Goal: Information Seeking & Learning: Learn about a topic

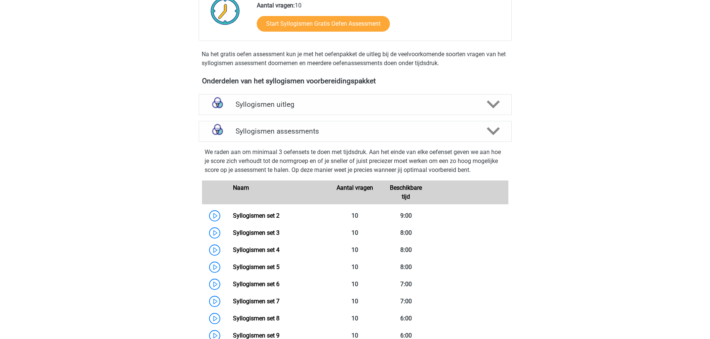
scroll to position [186, 0]
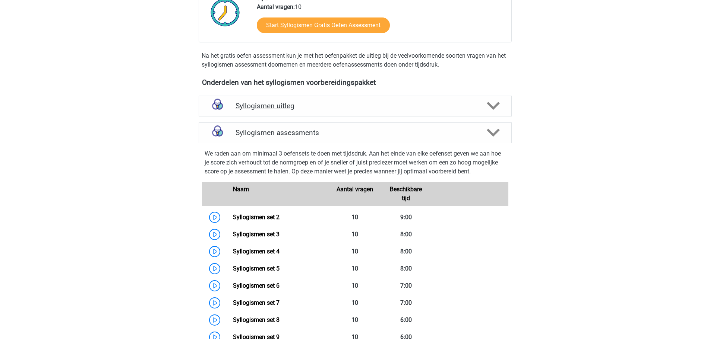
click at [288, 107] on h4 "Syllogismen uitleg" at bounding box center [354, 106] width 239 height 9
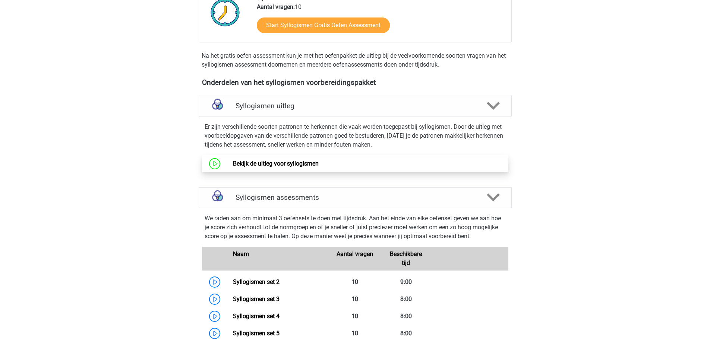
click at [284, 162] on link "Bekijk de uitleg voor syllogismen" at bounding box center [276, 163] width 86 height 7
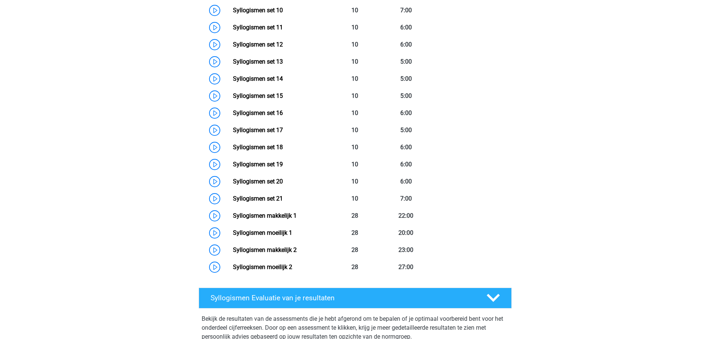
scroll to position [596, 0]
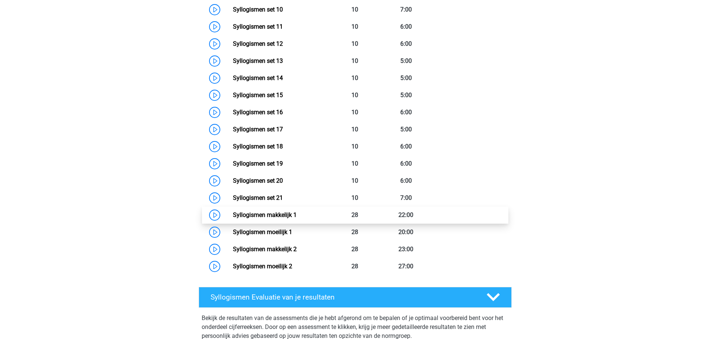
click at [268, 215] on link "Syllogismen makkelijk 1" at bounding box center [265, 215] width 64 height 7
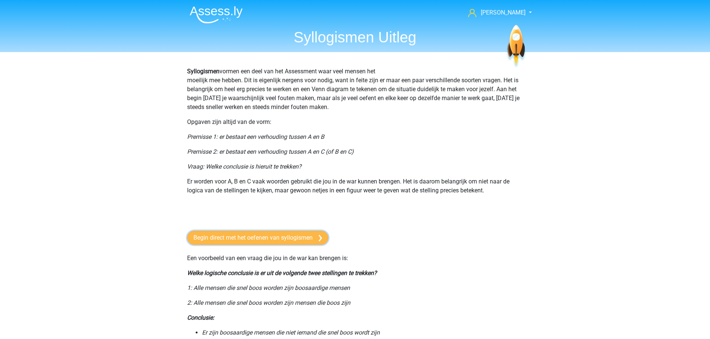
click at [245, 238] on link "Begin direct met het oefenen van syllogismen" at bounding box center [257, 238] width 141 height 14
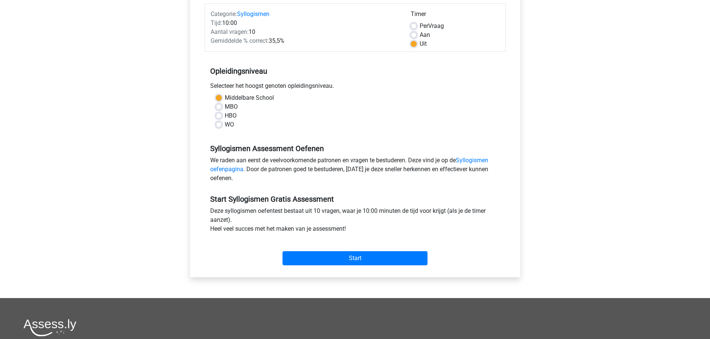
scroll to position [112, 0]
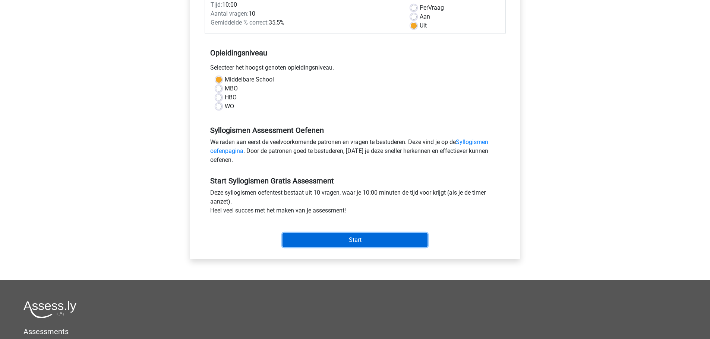
click at [355, 238] on input "Start" at bounding box center [354, 240] width 145 height 14
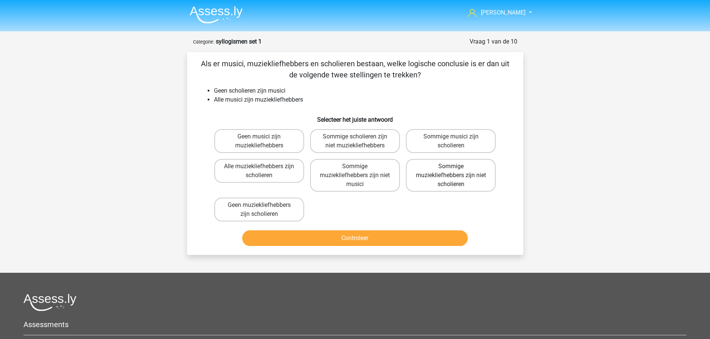
click at [422, 179] on label "Sommige muziekliefhebbers zijn niet scholieren" at bounding box center [451, 175] width 90 height 33
click at [451, 171] on input "Sommige muziekliefhebbers zijn niet scholieren" at bounding box center [453, 169] width 5 height 5
radio input "true"
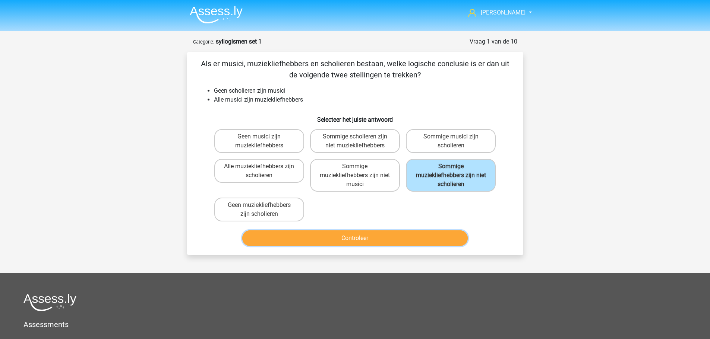
click at [371, 240] on button "Controleer" at bounding box center [354, 239] width 225 height 16
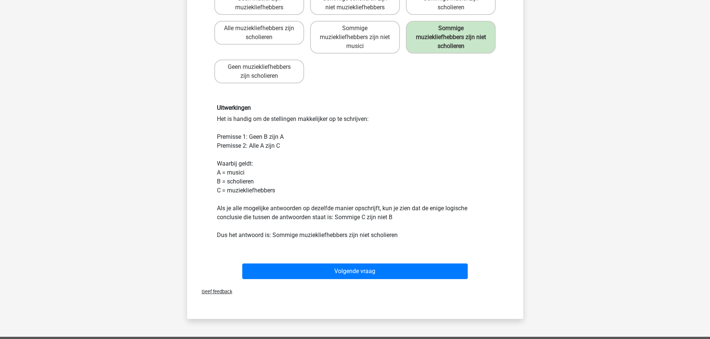
scroll to position [149, 0]
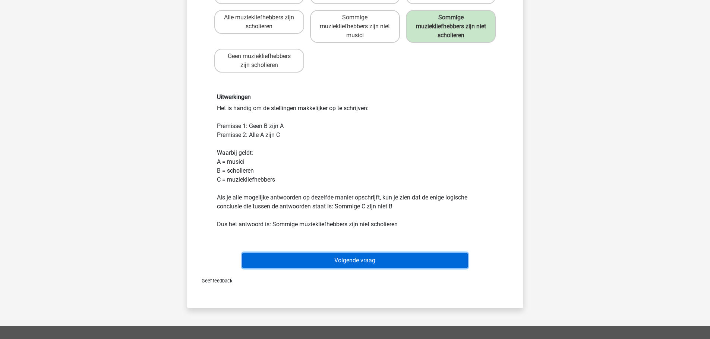
click at [359, 259] on button "Volgende vraag" at bounding box center [354, 261] width 225 height 16
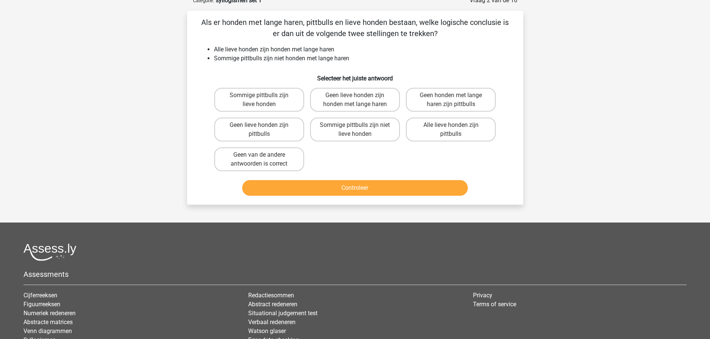
scroll to position [37, 0]
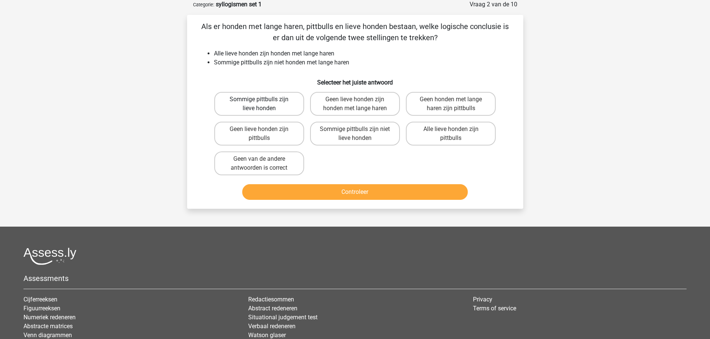
click at [257, 103] on label "Sommige pittbulls zijn lieve honden" at bounding box center [259, 104] width 90 height 24
click at [259, 103] on input "Sommige pittbulls zijn lieve honden" at bounding box center [261, 101] width 5 height 5
radio input "true"
click at [354, 193] on button "Controleer" at bounding box center [354, 192] width 225 height 16
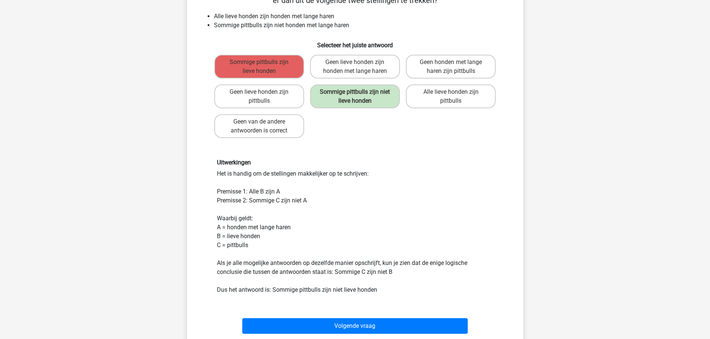
scroll to position [112, 0]
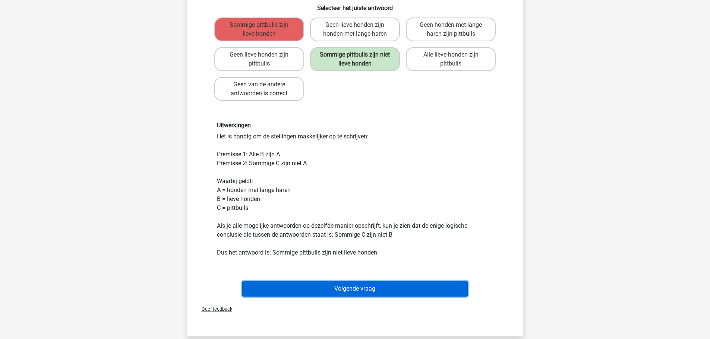
click at [351, 289] on button "Volgende vraag" at bounding box center [354, 289] width 225 height 16
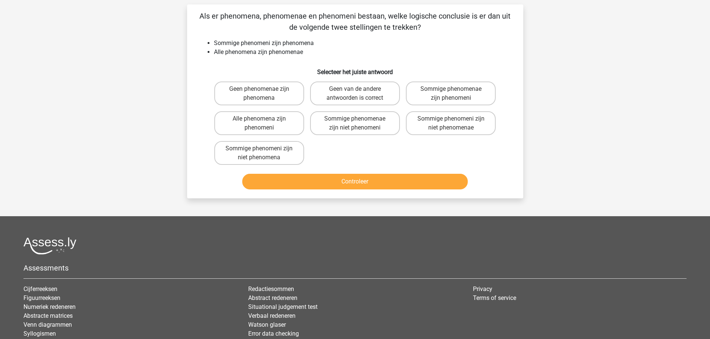
scroll to position [37, 0]
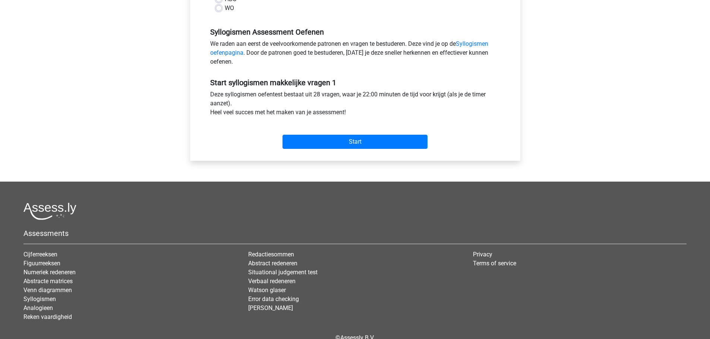
scroll to position [224, 0]
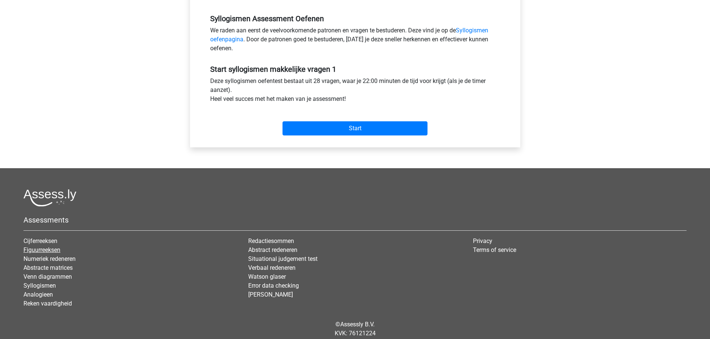
click at [44, 247] on link "Figuurreeksen" at bounding box center [41, 250] width 37 height 7
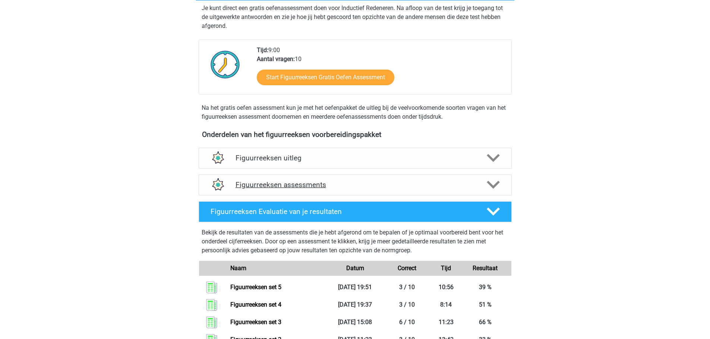
scroll to position [149, 0]
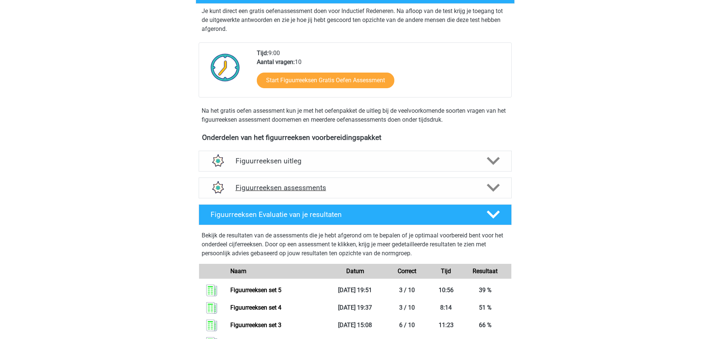
click at [325, 185] on h4 "Figuurreeksen assessments" at bounding box center [354, 188] width 239 height 9
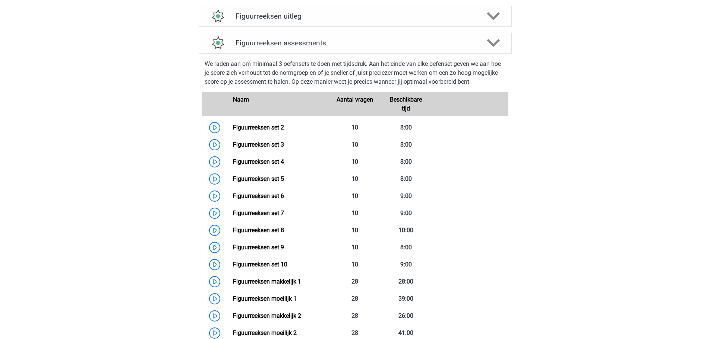
scroll to position [373, 0]
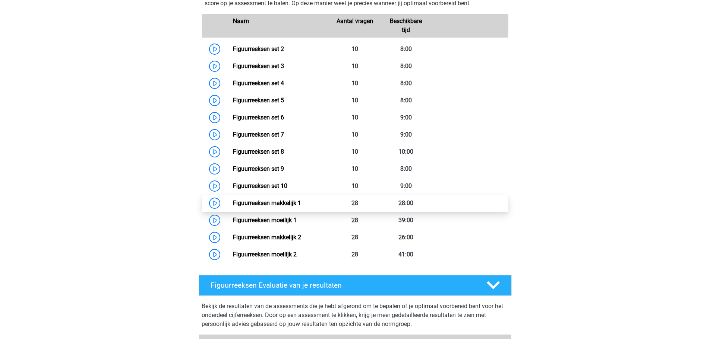
click at [301, 200] on link "Figuurreeksen makkelijk 1" at bounding box center [267, 203] width 68 height 7
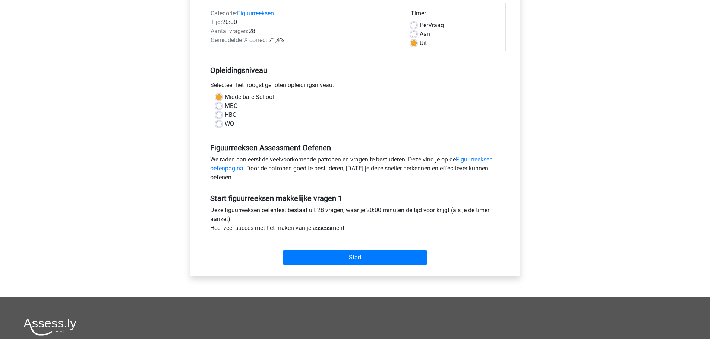
scroll to position [112, 0]
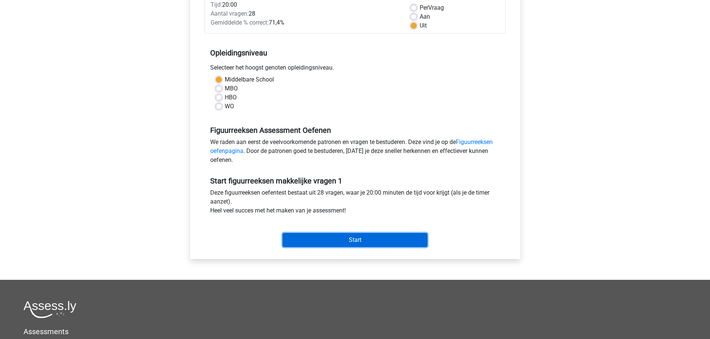
click at [321, 239] on input "Start" at bounding box center [354, 240] width 145 height 14
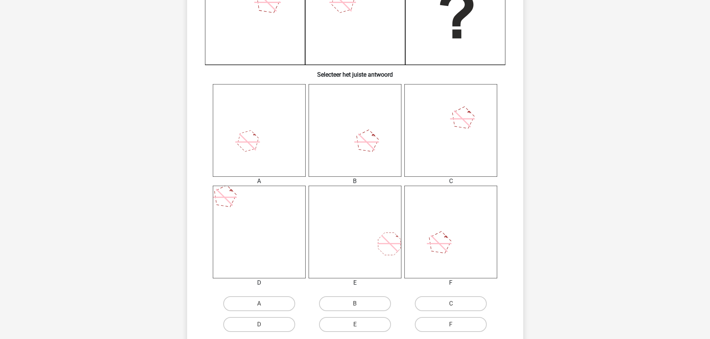
scroll to position [224, 0]
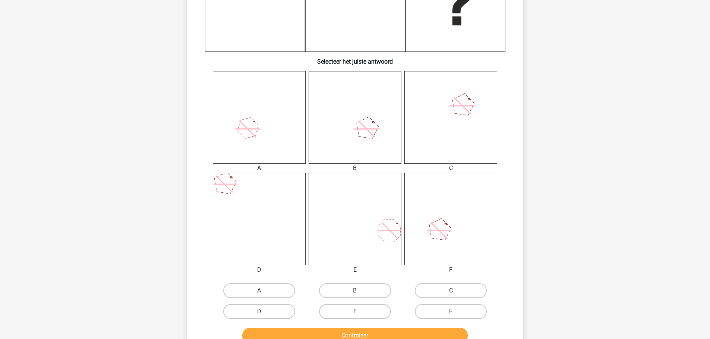
click at [262, 290] on label "A" at bounding box center [259, 291] width 72 height 15
click at [262, 291] on input "A" at bounding box center [261, 293] width 5 height 5
radio input "true"
click at [311, 330] on button "Controleer" at bounding box center [354, 336] width 225 height 16
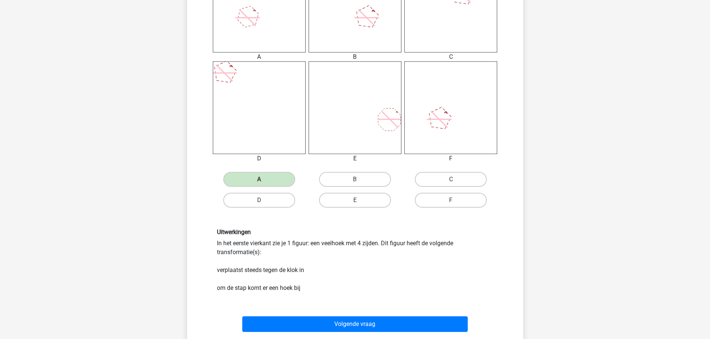
scroll to position [335, 0]
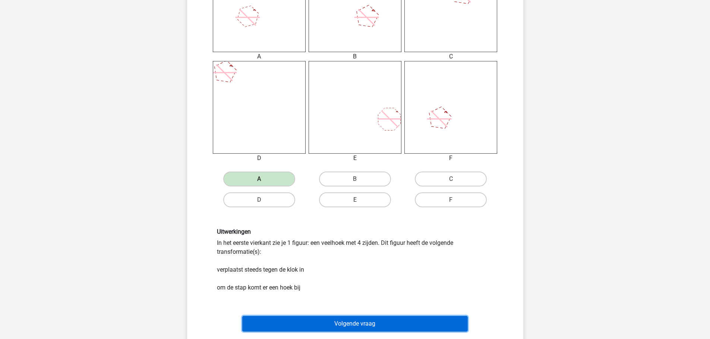
click at [346, 323] on button "Volgende vraag" at bounding box center [354, 324] width 225 height 16
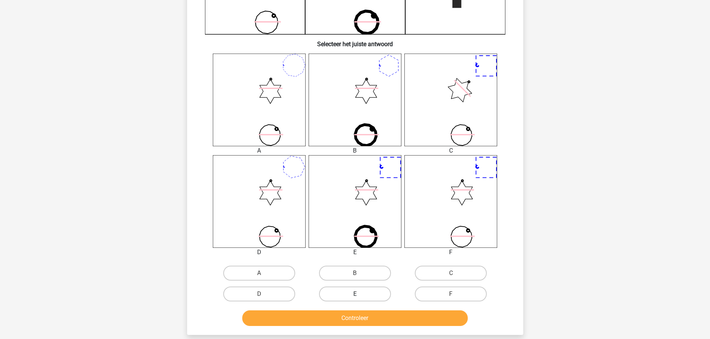
scroll to position [261, 0]
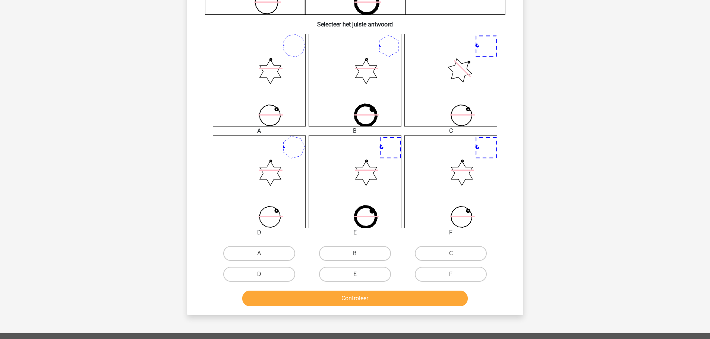
click at [353, 255] on label "B" at bounding box center [355, 253] width 72 height 15
click at [355, 255] on input "B" at bounding box center [357, 256] width 5 height 5
radio input "true"
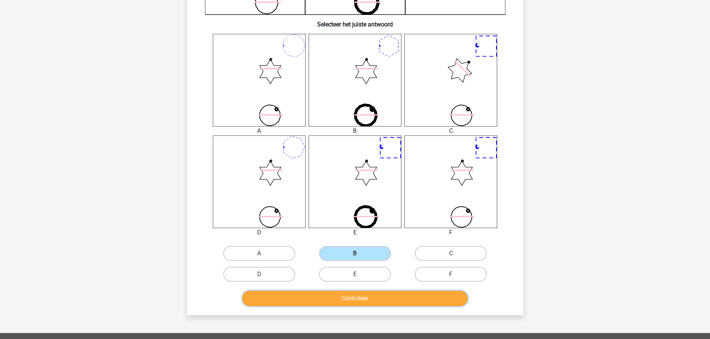
click at [362, 297] on button "Controleer" at bounding box center [354, 299] width 225 height 16
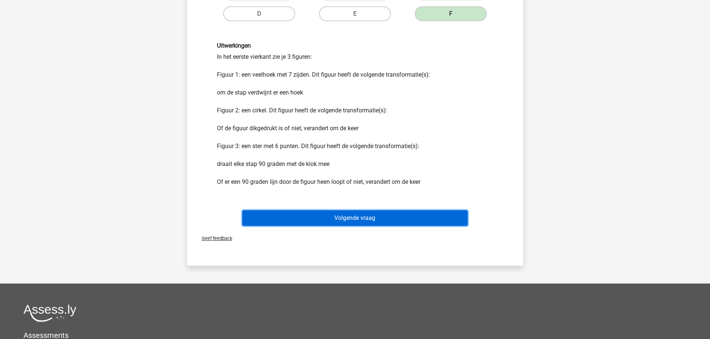
click at [355, 221] on button "Volgende vraag" at bounding box center [354, 219] width 225 height 16
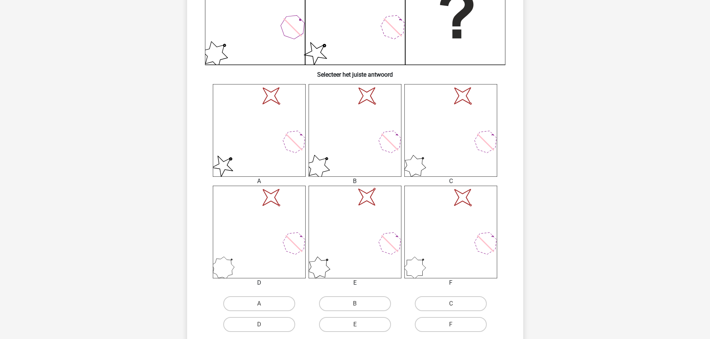
scroll to position [224, 0]
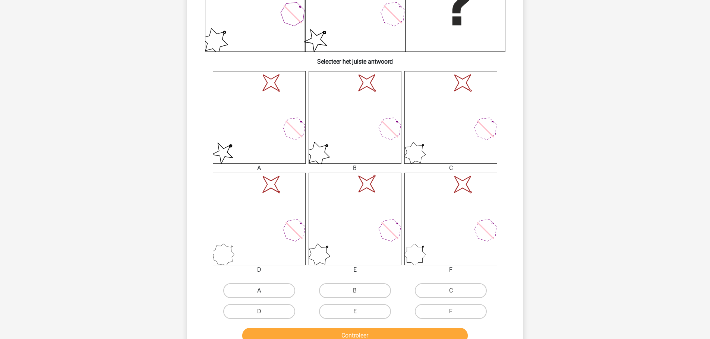
click at [267, 292] on label "A" at bounding box center [259, 291] width 72 height 15
click at [264, 292] on input "A" at bounding box center [261, 293] width 5 height 5
radio input "true"
click at [270, 332] on button "Controleer" at bounding box center [354, 336] width 225 height 16
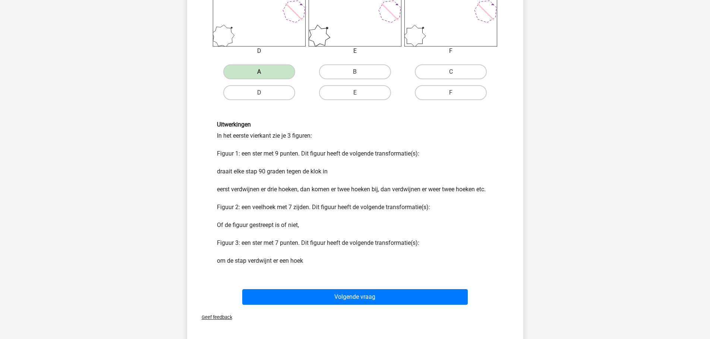
scroll to position [447, 0]
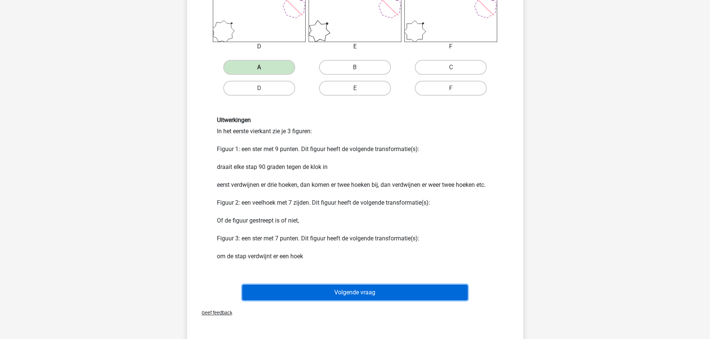
click at [339, 292] on button "Volgende vraag" at bounding box center [354, 293] width 225 height 16
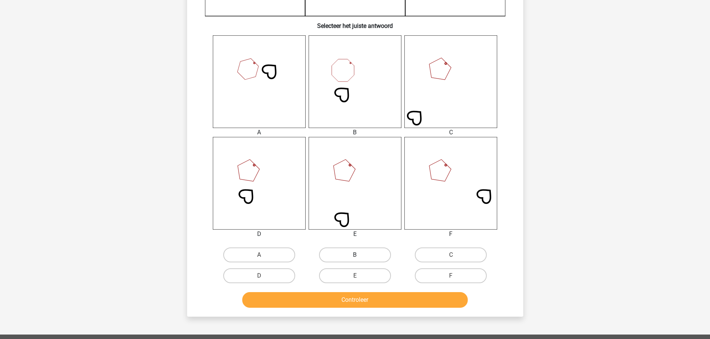
scroll to position [261, 0]
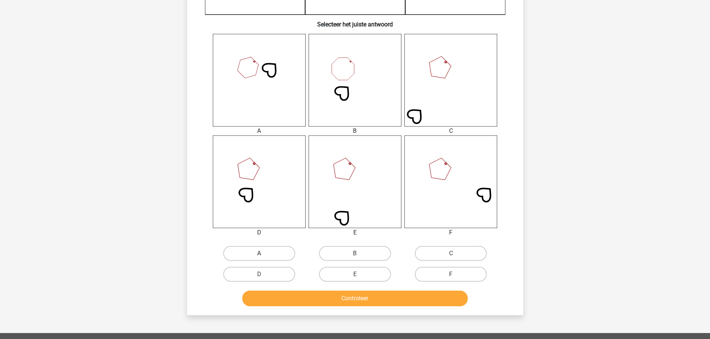
click at [283, 254] on label "A" at bounding box center [259, 253] width 72 height 15
click at [264, 254] on input "A" at bounding box center [261, 256] width 5 height 5
radio input "true"
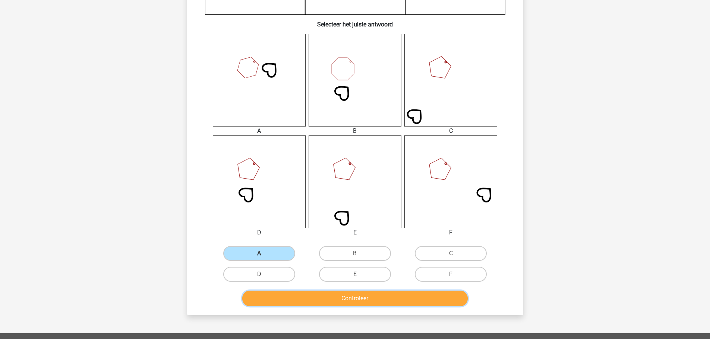
click at [329, 297] on button "Controleer" at bounding box center [354, 299] width 225 height 16
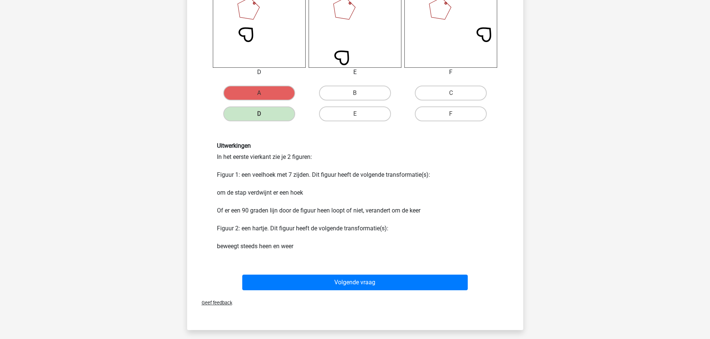
scroll to position [447, 0]
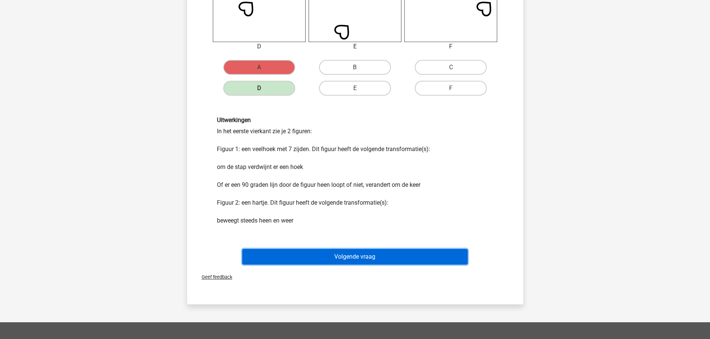
click at [343, 254] on button "Volgende vraag" at bounding box center [354, 257] width 225 height 16
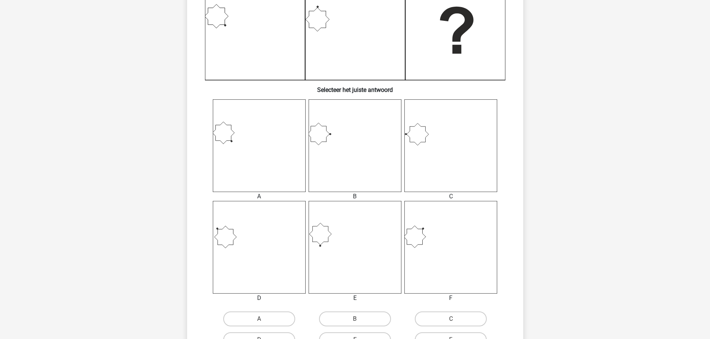
scroll to position [224, 0]
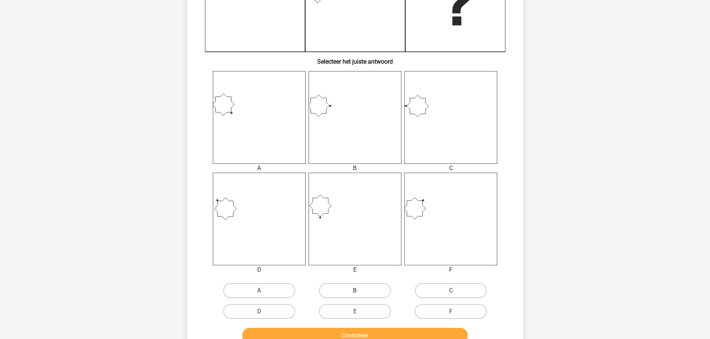
click at [346, 291] on label "B" at bounding box center [355, 291] width 72 height 15
click at [355, 291] on input "B" at bounding box center [357, 293] width 5 height 5
radio input "true"
click at [309, 338] on button "Controleer" at bounding box center [354, 336] width 225 height 16
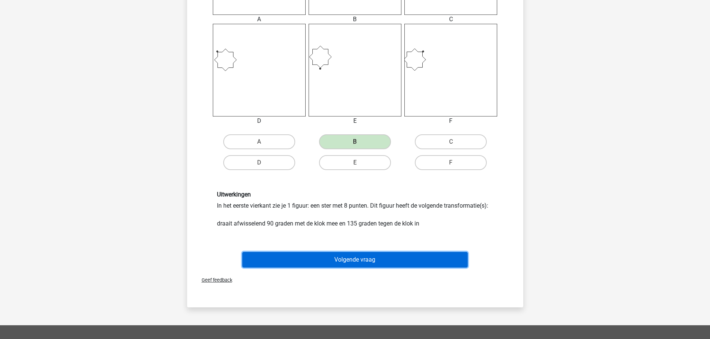
click at [347, 261] on button "Volgende vraag" at bounding box center [354, 260] width 225 height 16
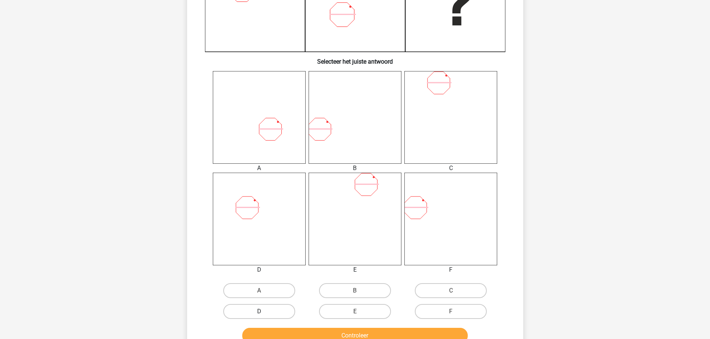
click at [274, 310] on label "D" at bounding box center [259, 311] width 72 height 15
click at [264, 312] on input "D" at bounding box center [261, 314] width 5 height 5
radio input "true"
click at [301, 334] on button "Controleer" at bounding box center [354, 336] width 225 height 16
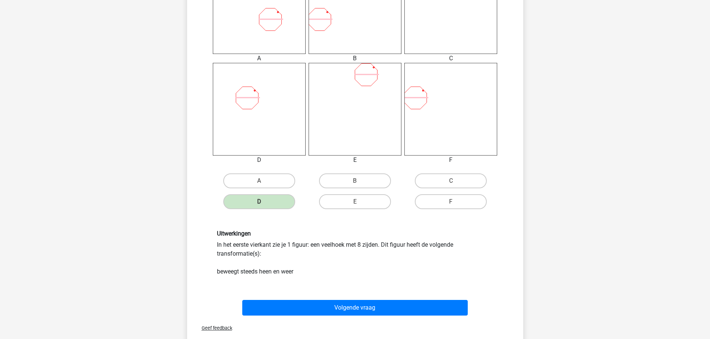
scroll to position [335, 0]
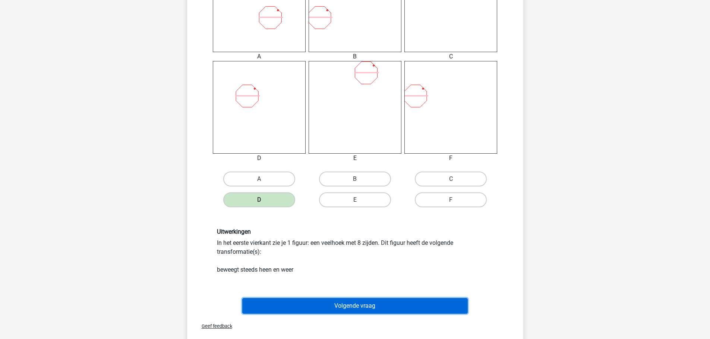
click at [333, 305] on button "Volgende vraag" at bounding box center [354, 306] width 225 height 16
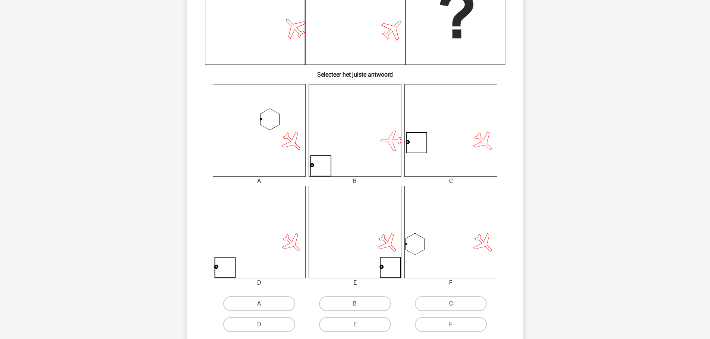
scroll to position [224, 0]
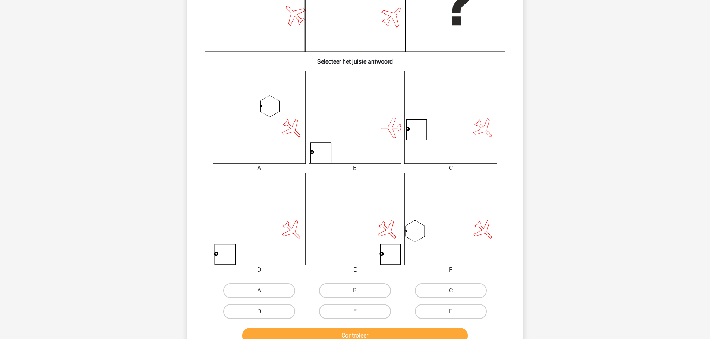
click at [285, 306] on label "D" at bounding box center [259, 311] width 72 height 15
click at [264, 312] on input "D" at bounding box center [261, 314] width 5 height 5
radio input "true"
click at [309, 329] on button "Controleer" at bounding box center [354, 336] width 225 height 16
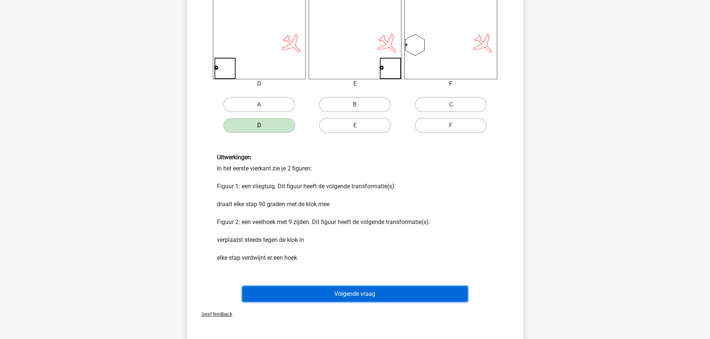
click at [344, 289] on button "Volgende vraag" at bounding box center [354, 295] width 225 height 16
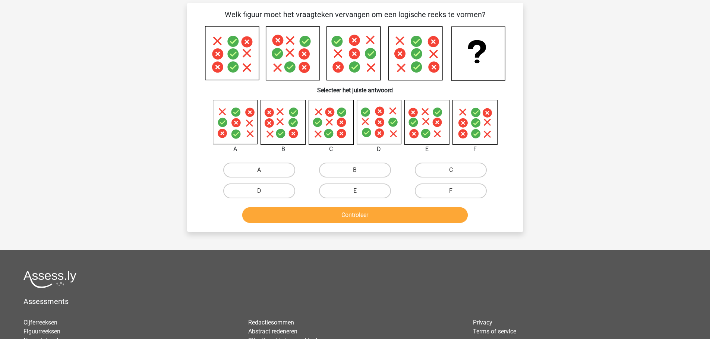
scroll to position [37, 0]
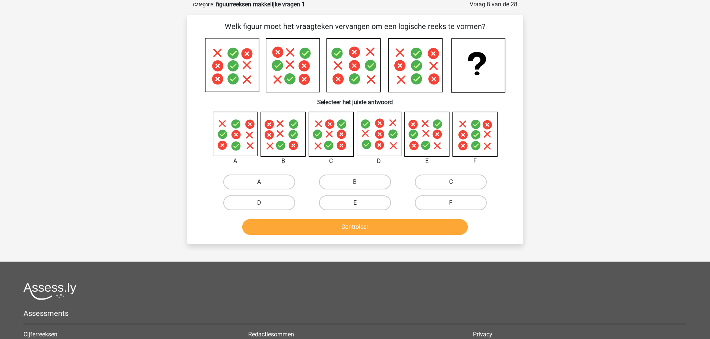
click at [371, 205] on label "E" at bounding box center [355, 203] width 72 height 15
click at [360, 205] on input "E" at bounding box center [357, 205] width 5 height 5
radio input "true"
click at [359, 228] on button "Controleer" at bounding box center [354, 227] width 225 height 16
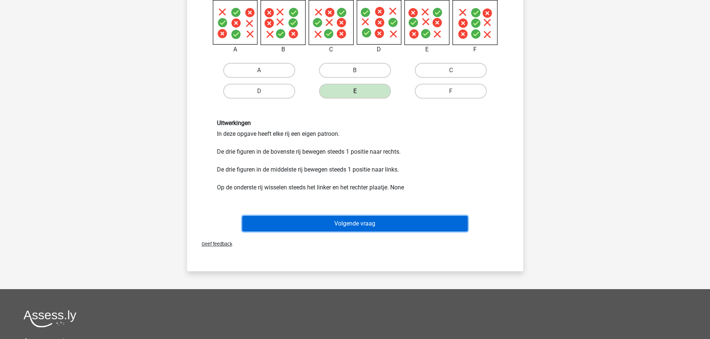
click at [361, 226] on button "Volgende vraag" at bounding box center [354, 224] width 225 height 16
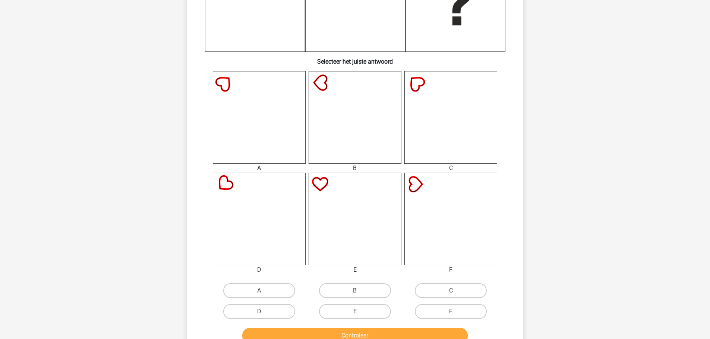
scroll to position [261, 0]
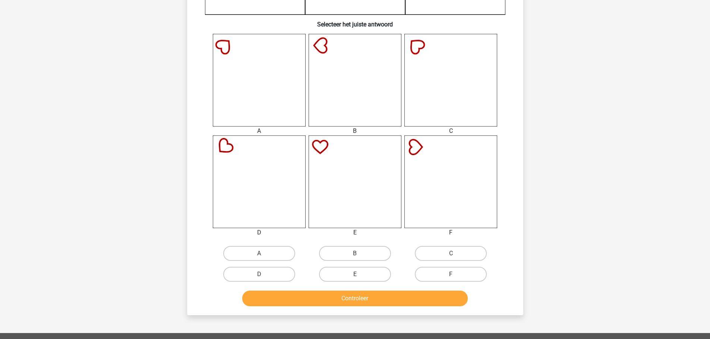
click at [350, 258] on label "B" at bounding box center [355, 253] width 72 height 15
click at [355, 258] on input "B" at bounding box center [357, 256] width 5 height 5
radio input "true"
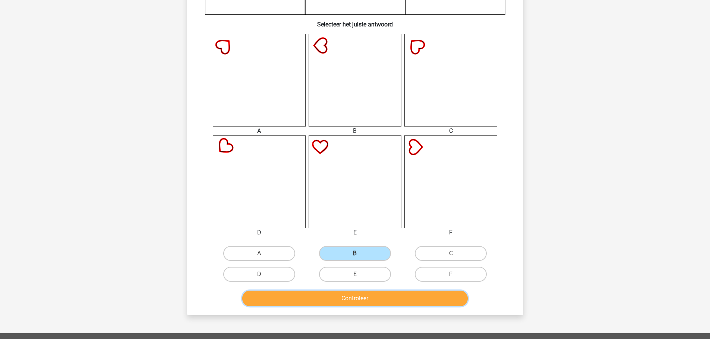
click at [349, 297] on button "Controleer" at bounding box center [354, 299] width 225 height 16
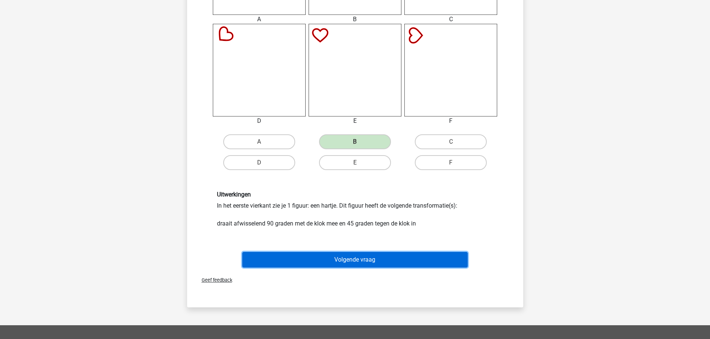
click at [357, 256] on button "Volgende vraag" at bounding box center [354, 260] width 225 height 16
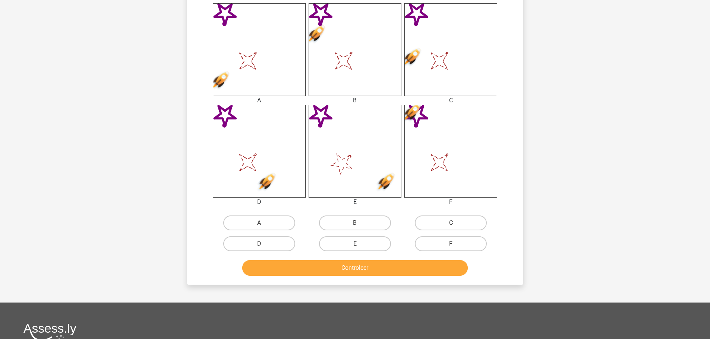
scroll to position [298, 0]
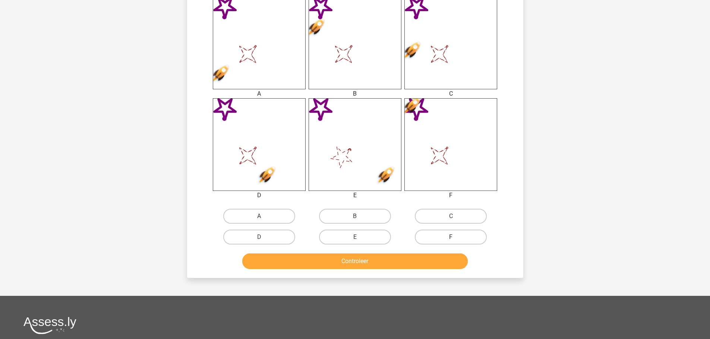
click at [440, 235] on label "F" at bounding box center [451, 237] width 72 height 15
click at [451, 237] on input "F" at bounding box center [453, 239] width 5 height 5
radio input "true"
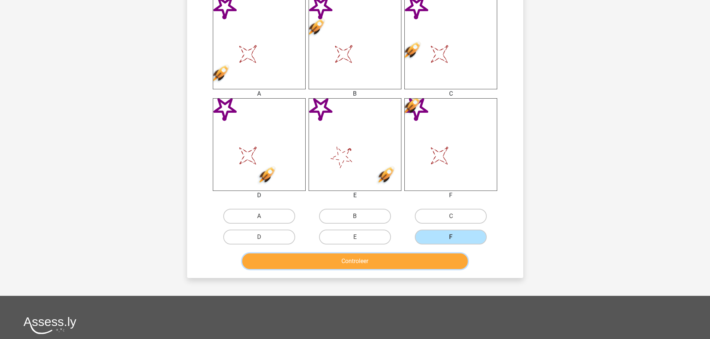
click at [391, 264] on button "Controleer" at bounding box center [354, 262] width 225 height 16
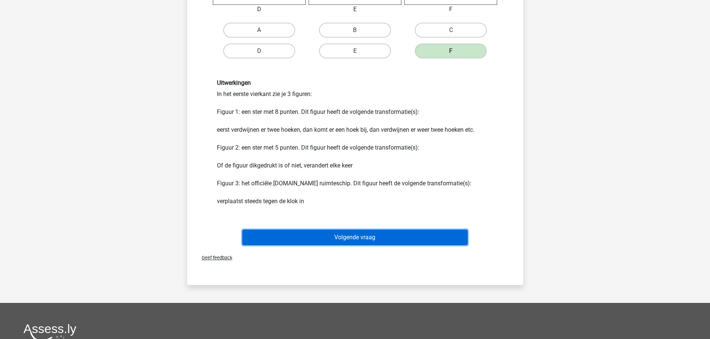
click at [349, 237] on button "Volgende vraag" at bounding box center [354, 238] width 225 height 16
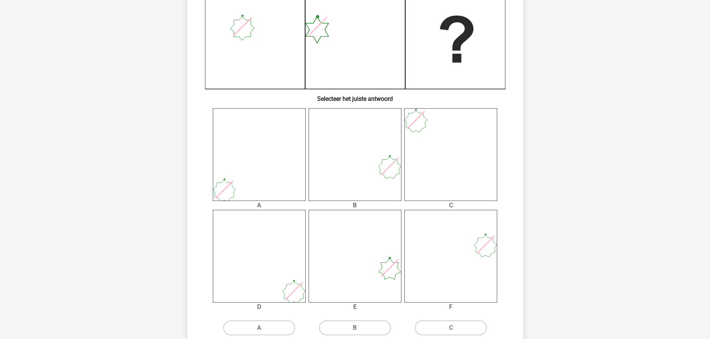
scroll to position [224, 0]
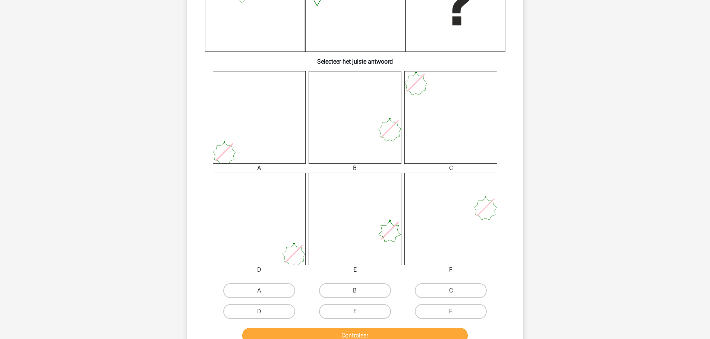
click at [353, 289] on label "B" at bounding box center [355, 291] width 72 height 15
click at [355, 291] on input "B" at bounding box center [357, 293] width 5 height 5
radio input "true"
click at [346, 334] on button "Controleer" at bounding box center [354, 336] width 225 height 16
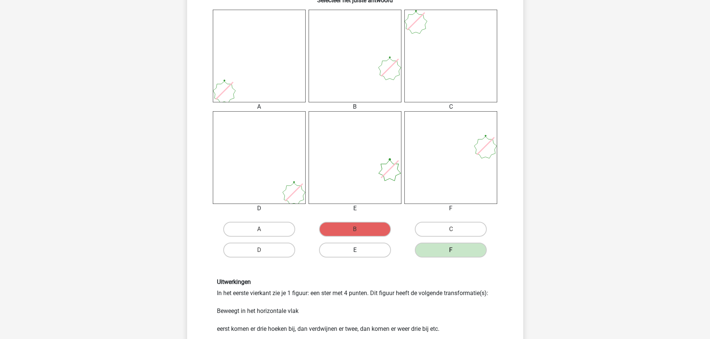
scroll to position [298, 0]
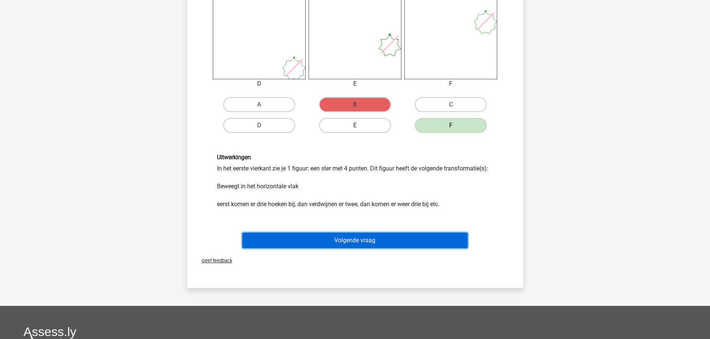
click at [339, 244] on button "Volgende vraag" at bounding box center [354, 241] width 225 height 16
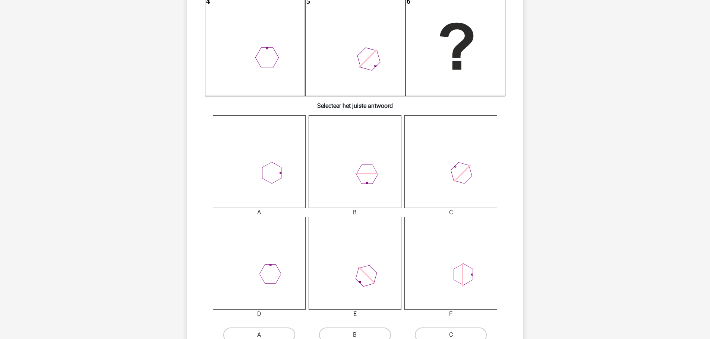
scroll to position [224, 0]
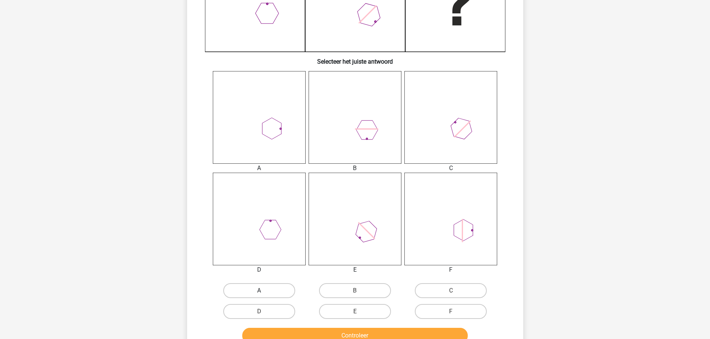
click at [264, 285] on label "A" at bounding box center [259, 291] width 72 height 15
click at [264, 291] on input "A" at bounding box center [261, 293] width 5 height 5
radio input "true"
click at [352, 336] on button "Controleer" at bounding box center [354, 336] width 225 height 16
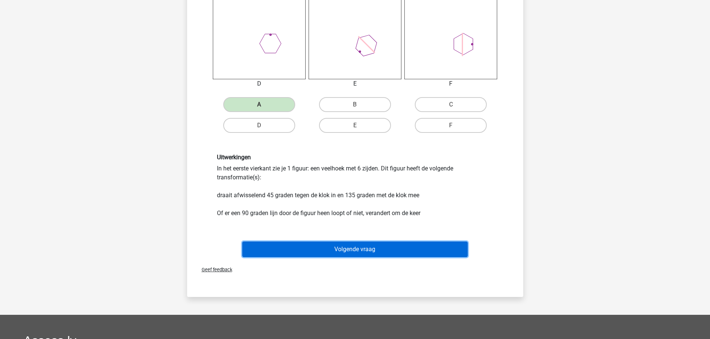
click at [342, 246] on button "Volgende vraag" at bounding box center [354, 250] width 225 height 16
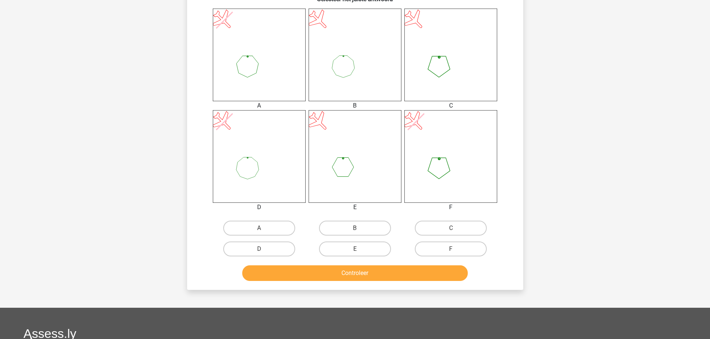
scroll to position [298, 0]
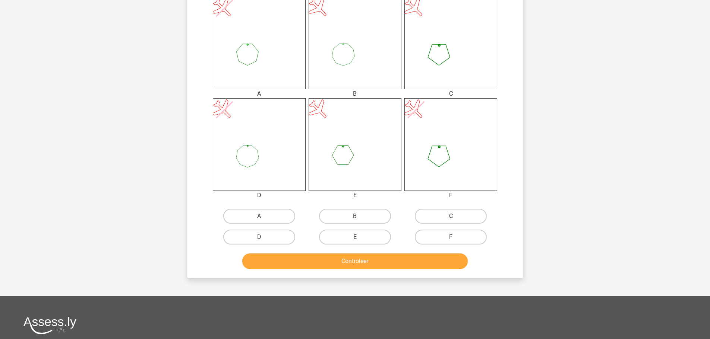
click at [434, 219] on label "C" at bounding box center [451, 216] width 72 height 15
click at [451, 219] on input "C" at bounding box center [453, 218] width 5 height 5
radio input "true"
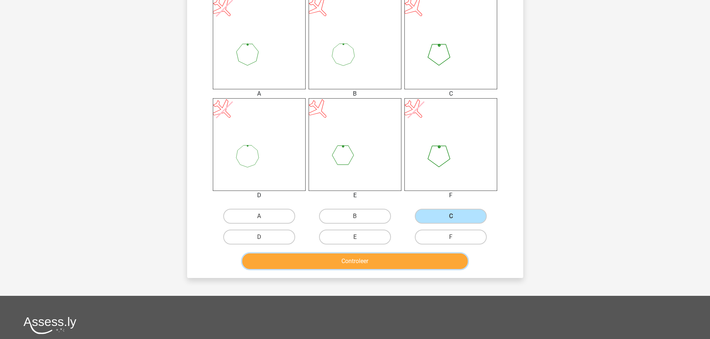
click at [353, 261] on button "Controleer" at bounding box center [354, 262] width 225 height 16
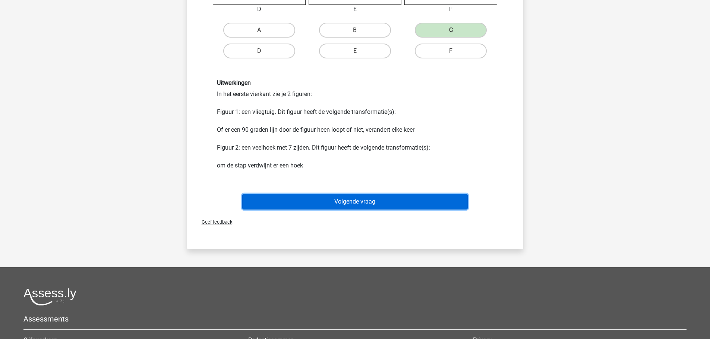
click at [361, 197] on button "Volgende vraag" at bounding box center [354, 202] width 225 height 16
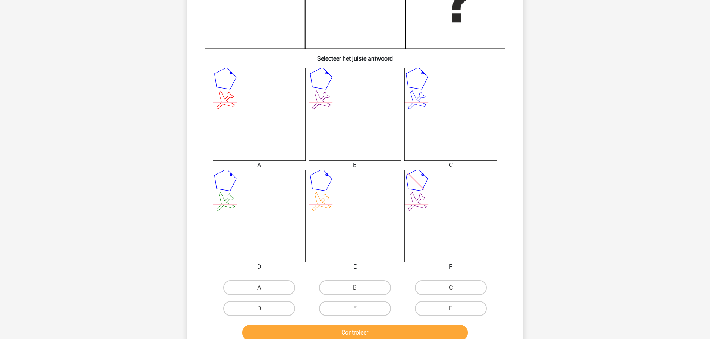
scroll to position [261, 0]
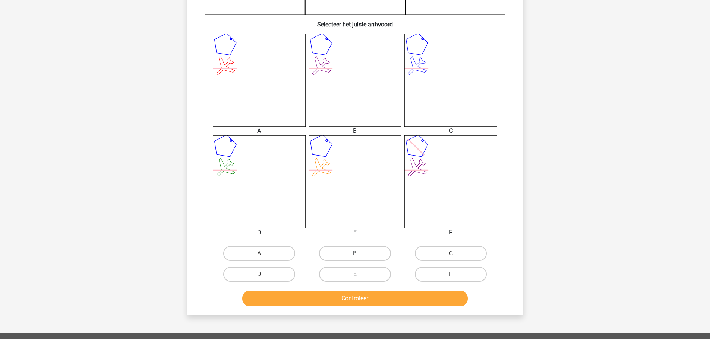
click at [370, 252] on label "B" at bounding box center [355, 253] width 72 height 15
click at [360, 254] on input "B" at bounding box center [357, 256] width 5 height 5
radio input "true"
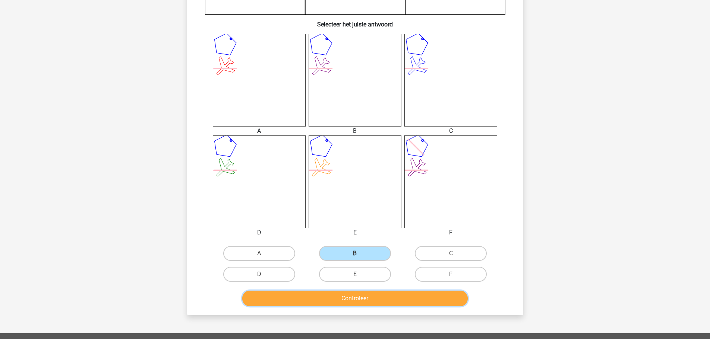
click at [362, 301] on button "Controleer" at bounding box center [354, 299] width 225 height 16
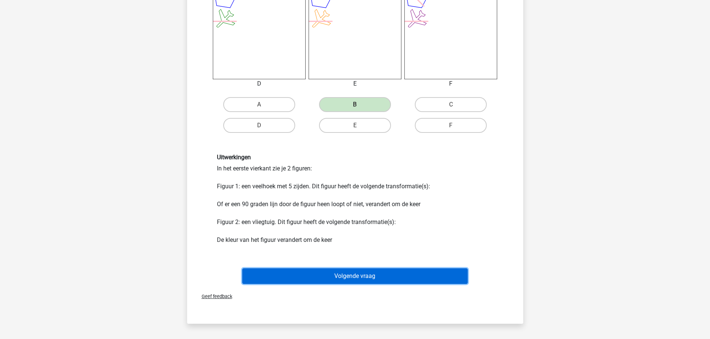
click at [367, 278] on button "Volgende vraag" at bounding box center [354, 277] width 225 height 16
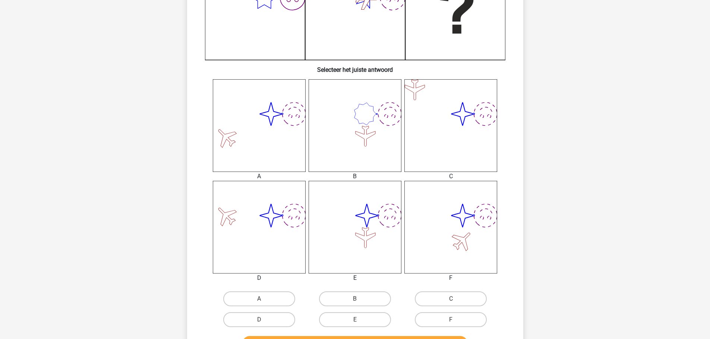
scroll to position [224, 0]
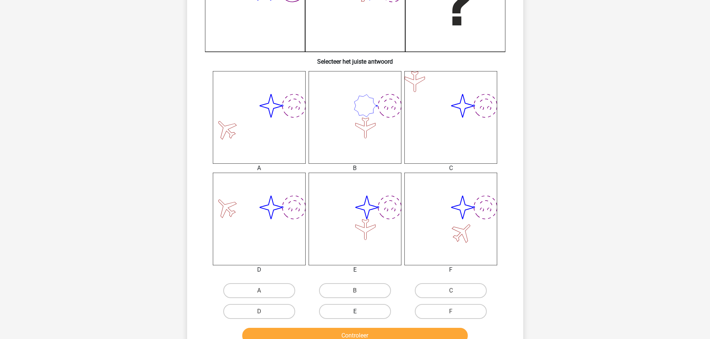
click at [359, 311] on label "E" at bounding box center [355, 311] width 72 height 15
click at [359, 312] on input "E" at bounding box center [357, 314] width 5 height 5
radio input "true"
click at [364, 335] on button "Controleer" at bounding box center [354, 336] width 225 height 16
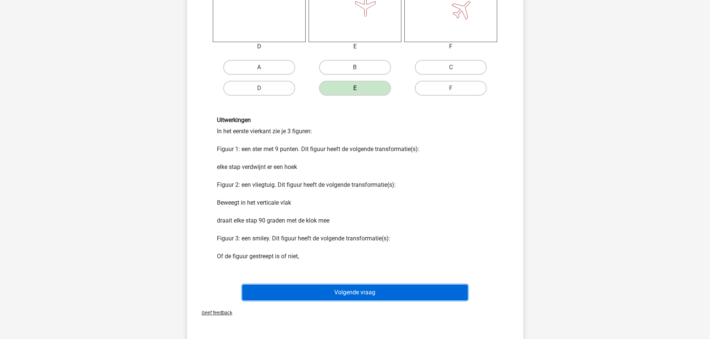
click at [366, 289] on button "Volgende vraag" at bounding box center [354, 293] width 225 height 16
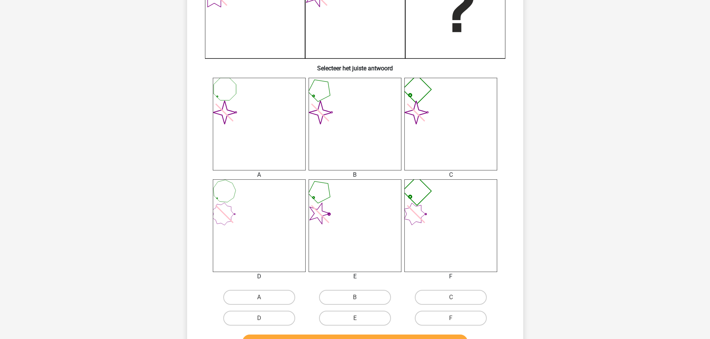
scroll to position [261, 0]
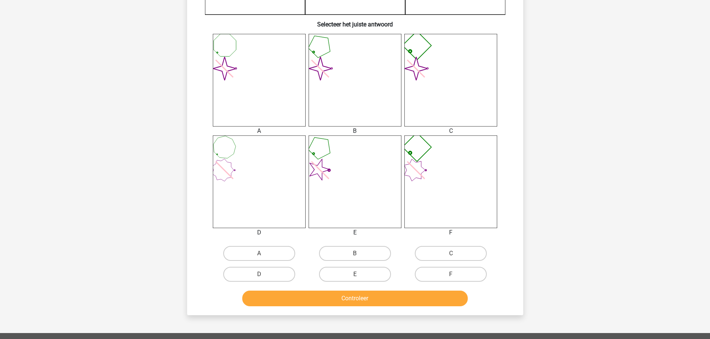
click at [355, 258] on input "B" at bounding box center [357, 256] width 5 height 5
radio input "true"
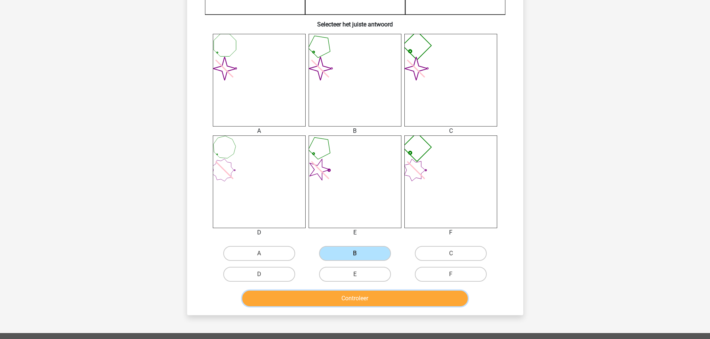
click at [350, 300] on button "Controleer" at bounding box center [354, 299] width 225 height 16
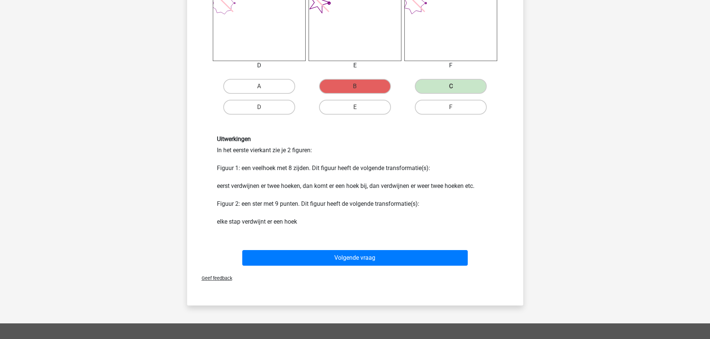
scroll to position [447, 0]
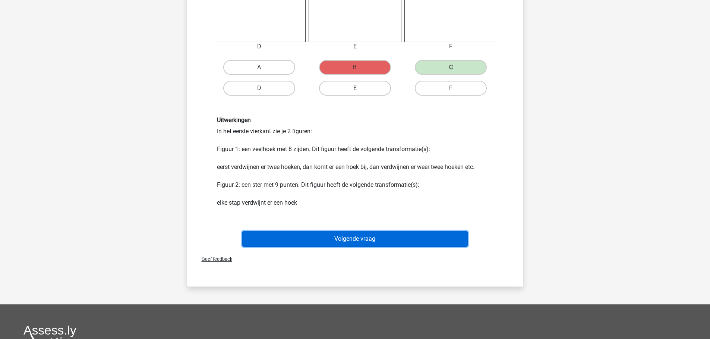
click at [334, 239] on button "Volgende vraag" at bounding box center [354, 239] width 225 height 16
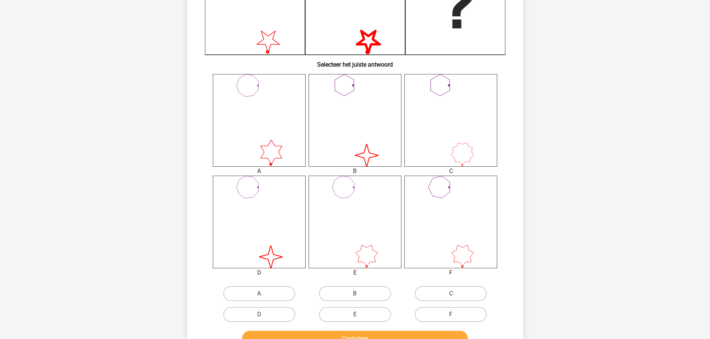
scroll to position [224, 0]
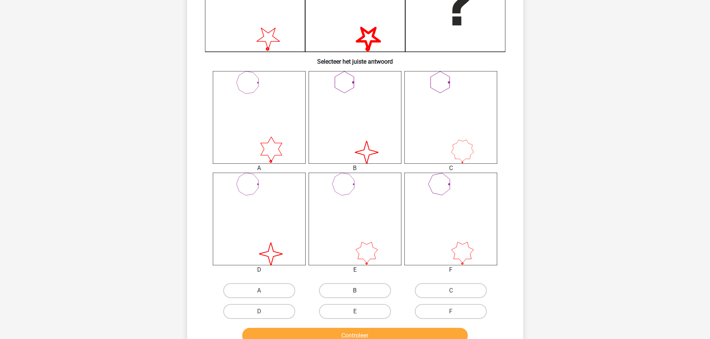
click at [354, 292] on label "B" at bounding box center [355, 291] width 72 height 15
click at [355, 292] on input "B" at bounding box center [357, 293] width 5 height 5
radio input "true"
click at [351, 334] on button "Controleer" at bounding box center [354, 336] width 225 height 16
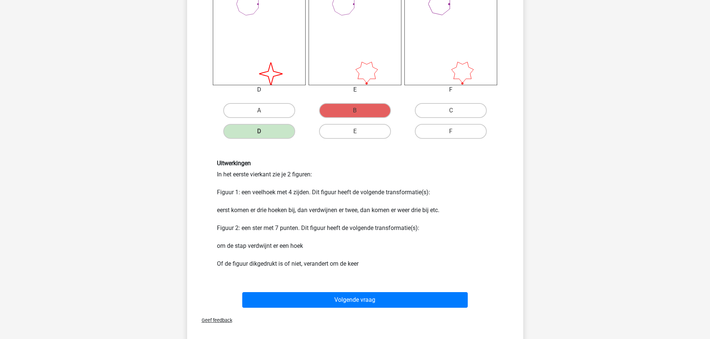
scroll to position [410, 0]
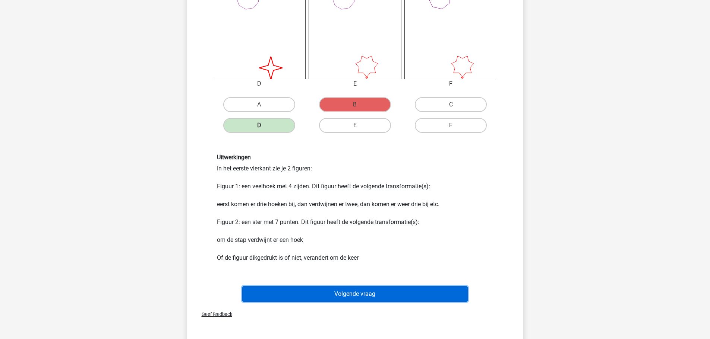
click at [340, 289] on button "Volgende vraag" at bounding box center [354, 295] width 225 height 16
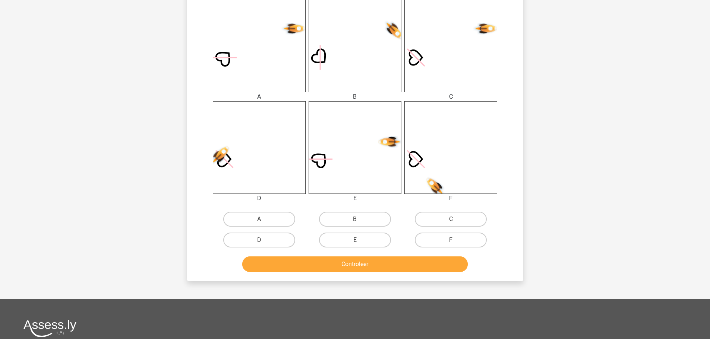
scroll to position [298, 0]
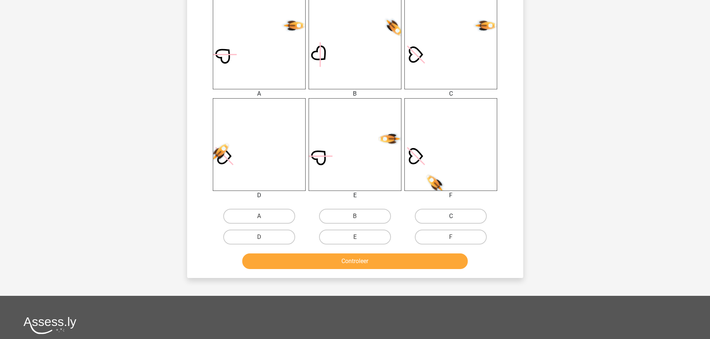
drag, startPoint x: 453, startPoint y: 215, endPoint x: 444, endPoint y: 215, distance: 8.9
click at [452, 215] on label "C" at bounding box center [451, 216] width 72 height 15
click at [452, 216] on input "C" at bounding box center [453, 218] width 5 height 5
radio input "true"
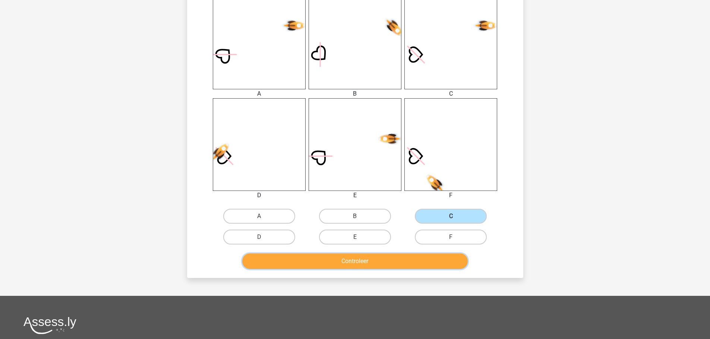
click at [379, 268] on button "Controleer" at bounding box center [354, 262] width 225 height 16
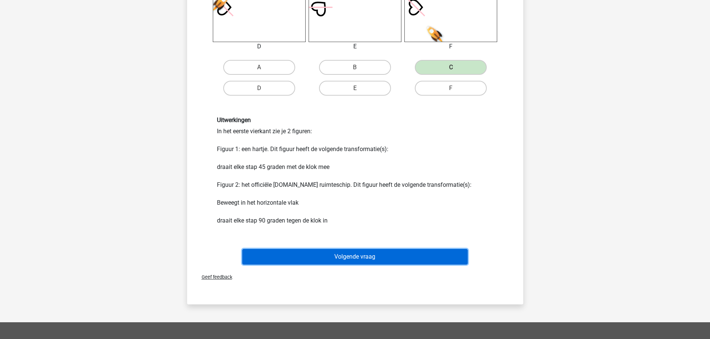
click at [360, 257] on button "Volgende vraag" at bounding box center [354, 257] width 225 height 16
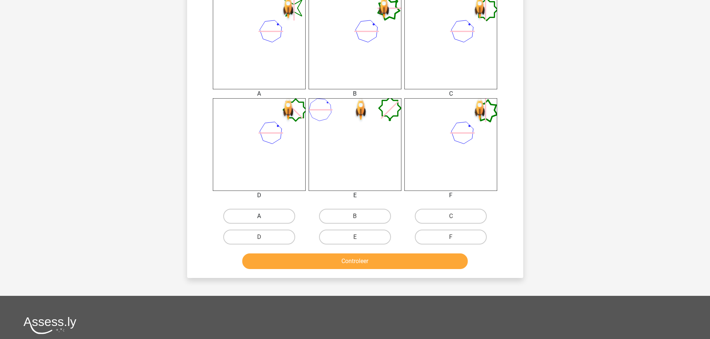
click at [275, 218] on label "A" at bounding box center [259, 216] width 72 height 15
click at [264, 218] on input "A" at bounding box center [261, 218] width 5 height 5
radio input "true"
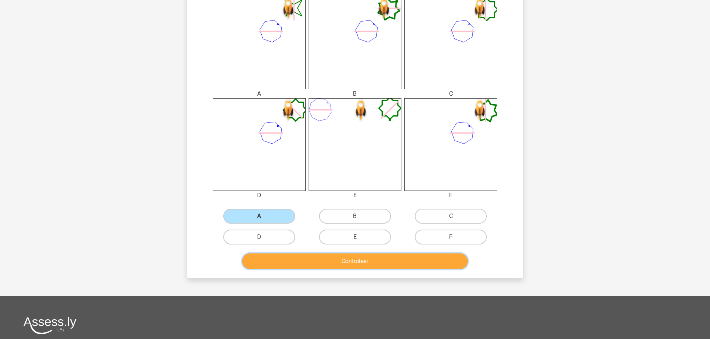
click at [337, 263] on button "Controleer" at bounding box center [354, 262] width 225 height 16
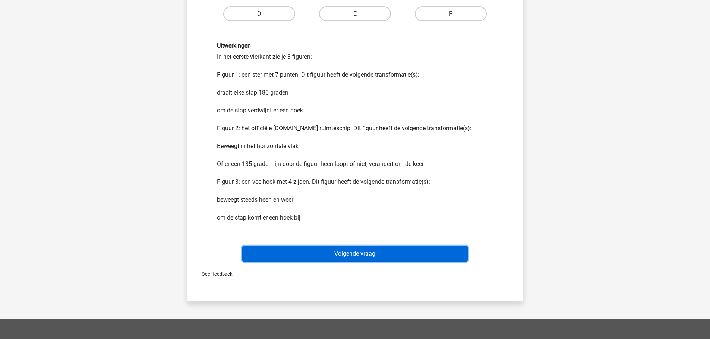
click at [342, 253] on button "Volgende vraag" at bounding box center [354, 254] width 225 height 16
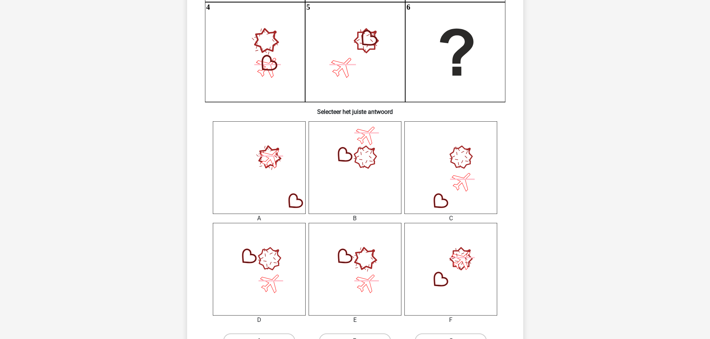
scroll to position [186, 0]
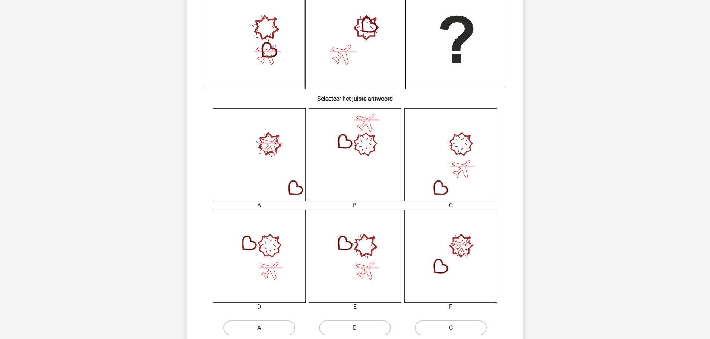
click at [268, 326] on label "A" at bounding box center [259, 328] width 72 height 15
click at [264, 328] on input "A" at bounding box center [261, 330] width 5 height 5
radio input "true"
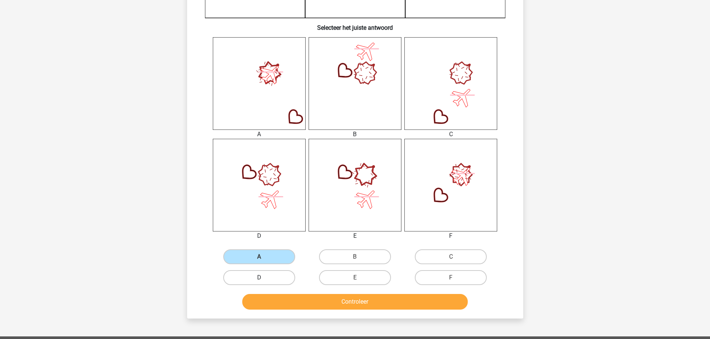
scroll to position [261, 0]
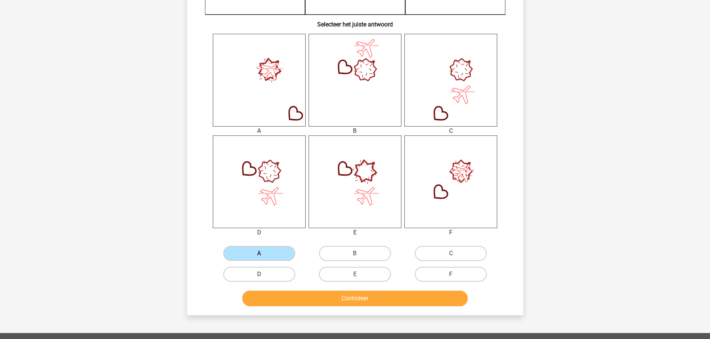
click at [270, 276] on label "D" at bounding box center [259, 274] width 72 height 15
click at [264, 276] on input "D" at bounding box center [261, 277] width 5 height 5
radio input "true"
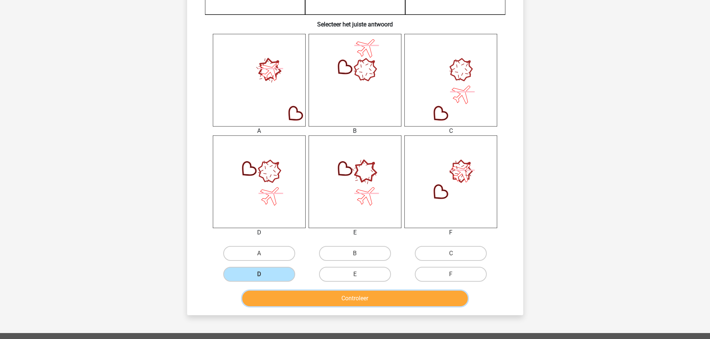
click at [298, 302] on button "Controleer" at bounding box center [354, 299] width 225 height 16
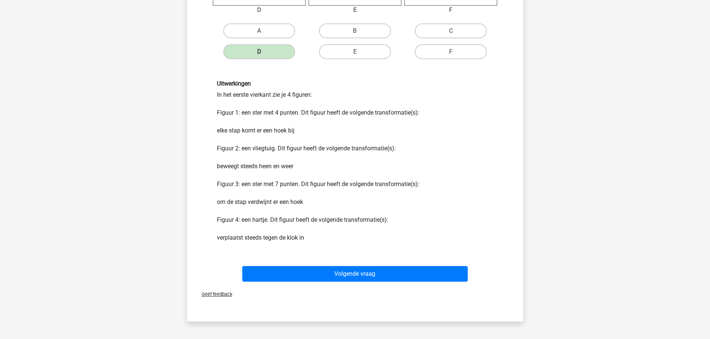
scroll to position [484, 0]
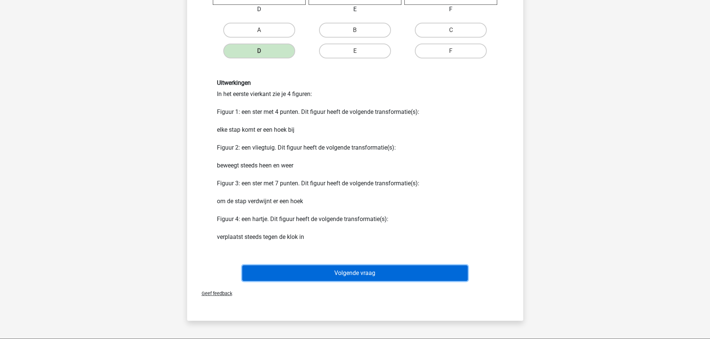
click at [335, 275] on button "Volgende vraag" at bounding box center [354, 274] width 225 height 16
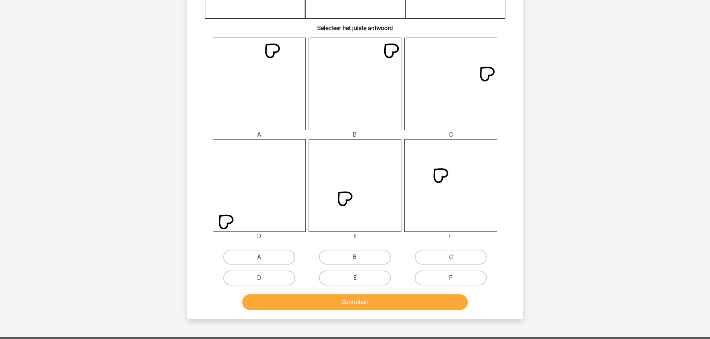
scroll to position [298, 0]
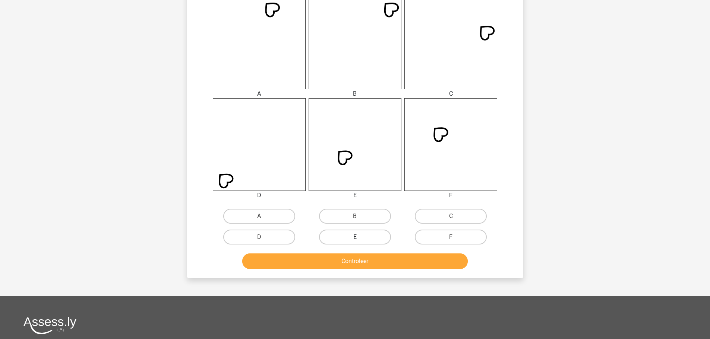
click at [351, 237] on label "E" at bounding box center [355, 237] width 72 height 15
click at [355, 237] on input "E" at bounding box center [357, 239] width 5 height 5
radio input "true"
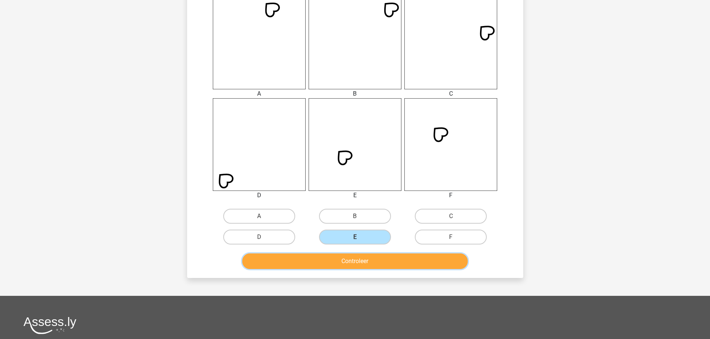
click at [363, 260] on button "Controleer" at bounding box center [354, 262] width 225 height 16
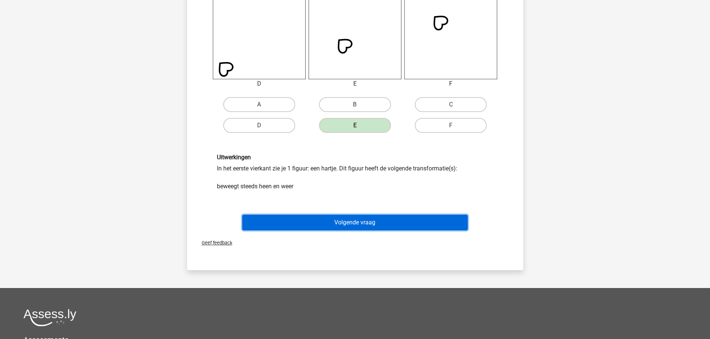
click at [349, 226] on button "Volgende vraag" at bounding box center [354, 223] width 225 height 16
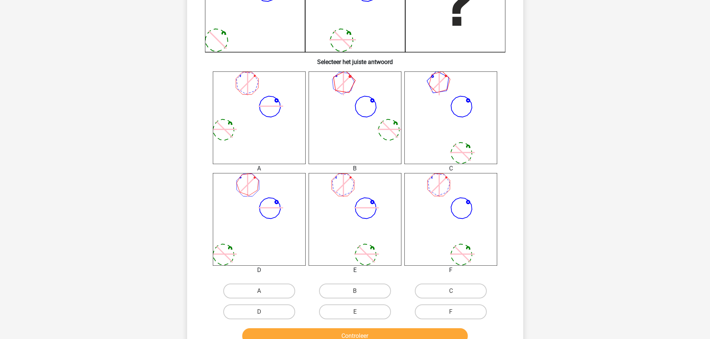
scroll to position [224, 0]
click at [348, 313] on label "E" at bounding box center [355, 311] width 72 height 15
click at [355, 313] on input "E" at bounding box center [357, 314] width 5 height 5
radio input "true"
click at [339, 335] on button "Controleer" at bounding box center [354, 336] width 225 height 16
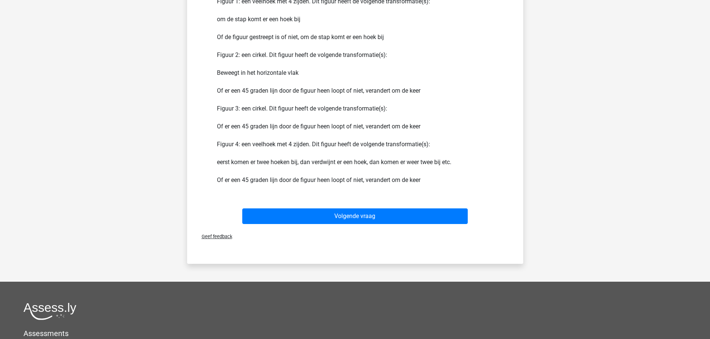
scroll to position [596, 0]
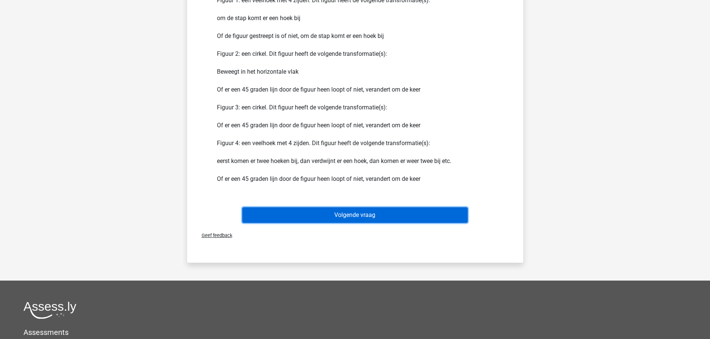
click at [353, 214] on button "Volgende vraag" at bounding box center [354, 216] width 225 height 16
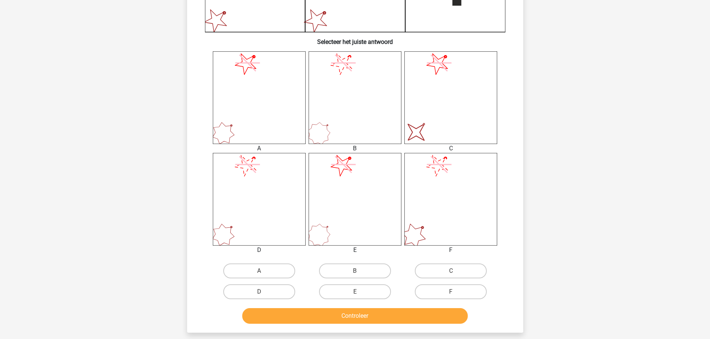
scroll to position [261, 0]
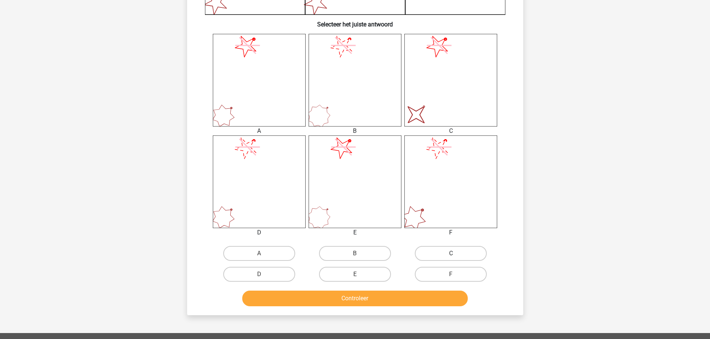
click at [447, 248] on label "C" at bounding box center [451, 253] width 72 height 15
click at [451, 254] on input "C" at bounding box center [453, 256] width 5 height 5
radio input "true"
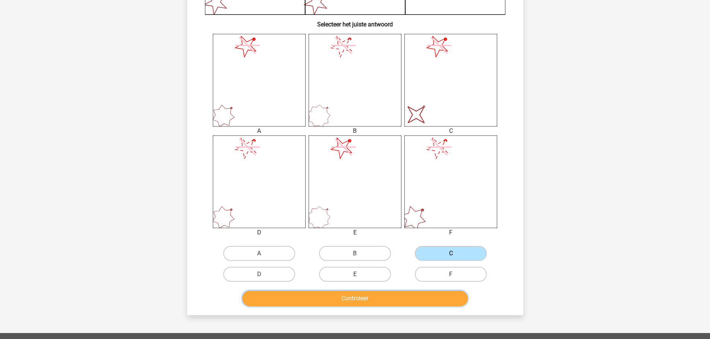
click at [363, 295] on button "Controleer" at bounding box center [354, 299] width 225 height 16
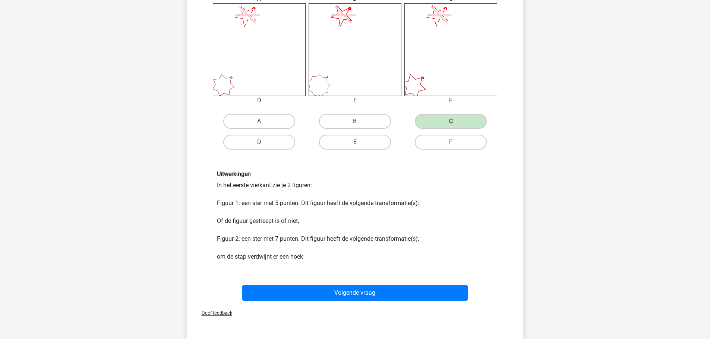
scroll to position [447, 0]
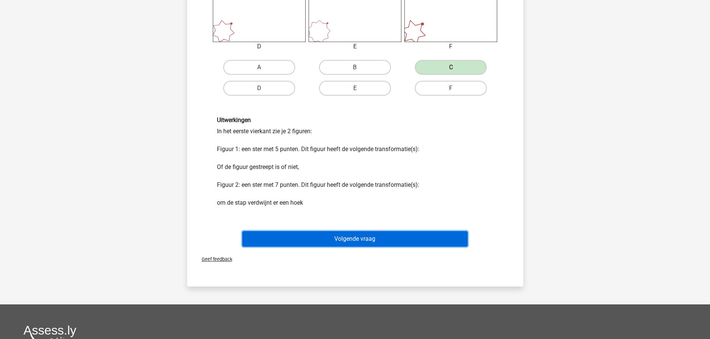
click at [357, 240] on button "Volgende vraag" at bounding box center [354, 239] width 225 height 16
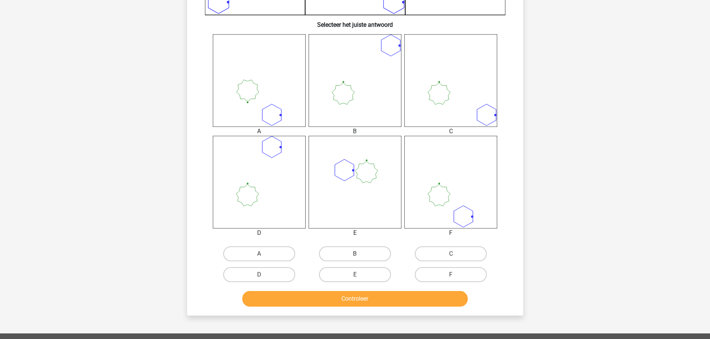
scroll to position [298, 0]
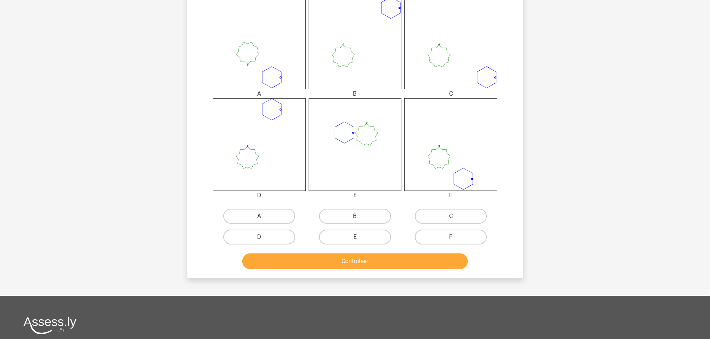
click at [272, 211] on label "A" at bounding box center [259, 216] width 72 height 15
click at [264, 216] on input "A" at bounding box center [261, 218] width 5 height 5
radio input "true"
click at [272, 211] on label "A" at bounding box center [259, 216] width 72 height 15
click at [264, 216] on input "A" at bounding box center [261, 218] width 5 height 5
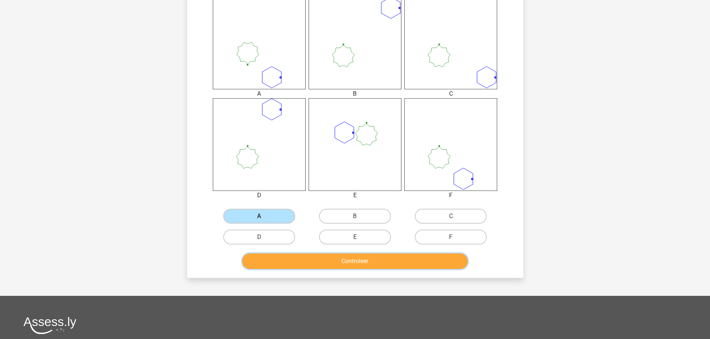
click at [331, 258] on button "Controleer" at bounding box center [354, 262] width 225 height 16
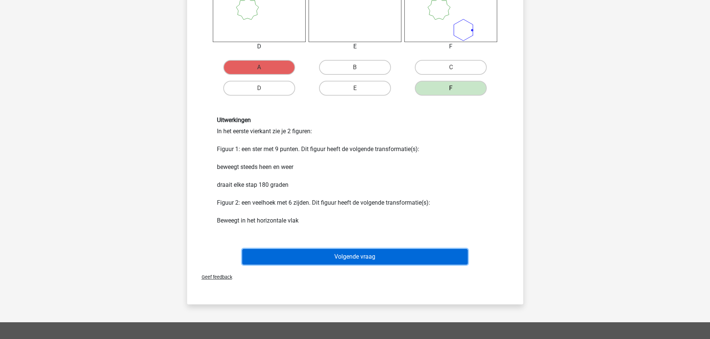
click at [357, 253] on button "Volgende vraag" at bounding box center [354, 257] width 225 height 16
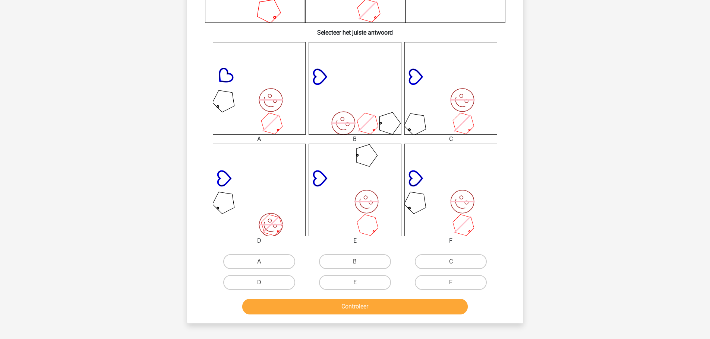
scroll to position [261, 0]
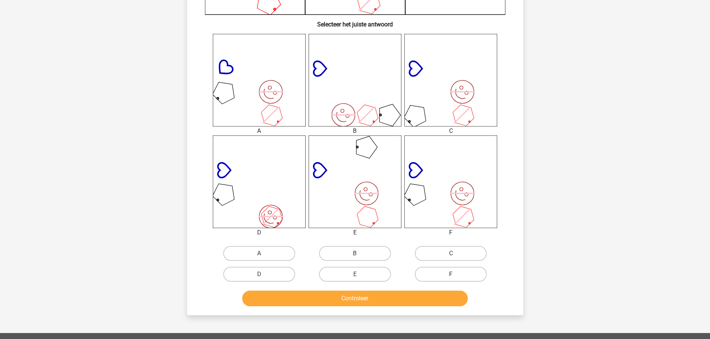
drag, startPoint x: 459, startPoint y: 275, endPoint x: 436, endPoint y: 279, distance: 23.5
click at [458, 274] on label "F" at bounding box center [451, 274] width 72 height 15
click at [456, 275] on input "F" at bounding box center [453, 277] width 5 height 5
radio input "true"
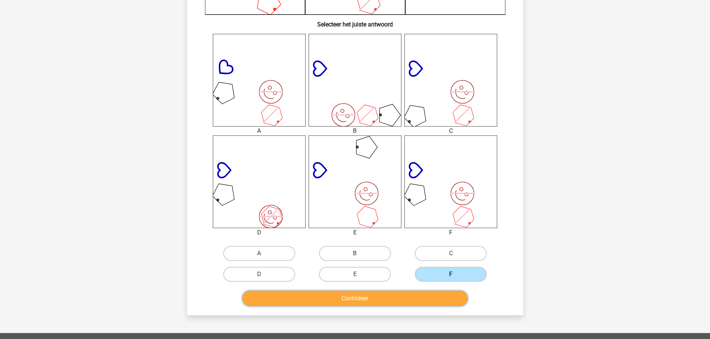
click at [410, 302] on button "Controleer" at bounding box center [354, 299] width 225 height 16
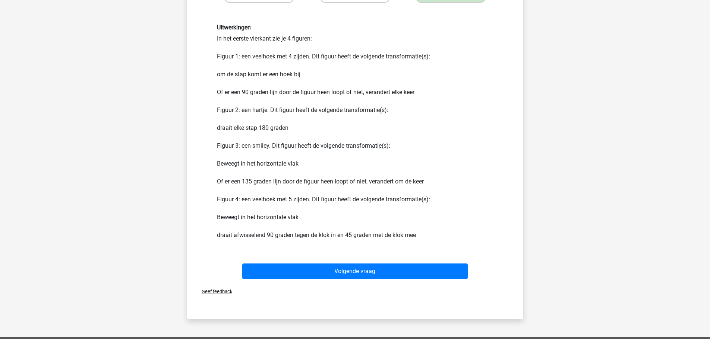
scroll to position [596, 0]
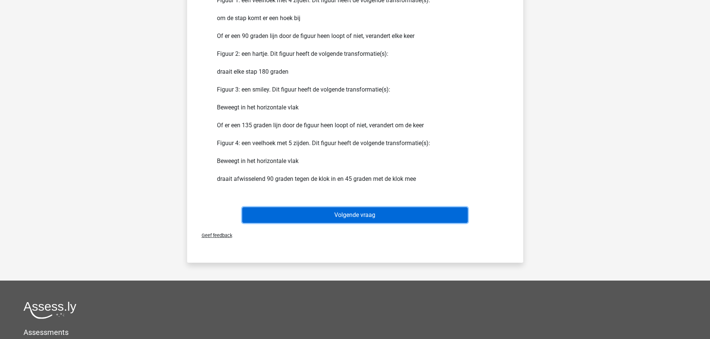
click at [360, 219] on button "Volgende vraag" at bounding box center [354, 216] width 225 height 16
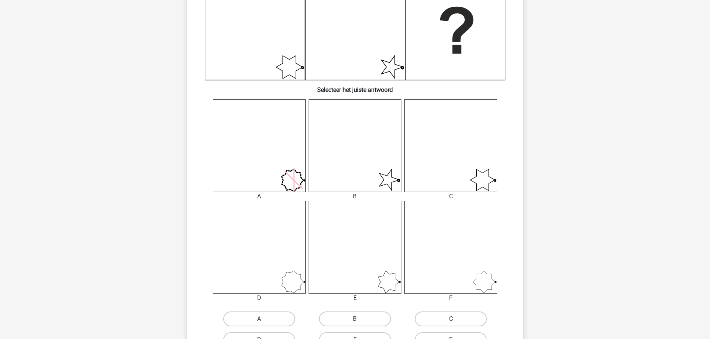
scroll to position [261, 0]
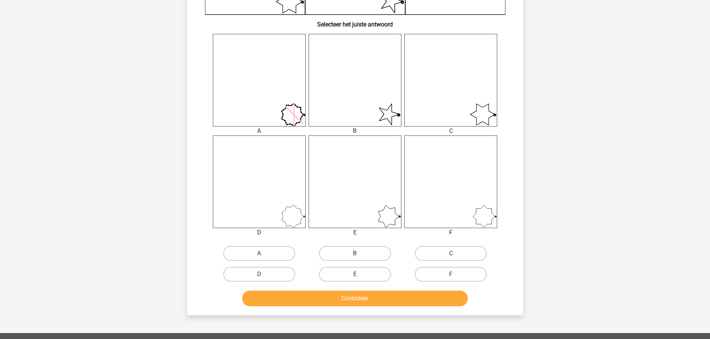
click at [363, 256] on label "B" at bounding box center [355, 253] width 72 height 15
click at [360, 256] on input "B" at bounding box center [357, 256] width 5 height 5
radio input "true"
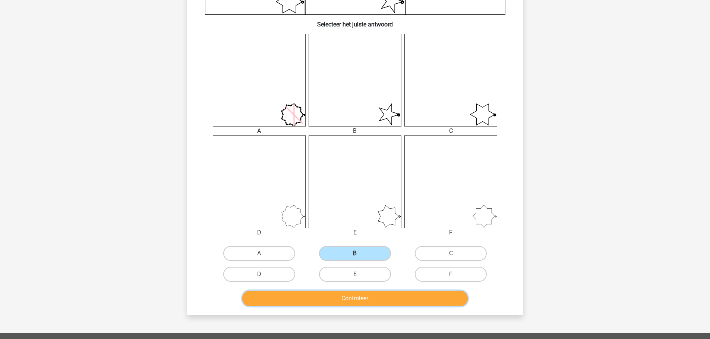
click at [349, 301] on button "Controleer" at bounding box center [354, 299] width 225 height 16
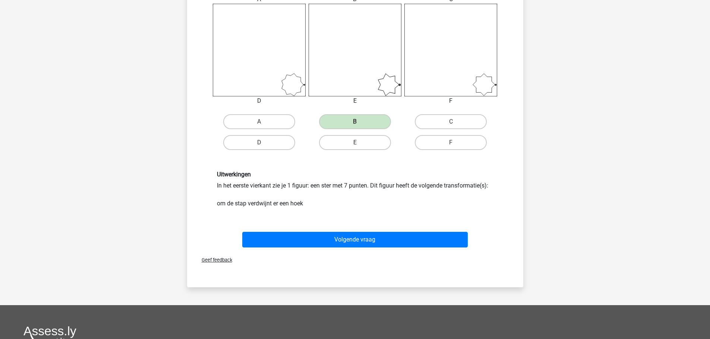
scroll to position [410, 0]
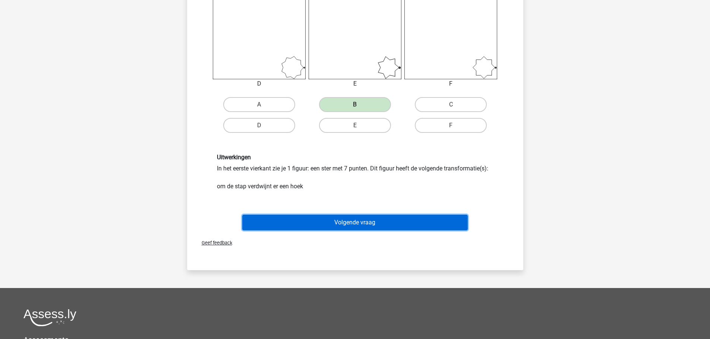
click at [350, 216] on button "Volgende vraag" at bounding box center [354, 223] width 225 height 16
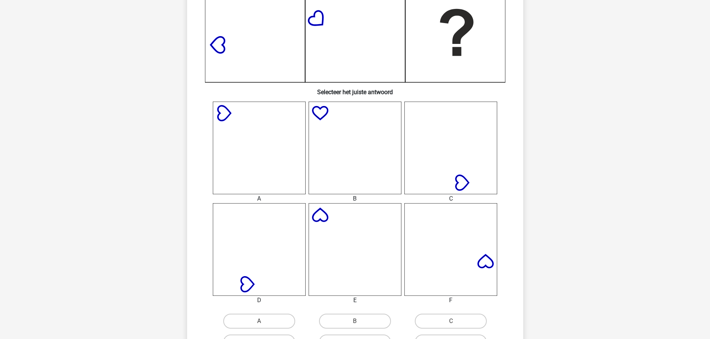
scroll to position [224, 0]
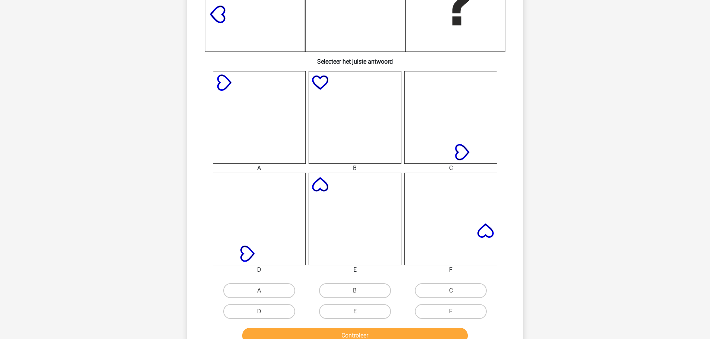
click at [356, 312] on input "E" at bounding box center [357, 314] width 5 height 5
radio input "true"
click at [348, 334] on button "Controleer" at bounding box center [354, 336] width 225 height 16
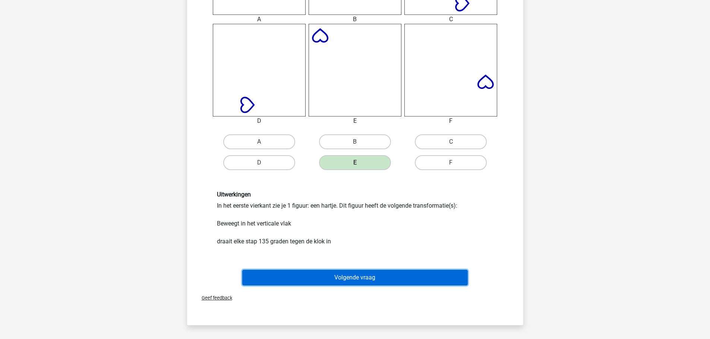
click at [355, 274] on button "Volgende vraag" at bounding box center [354, 278] width 225 height 16
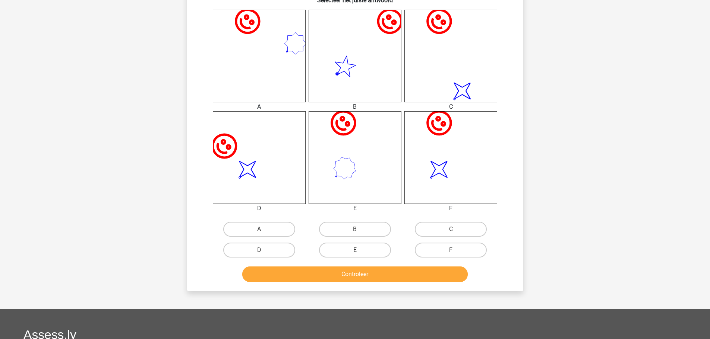
scroll to position [298, 0]
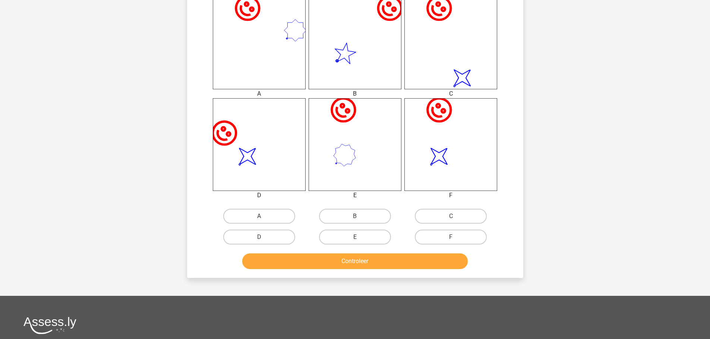
click at [439, 217] on label "C" at bounding box center [451, 216] width 72 height 15
click at [451, 217] on input "C" at bounding box center [453, 218] width 5 height 5
radio input "true"
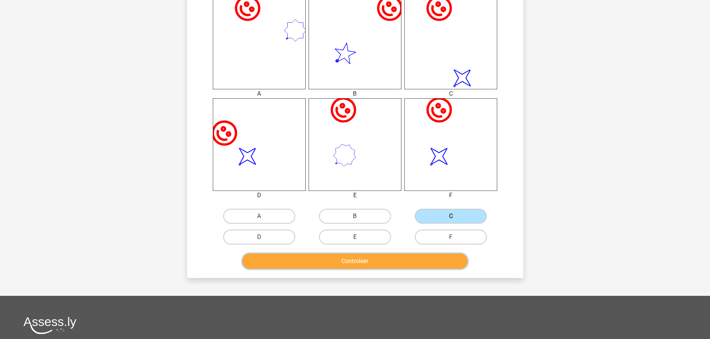
click at [367, 259] on button "Controleer" at bounding box center [354, 262] width 225 height 16
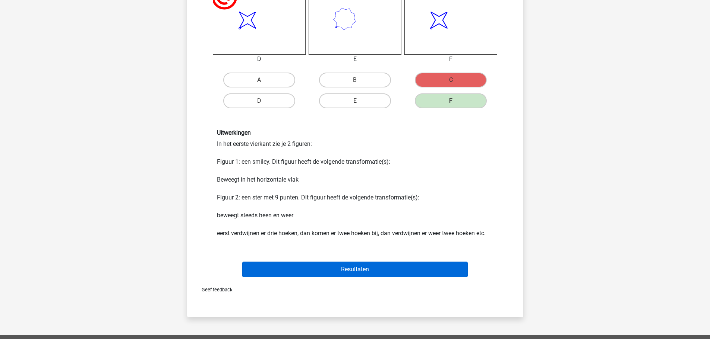
scroll to position [447, 0]
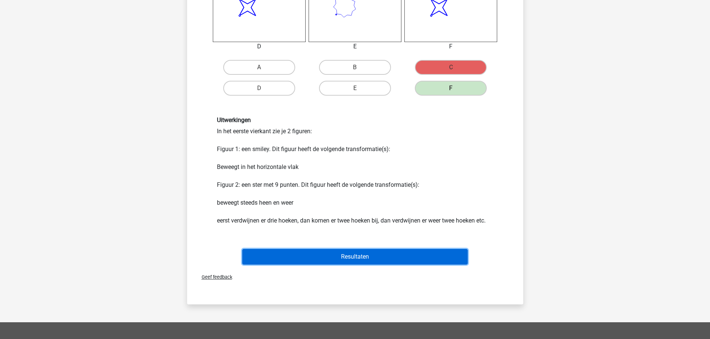
click at [361, 251] on button "Resultaten" at bounding box center [354, 257] width 225 height 16
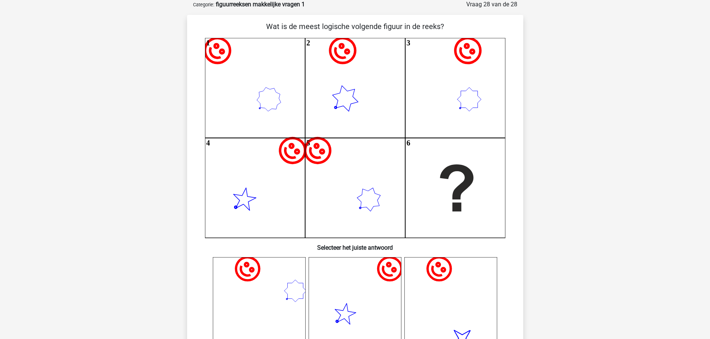
scroll to position [0, 0]
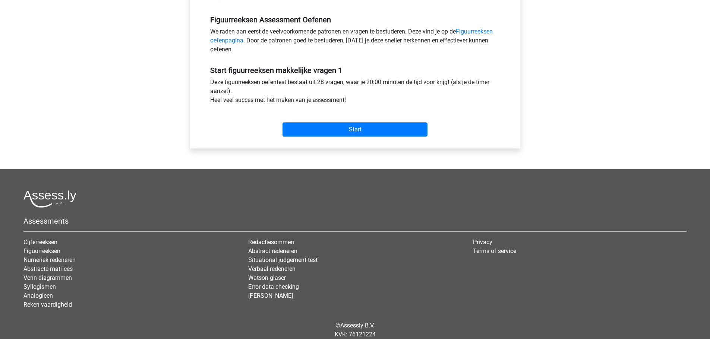
scroll to position [249, 0]
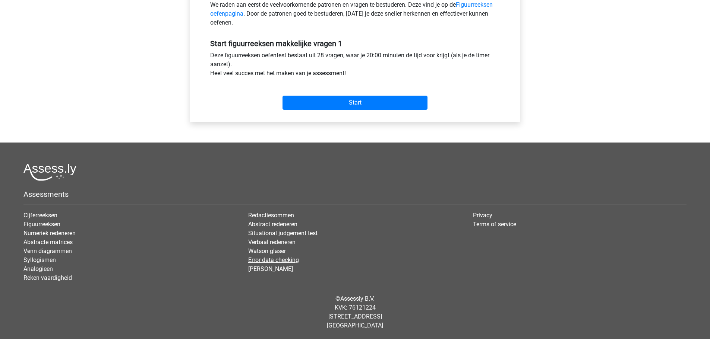
click at [266, 262] on link "Error data checking" at bounding box center [273, 260] width 51 height 7
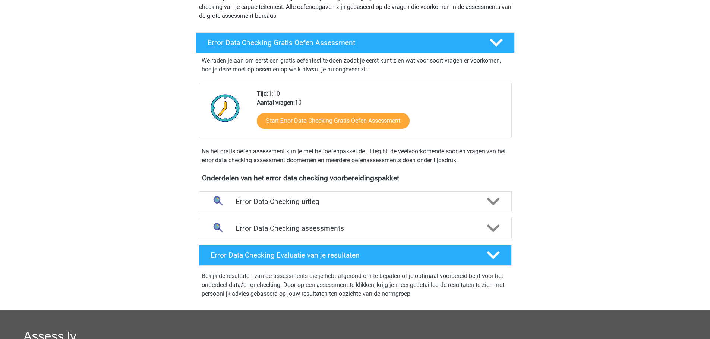
scroll to position [112, 0]
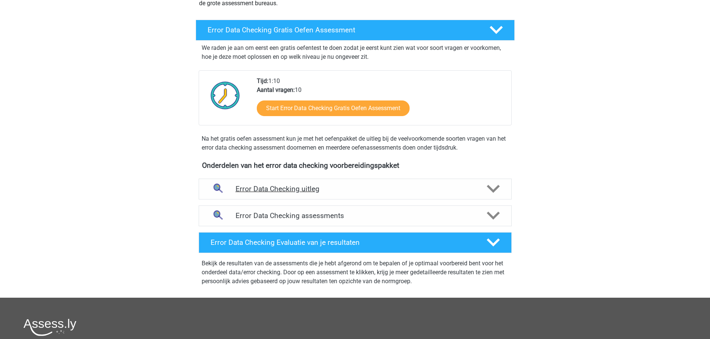
click at [291, 192] on h4 "Error Data Checking uitleg" at bounding box center [354, 189] width 239 height 9
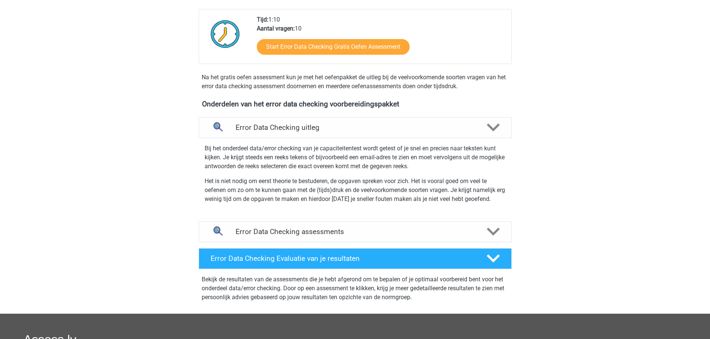
scroll to position [186, 0]
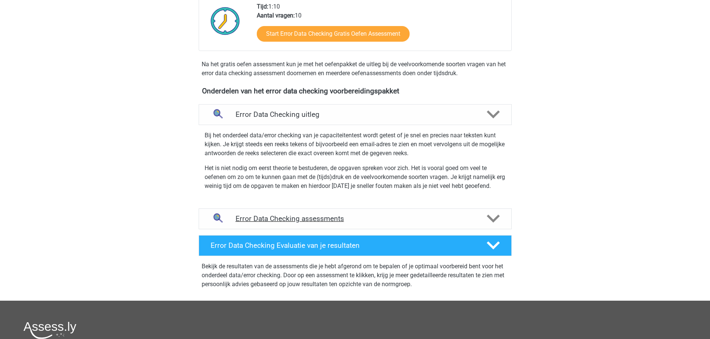
click at [305, 219] on h4 "Error Data Checking assessments" at bounding box center [354, 219] width 239 height 9
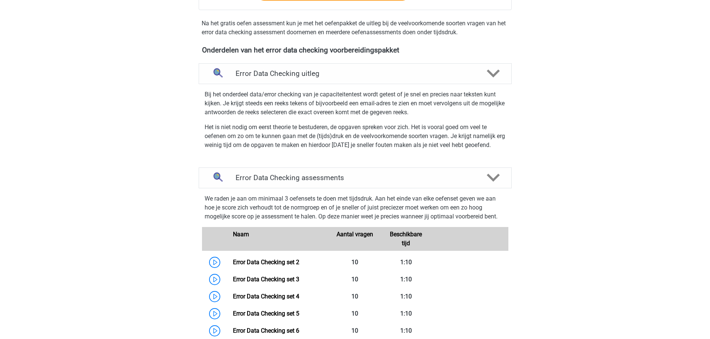
scroll to position [224, 0]
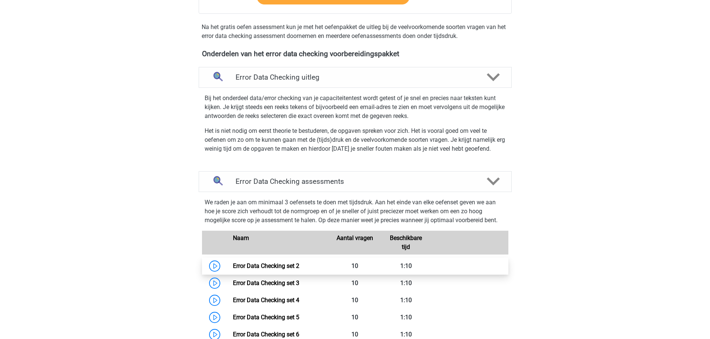
click at [275, 263] on link "Error Data Checking set 2" at bounding box center [266, 266] width 66 height 7
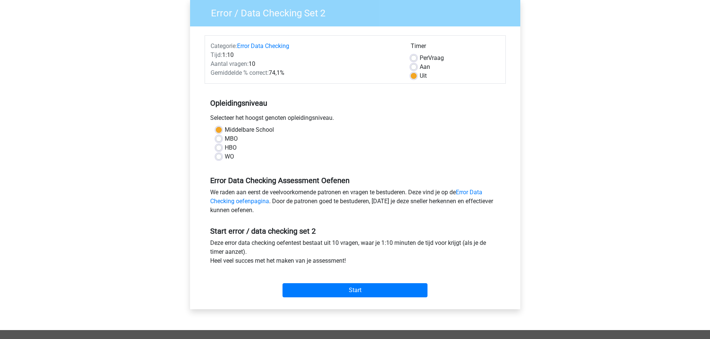
scroll to position [75, 0]
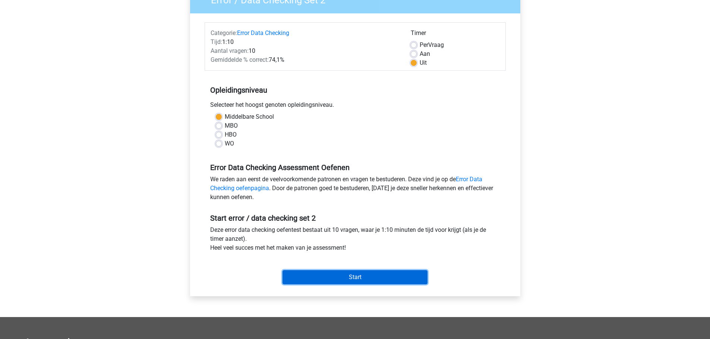
click at [320, 276] on input "Start" at bounding box center [354, 277] width 145 height 14
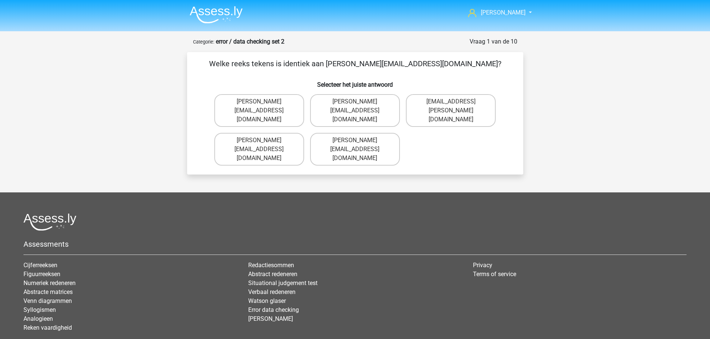
click at [264, 140] on input "Connor.Patterson@Gmail.co.uk" at bounding box center [261, 142] width 5 height 5
radio input "true"
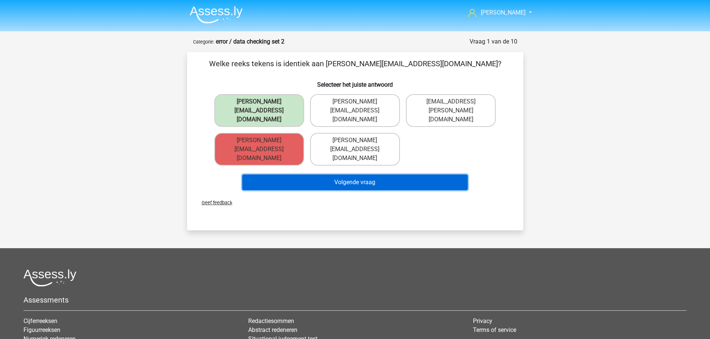
click at [344, 175] on button "Volgende vraag" at bounding box center [354, 183] width 225 height 16
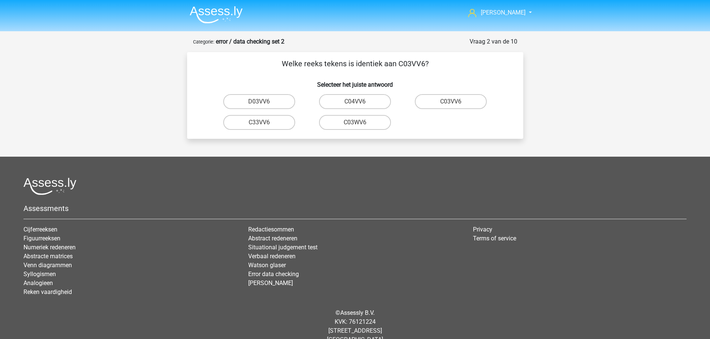
scroll to position [14, 0]
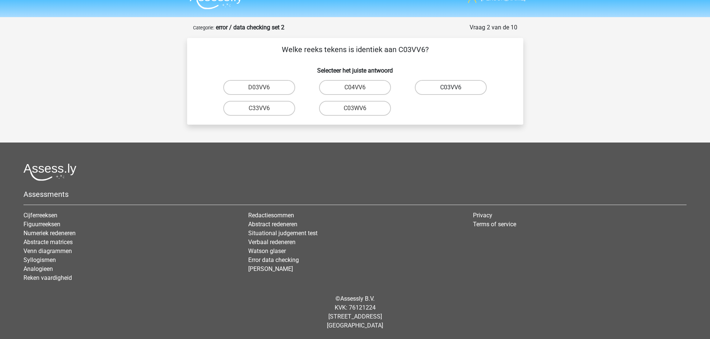
click at [442, 87] on label "C03VV6" at bounding box center [451, 87] width 72 height 15
click at [451, 88] on input "C03VV6" at bounding box center [453, 90] width 5 height 5
radio input "true"
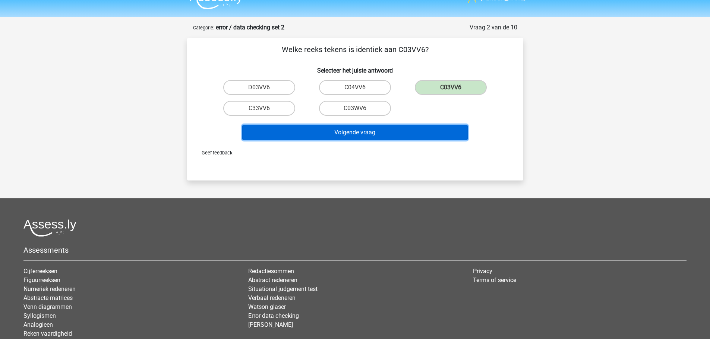
click at [380, 137] on button "Volgende vraag" at bounding box center [354, 133] width 225 height 16
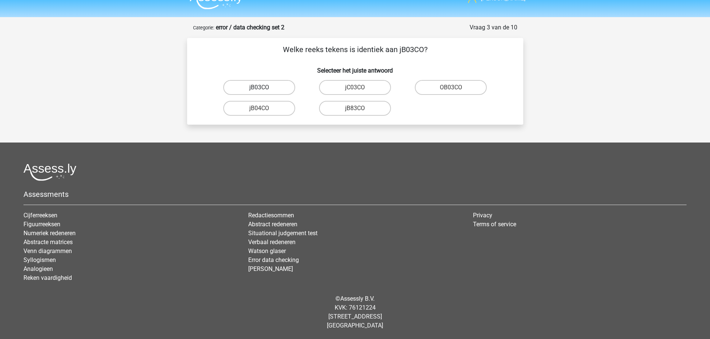
click at [273, 88] on label "jB03CO" at bounding box center [259, 87] width 72 height 15
click at [264, 88] on input "jB03CO" at bounding box center [261, 90] width 5 height 5
radio input "true"
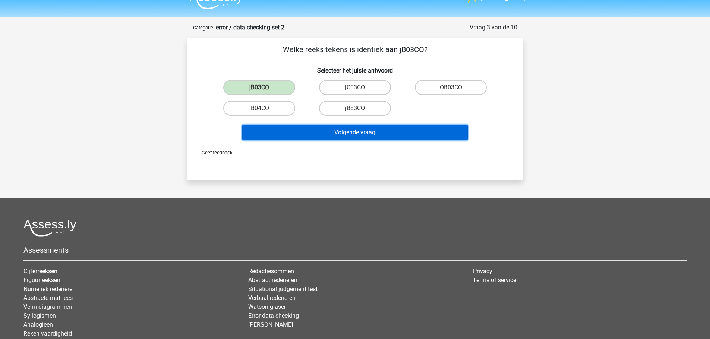
click at [328, 129] on button "Volgende vraag" at bounding box center [354, 133] width 225 height 16
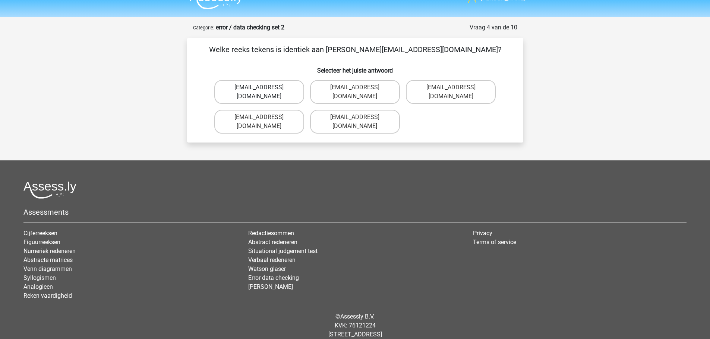
click at [275, 91] on label "Jack_Conley@hotmail.uk.com" at bounding box center [259, 92] width 90 height 24
click at [264, 91] on input "Jack_Conley@hotmail.uk.com" at bounding box center [261, 90] width 5 height 5
radio input "true"
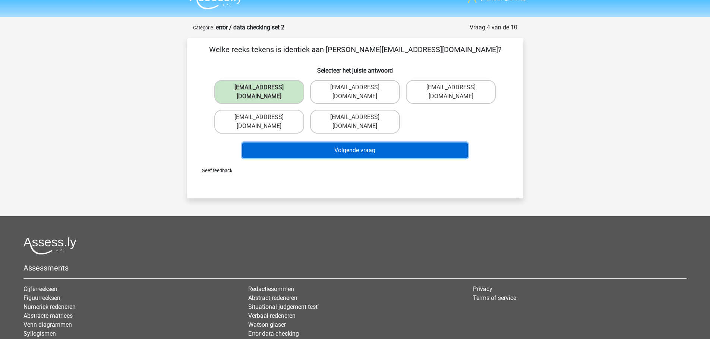
click at [350, 143] on button "Volgende vraag" at bounding box center [354, 151] width 225 height 16
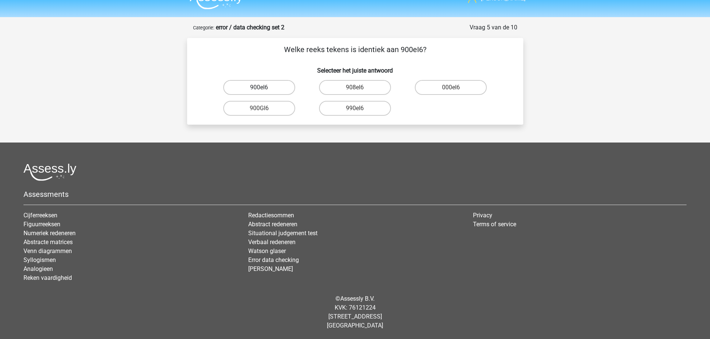
click at [270, 89] on label "900eI6" at bounding box center [259, 87] width 72 height 15
click at [264, 89] on input "900eI6" at bounding box center [261, 90] width 5 height 5
radio input "true"
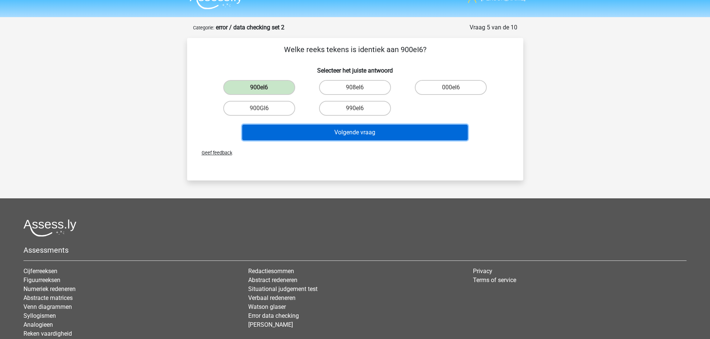
click at [331, 129] on button "Volgende vraag" at bounding box center [354, 133] width 225 height 16
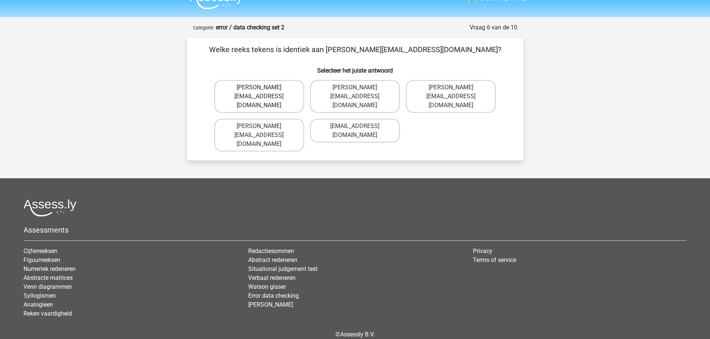
click at [282, 88] on label "Michael_Meade@joymail.gr" at bounding box center [259, 96] width 90 height 33
click at [264, 88] on input "Michael_Meade@joymail.gr" at bounding box center [261, 90] width 5 height 5
radio input "true"
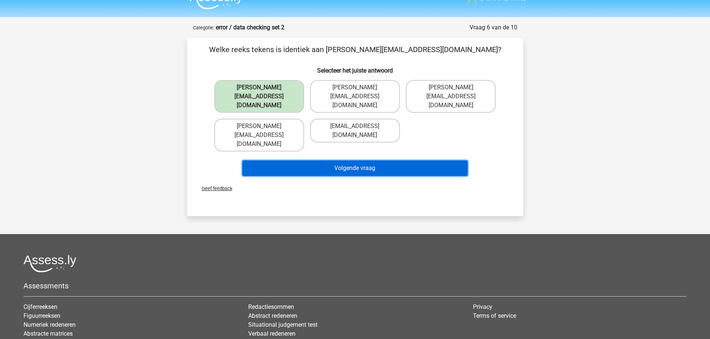
click at [334, 161] on button "Volgende vraag" at bounding box center [354, 169] width 225 height 16
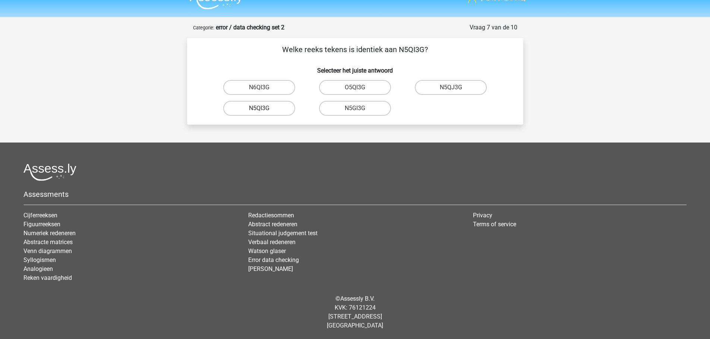
click at [269, 111] on label "N5QI3G" at bounding box center [259, 108] width 72 height 15
click at [264, 111] on input "N5QI3G" at bounding box center [261, 110] width 5 height 5
radio input "true"
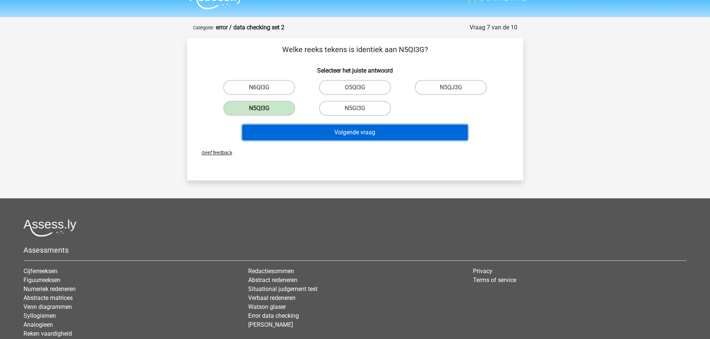
click at [377, 139] on button "Volgende vraag" at bounding box center [354, 133] width 225 height 16
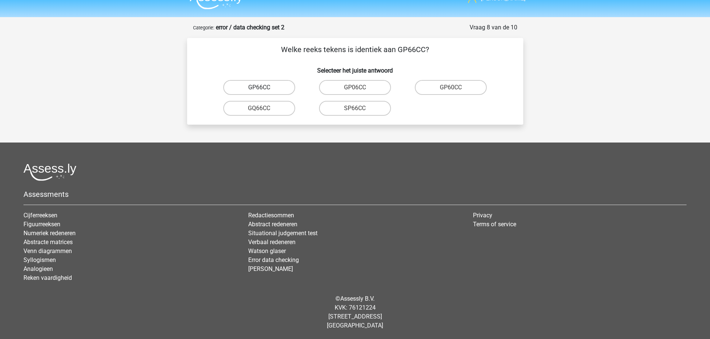
click at [278, 89] on label "GP66CC" at bounding box center [259, 87] width 72 height 15
click at [264, 89] on input "GP66CC" at bounding box center [261, 90] width 5 height 5
radio input "true"
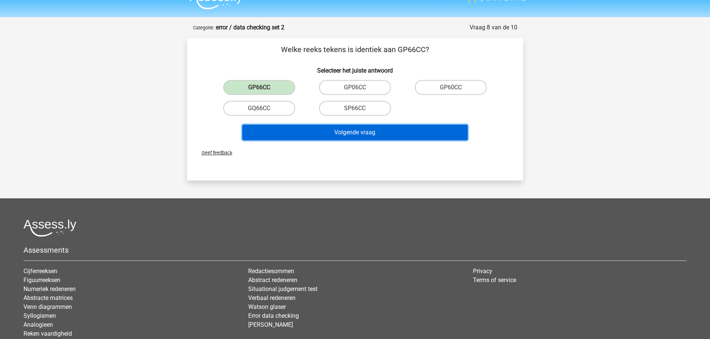
click at [323, 130] on button "Volgende vraag" at bounding box center [354, 133] width 225 height 16
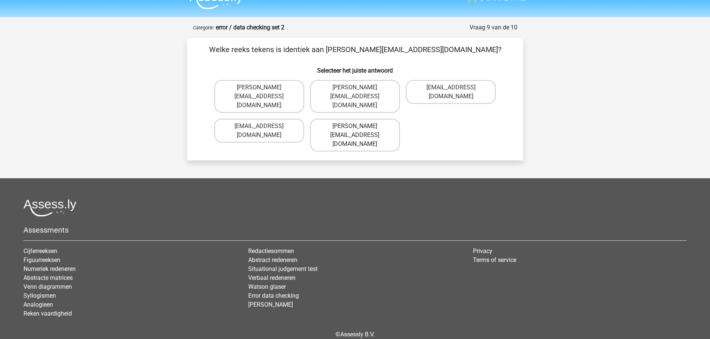
click at [365, 119] on label "Thomas_Mead@joinmail.uk.co" at bounding box center [355, 135] width 90 height 33
click at [360, 126] on input "Thomas_Mead@joinmail.uk.co" at bounding box center [357, 128] width 5 height 5
radio input "true"
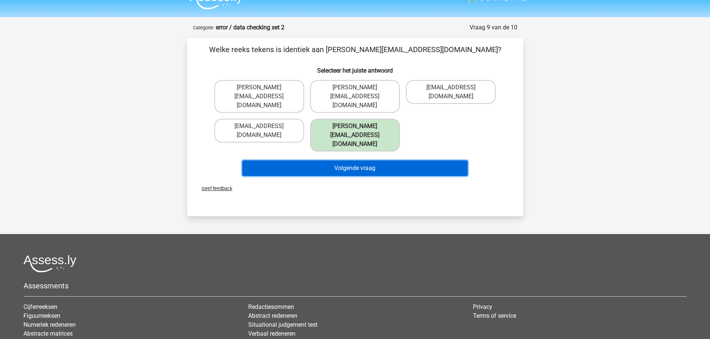
click at [370, 161] on button "Volgende vraag" at bounding box center [354, 169] width 225 height 16
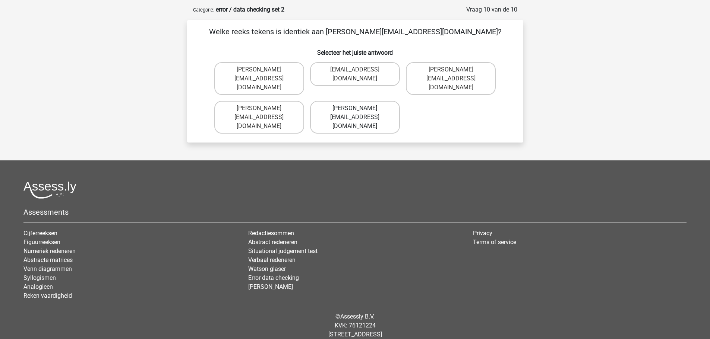
click at [363, 109] on label "Richard-Pierson@hotmails.co.com" at bounding box center [355, 117] width 90 height 33
click at [360, 109] on input "Richard-Pierson@hotmails.co.com" at bounding box center [357, 110] width 5 height 5
radio input "true"
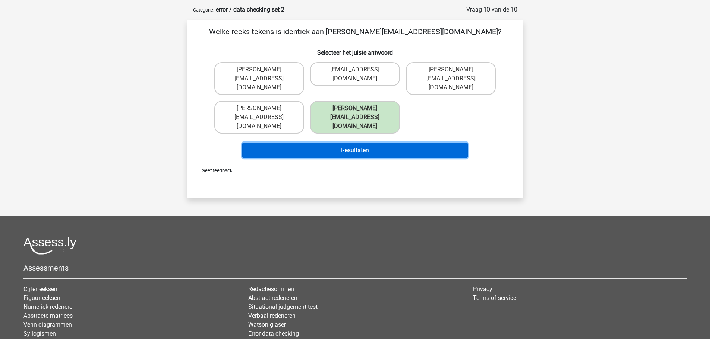
click at [365, 143] on button "Resultaten" at bounding box center [354, 151] width 225 height 16
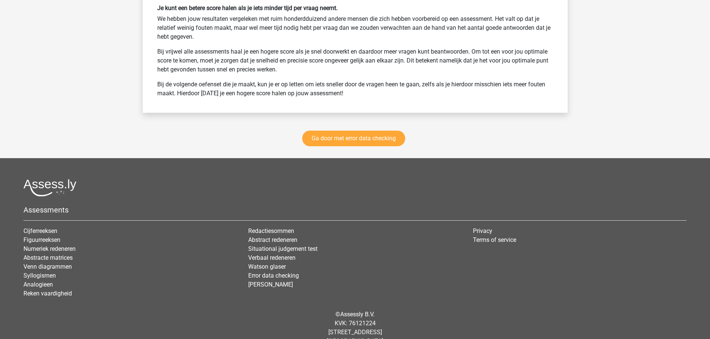
scroll to position [1040, 0]
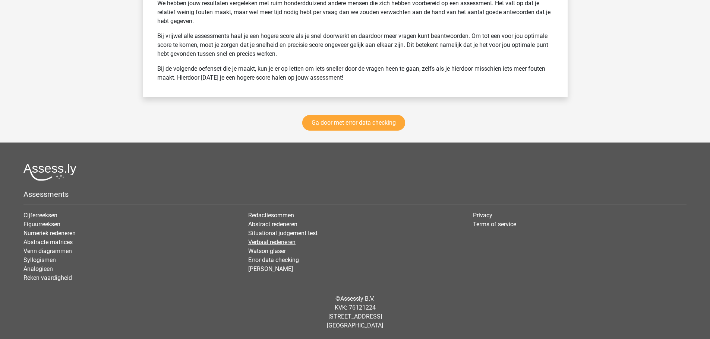
click at [263, 244] on link "Verbaal redeneren" at bounding box center [271, 242] width 47 height 7
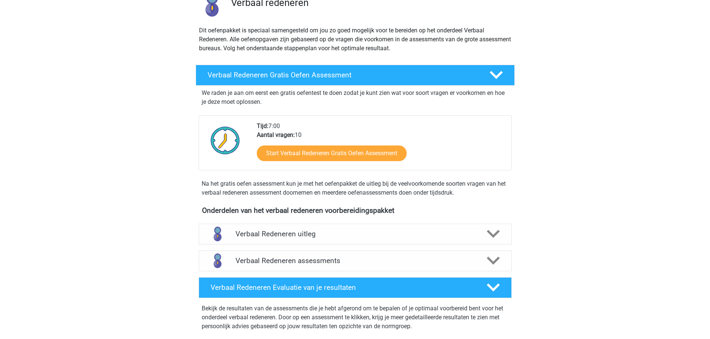
scroll to position [75, 0]
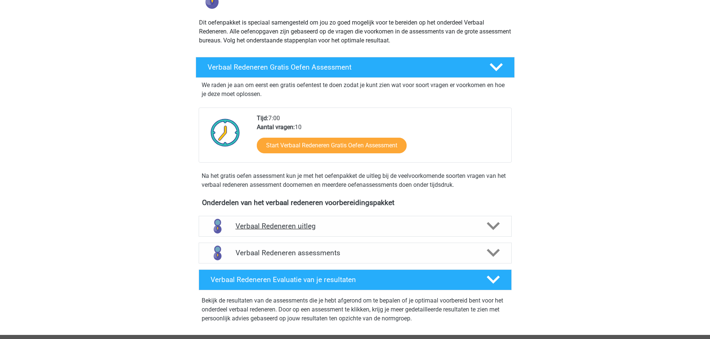
click at [292, 224] on h4 "Verbaal Redeneren uitleg" at bounding box center [354, 226] width 239 height 9
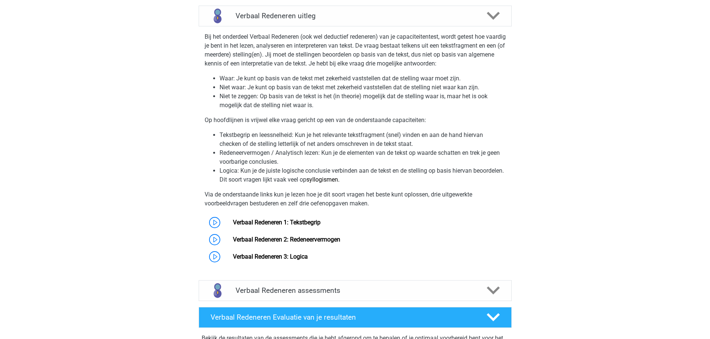
scroll to position [335, 0]
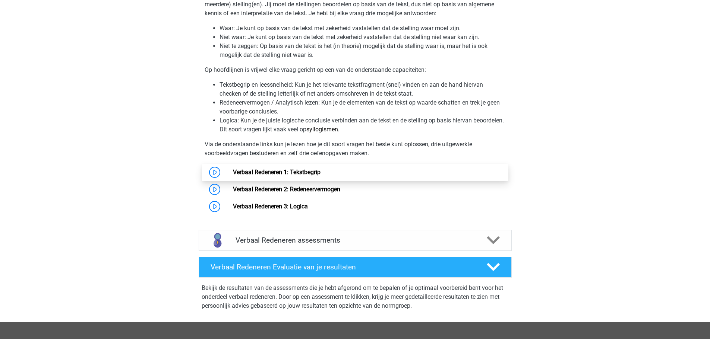
click at [250, 169] on link "Verbaal Redeneren 1: Tekstbegrip" at bounding box center [277, 172] width 88 height 7
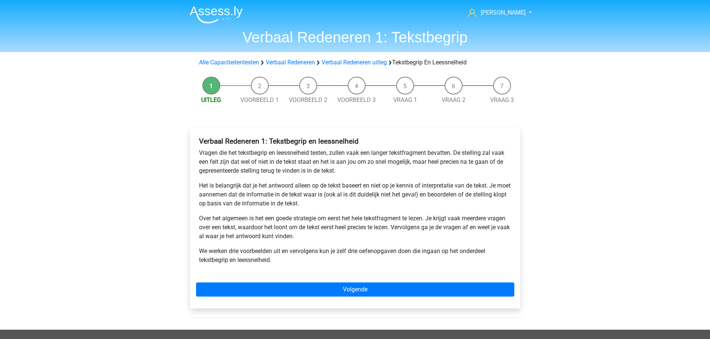
scroll to position [37, 0]
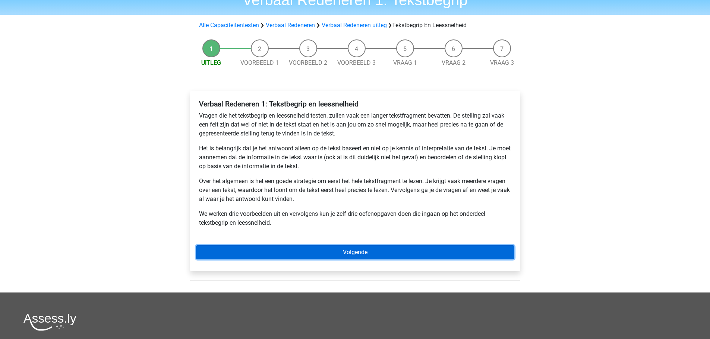
click at [298, 254] on link "Volgende" at bounding box center [355, 253] width 318 height 14
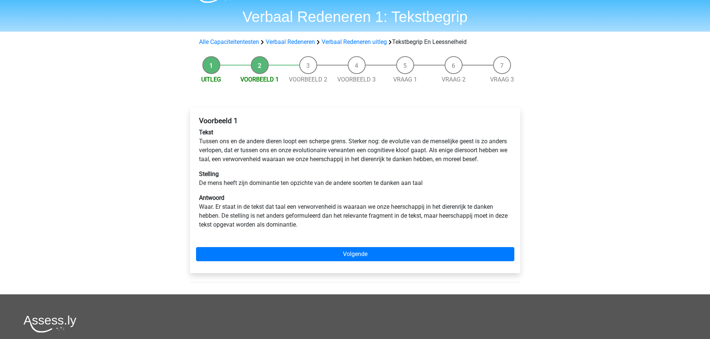
scroll to position [37, 0]
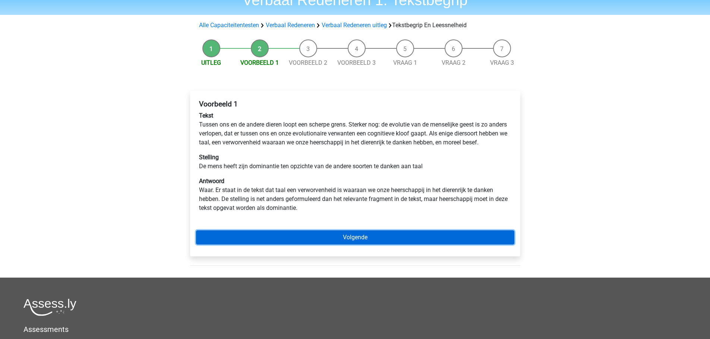
click at [313, 242] on link "Volgende" at bounding box center [355, 238] width 318 height 14
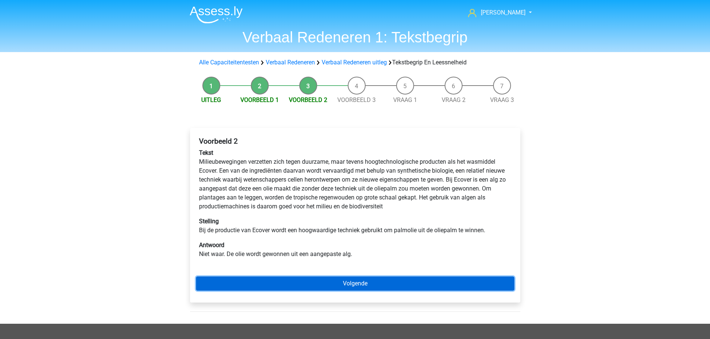
click at [352, 282] on link "Volgende" at bounding box center [355, 284] width 318 height 14
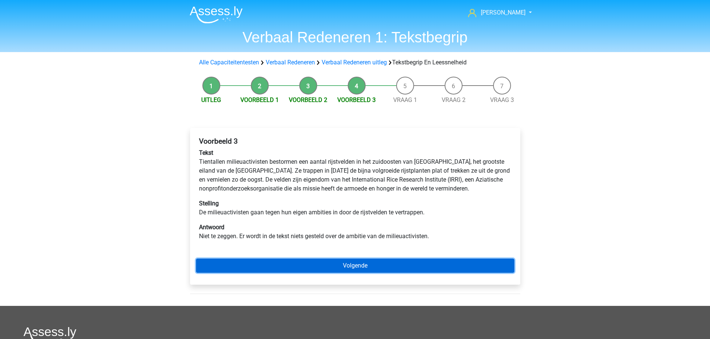
click at [337, 269] on link "Volgende" at bounding box center [355, 266] width 318 height 14
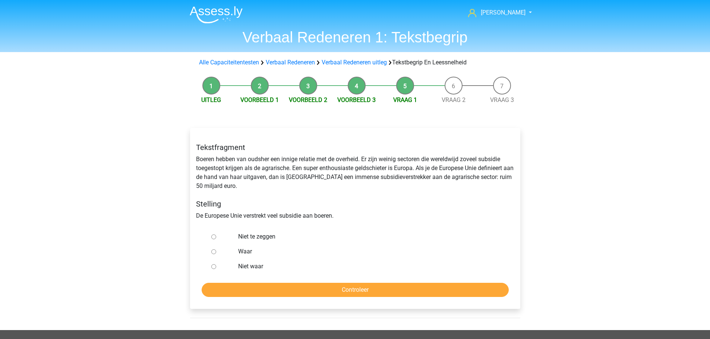
click at [211, 252] on input "Waar" at bounding box center [213, 252] width 5 height 5
radio input "true"
click at [252, 287] on input "Controleer" at bounding box center [355, 290] width 307 height 14
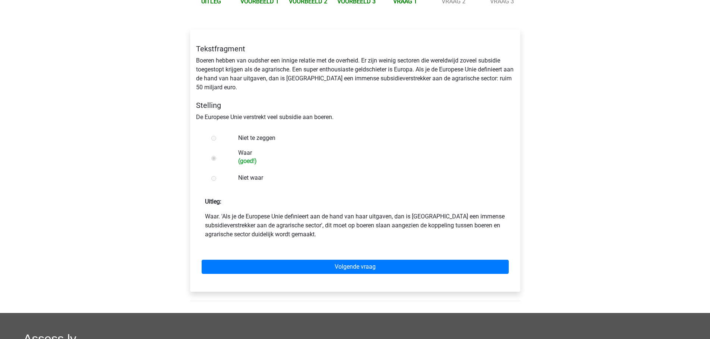
scroll to position [112, 0]
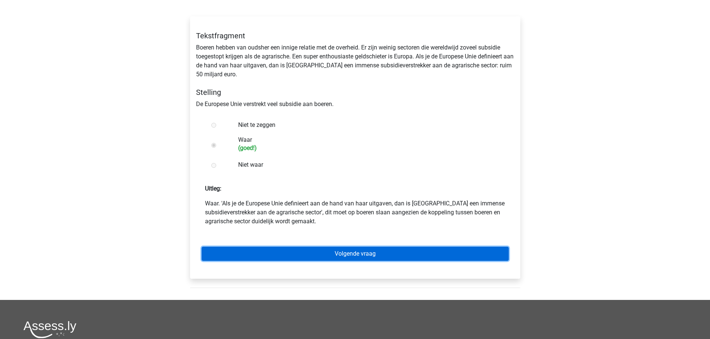
click at [319, 257] on link "Volgende vraag" at bounding box center [355, 254] width 307 height 14
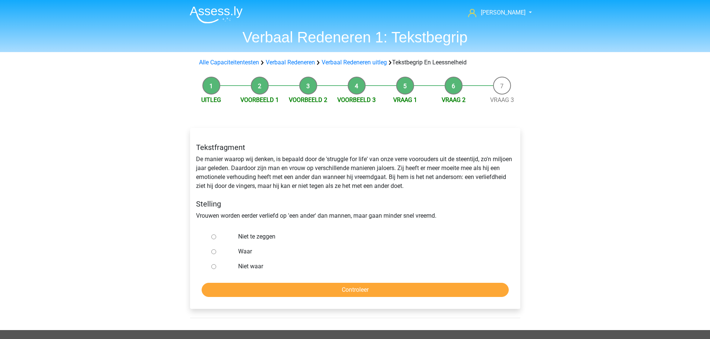
click at [213, 236] on input "Niet te zeggen" at bounding box center [213, 237] width 5 height 5
radio input "true"
click at [280, 289] on input "Controleer" at bounding box center [355, 290] width 307 height 14
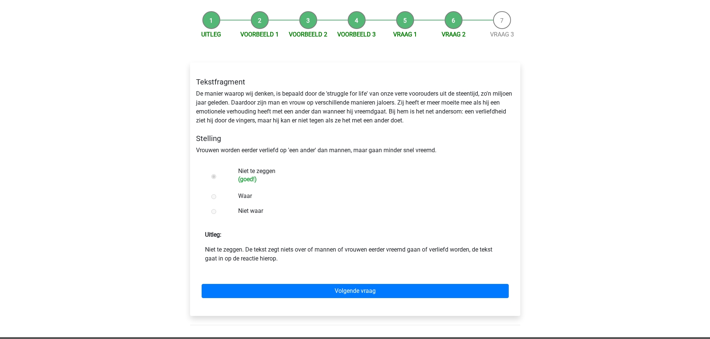
scroll to position [75, 0]
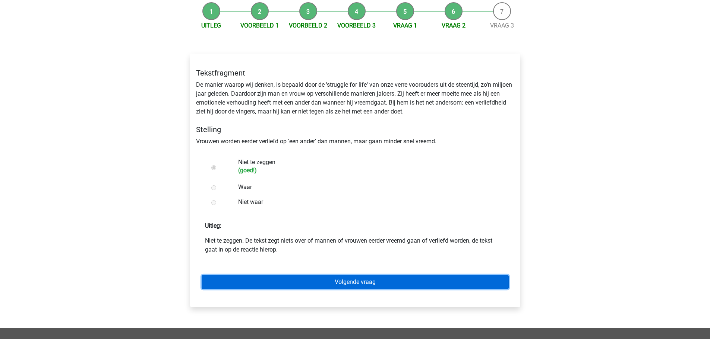
click at [350, 286] on link "Volgende vraag" at bounding box center [355, 282] width 307 height 14
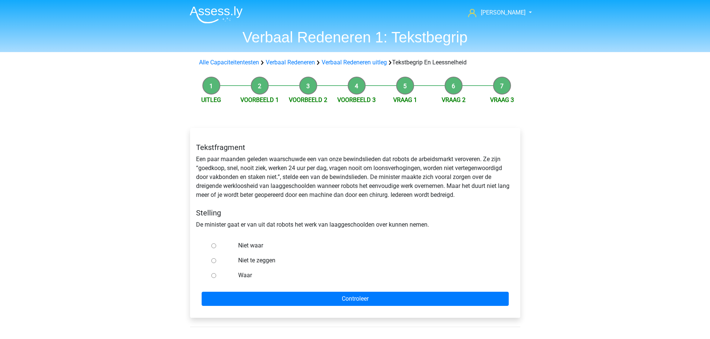
click at [215, 246] on input "Niet waar" at bounding box center [213, 246] width 5 height 5
radio input "true"
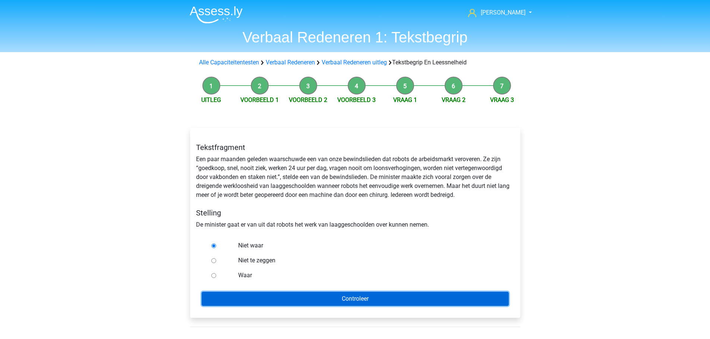
click at [263, 294] on input "Controleer" at bounding box center [355, 299] width 307 height 14
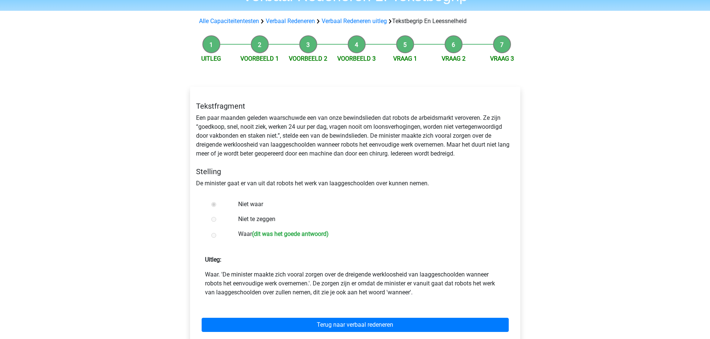
scroll to position [75, 0]
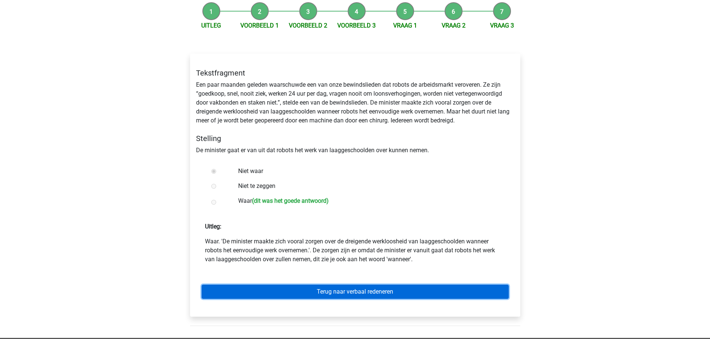
click at [320, 291] on link "Terug naar verbaal redeneren" at bounding box center [355, 292] width 307 height 14
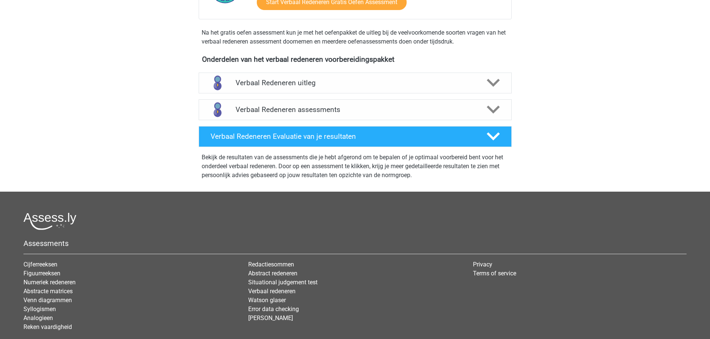
scroll to position [267, 0]
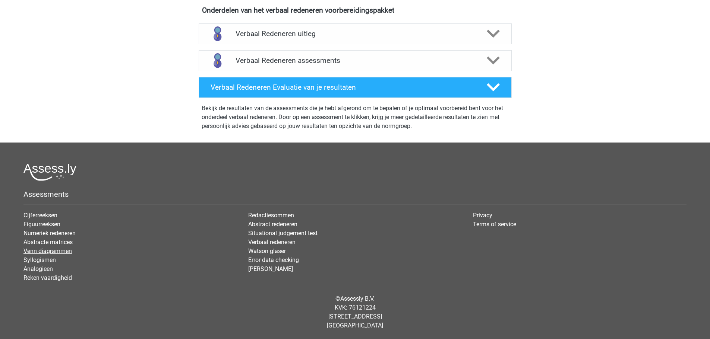
click at [48, 250] on link "Venn diagrammen" at bounding box center [47, 251] width 48 height 7
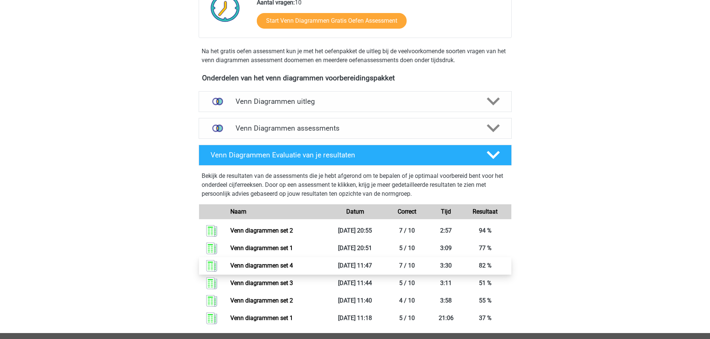
scroll to position [186, 0]
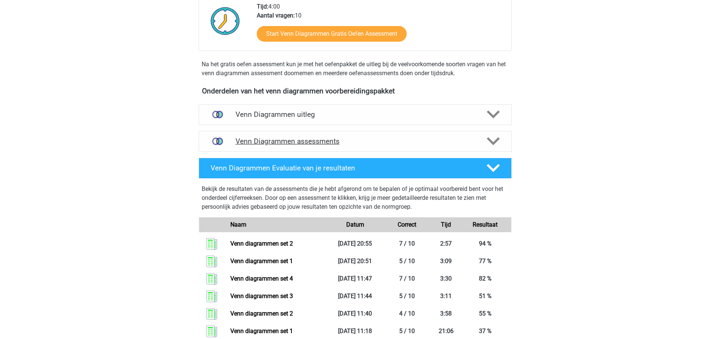
click at [334, 145] on h4 "Venn Diagrammen assessments" at bounding box center [354, 141] width 239 height 9
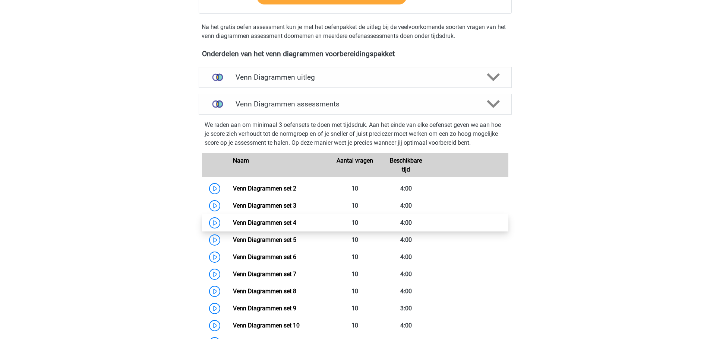
scroll to position [261, 0]
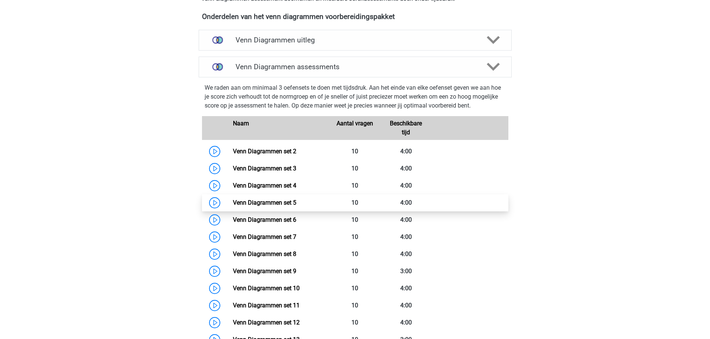
click at [276, 202] on link "Venn Diagrammen set 5" at bounding box center [264, 202] width 63 height 7
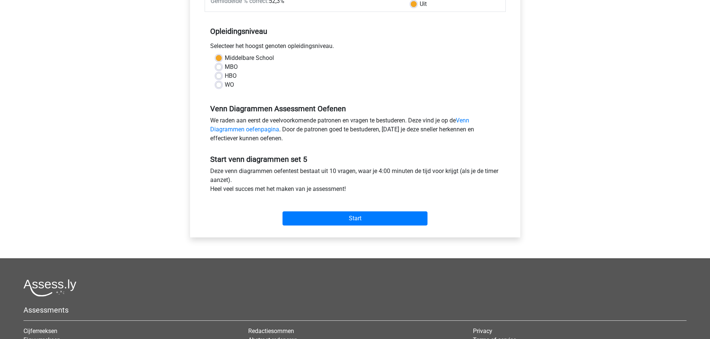
scroll to position [149, 0]
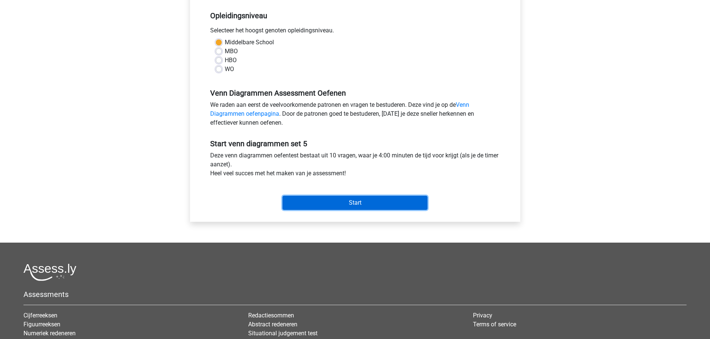
click at [318, 200] on input "Start" at bounding box center [354, 203] width 145 height 14
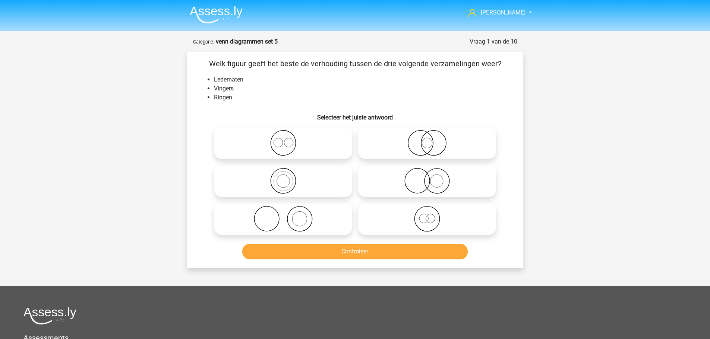
click at [305, 226] on icon at bounding box center [283, 219] width 132 height 26
click at [288, 215] on input "radio" at bounding box center [285, 213] width 5 height 5
radio input "true"
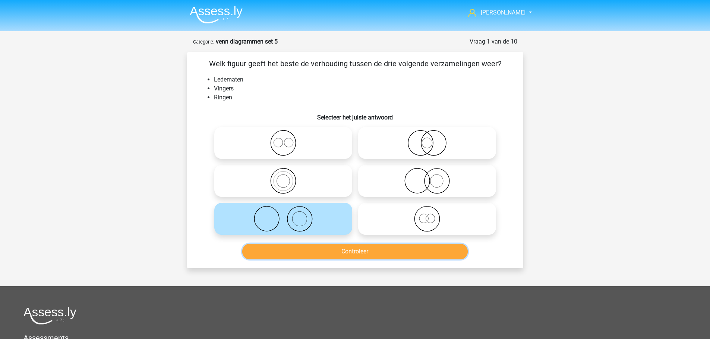
click at [355, 255] on button "Controleer" at bounding box center [354, 252] width 225 height 16
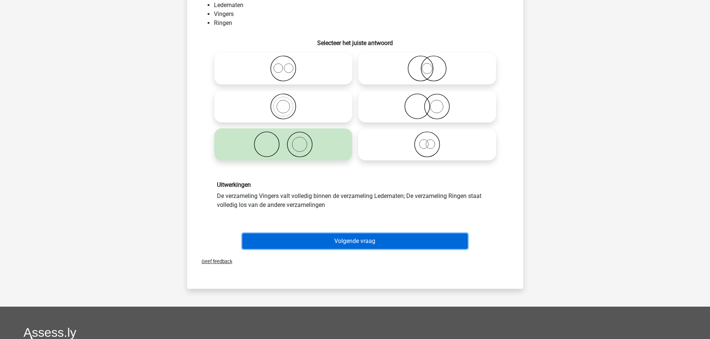
click at [330, 243] on button "Volgende vraag" at bounding box center [354, 242] width 225 height 16
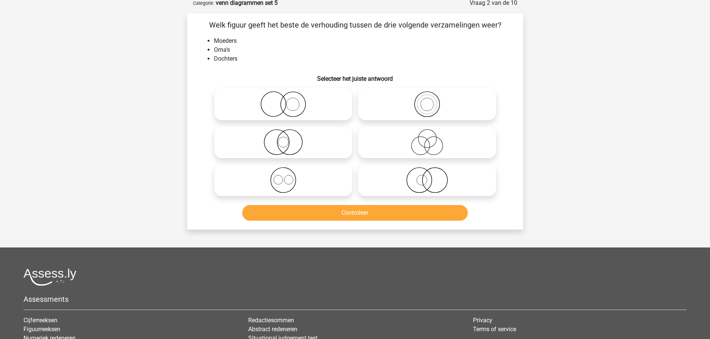
scroll to position [37, 0]
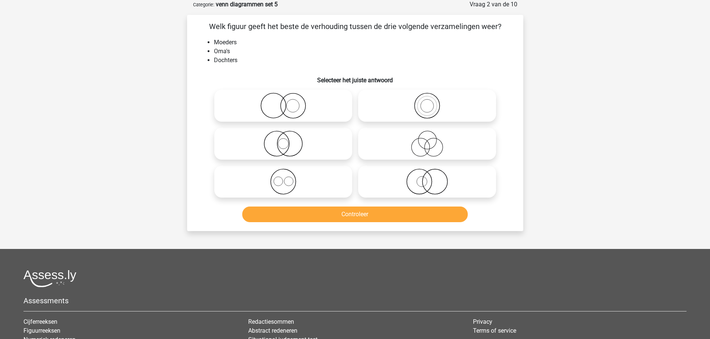
click at [419, 146] on icon at bounding box center [427, 144] width 132 height 26
click at [427, 140] on input "radio" at bounding box center [429, 137] width 5 height 5
radio input "true"
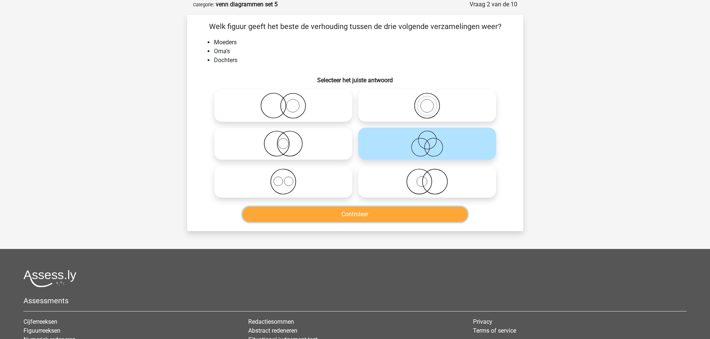
click at [396, 216] on button "Controleer" at bounding box center [354, 215] width 225 height 16
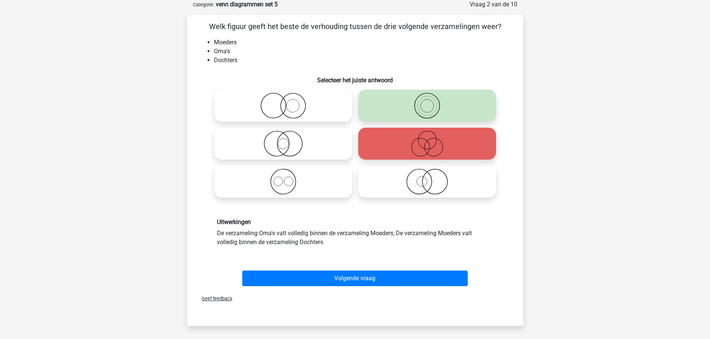
scroll to position [75, 0]
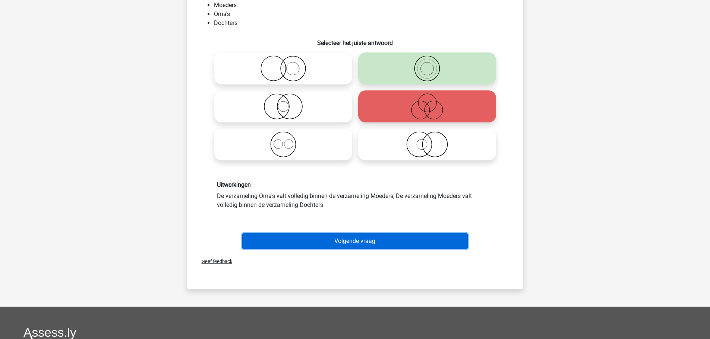
click at [350, 238] on button "Volgende vraag" at bounding box center [354, 242] width 225 height 16
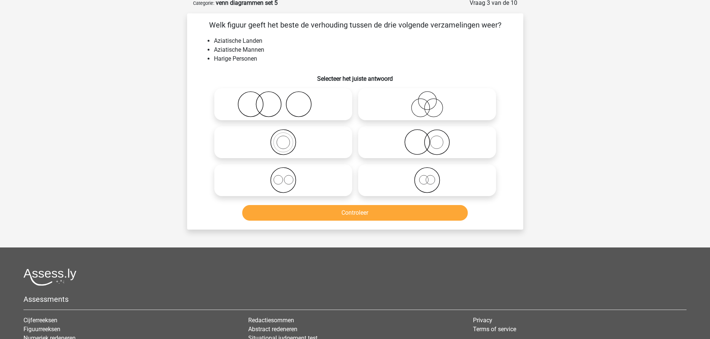
scroll to position [37, 0]
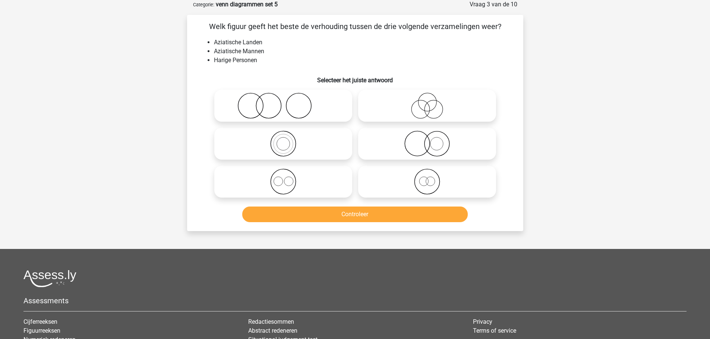
click at [422, 146] on icon at bounding box center [427, 144] width 132 height 26
click at [427, 140] on input "radio" at bounding box center [429, 137] width 5 height 5
radio input "true"
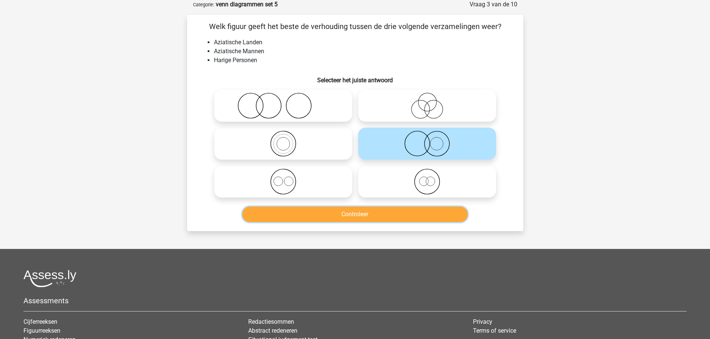
click at [374, 215] on button "Controleer" at bounding box center [354, 215] width 225 height 16
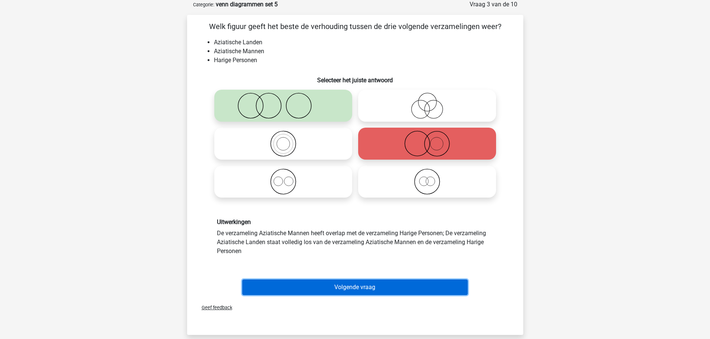
click at [320, 285] on button "Volgende vraag" at bounding box center [354, 288] width 225 height 16
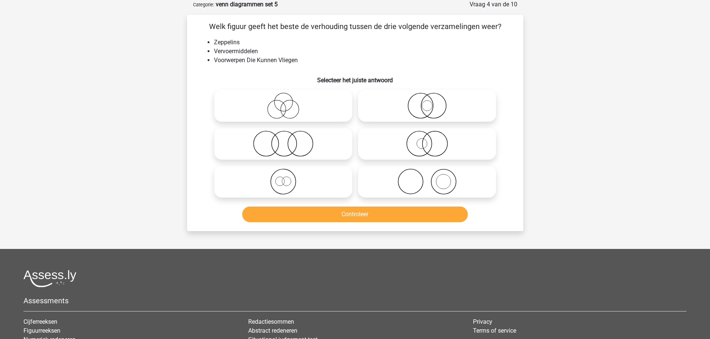
click at [430, 109] on icon at bounding box center [427, 106] width 132 height 26
click at [430, 102] on input "radio" at bounding box center [429, 99] width 5 height 5
radio input "true"
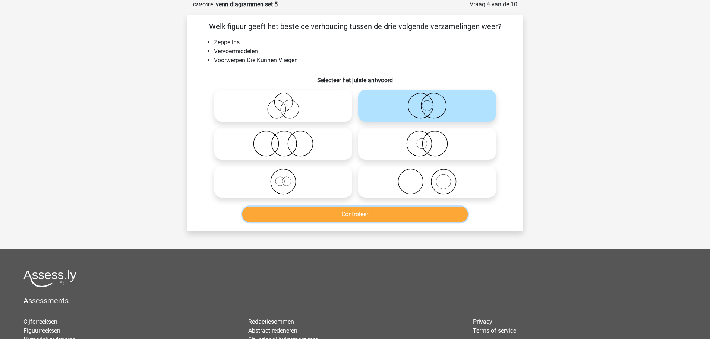
click at [372, 213] on button "Controleer" at bounding box center [354, 215] width 225 height 16
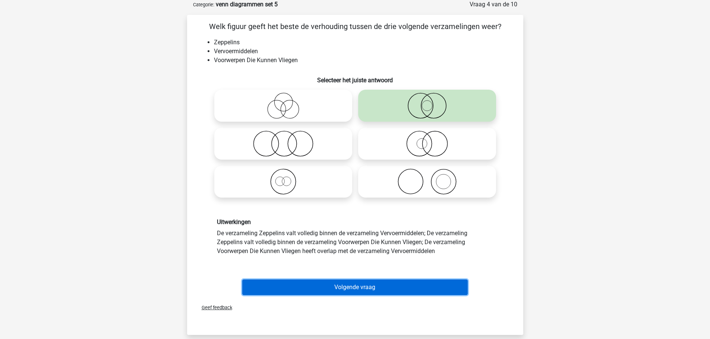
click at [327, 286] on button "Volgende vraag" at bounding box center [354, 288] width 225 height 16
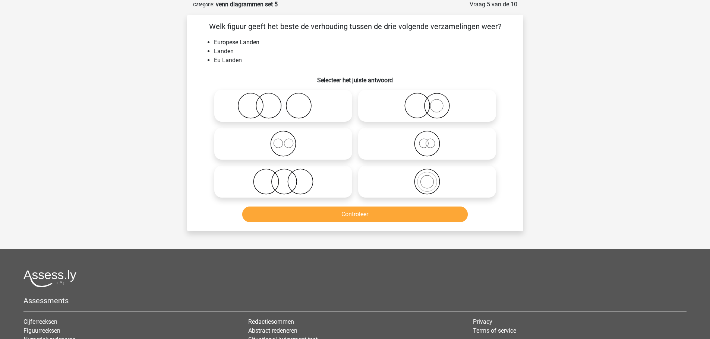
click at [429, 183] on icon at bounding box center [427, 182] width 132 height 26
click at [429, 178] on input "radio" at bounding box center [429, 175] width 5 height 5
radio input "true"
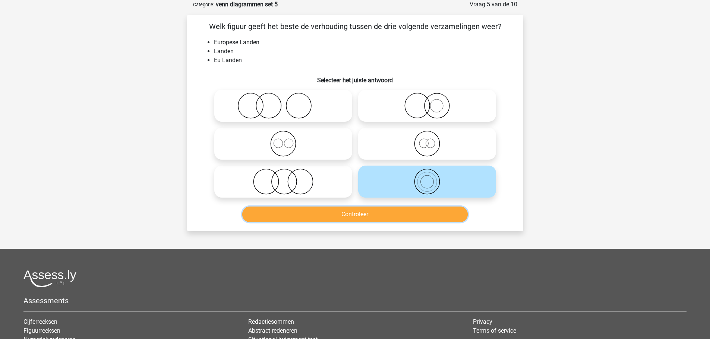
click at [369, 217] on button "Controleer" at bounding box center [354, 215] width 225 height 16
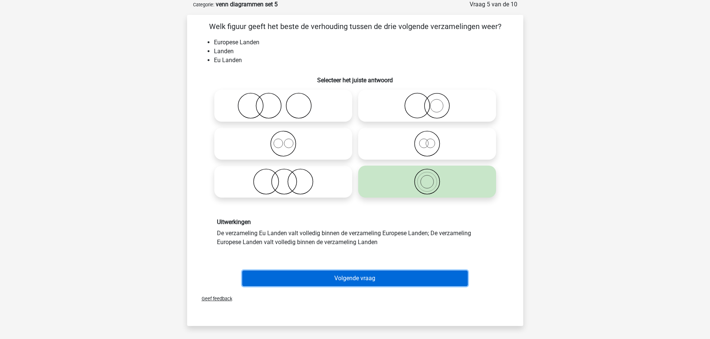
click at [305, 278] on button "Volgende vraag" at bounding box center [354, 279] width 225 height 16
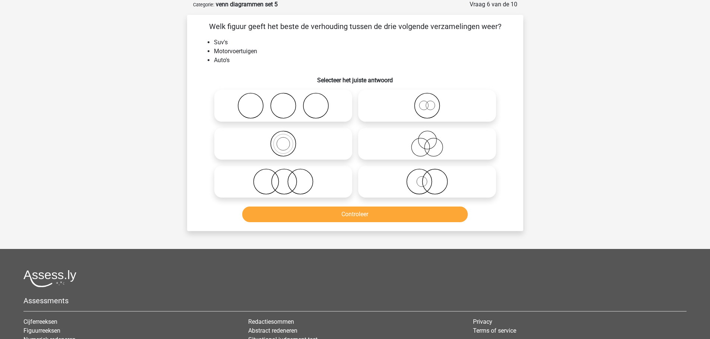
click at [288, 148] on icon at bounding box center [283, 144] width 132 height 26
click at [288, 140] on input "radio" at bounding box center [285, 137] width 5 height 5
radio input "true"
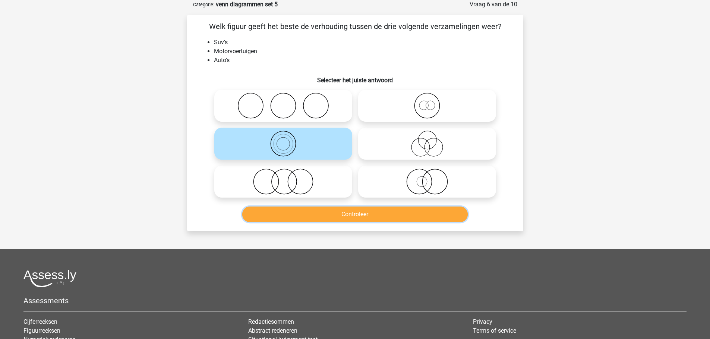
click at [320, 207] on button "Controleer" at bounding box center [354, 215] width 225 height 16
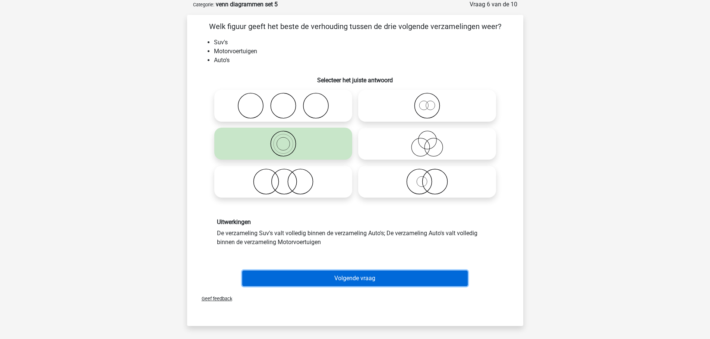
click at [322, 279] on button "Volgende vraag" at bounding box center [354, 279] width 225 height 16
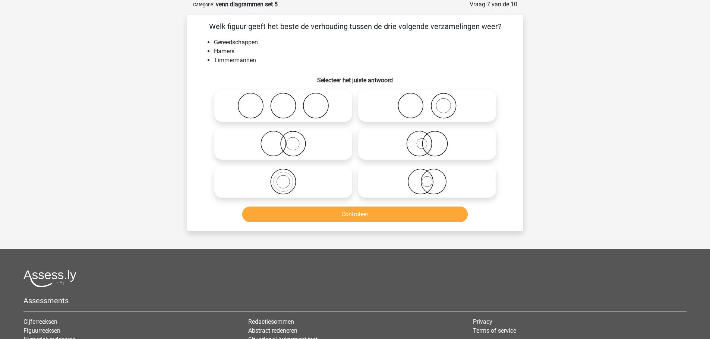
click at [416, 110] on icon at bounding box center [427, 106] width 132 height 26
click at [427, 102] on input "radio" at bounding box center [429, 99] width 5 height 5
radio input "true"
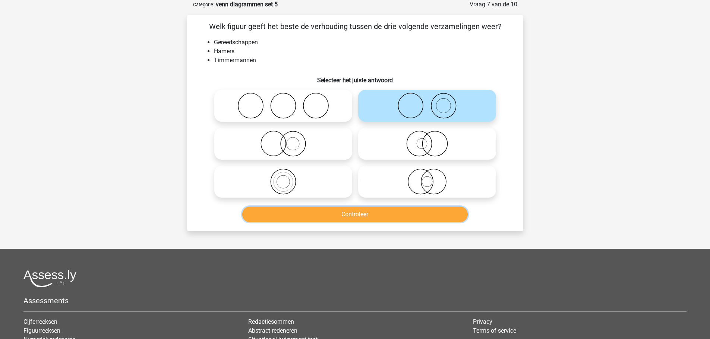
click at [362, 216] on button "Controleer" at bounding box center [354, 215] width 225 height 16
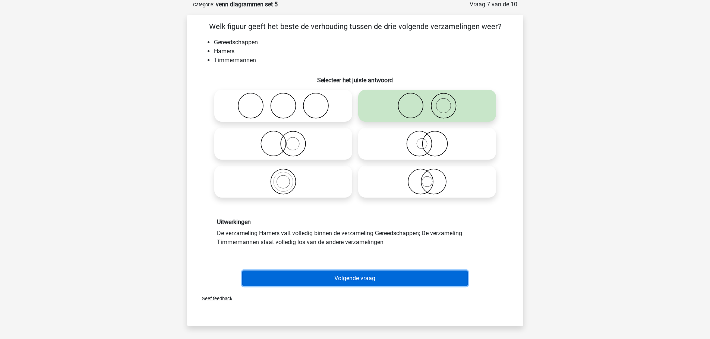
click at [358, 278] on button "Volgende vraag" at bounding box center [354, 279] width 225 height 16
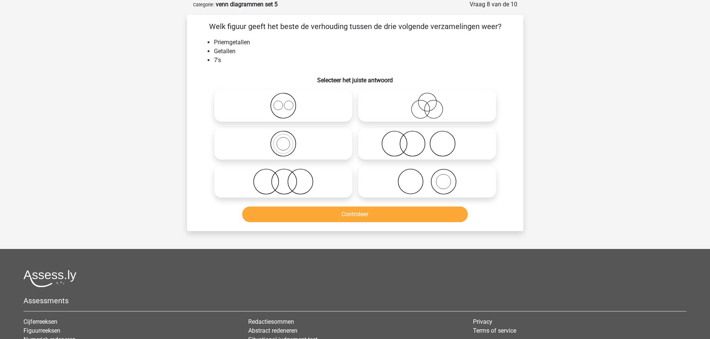
click at [283, 141] on icon at bounding box center [283, 144] width 132 height 26
click at [283, 140] on input "radio" at bounding box center [285, 137] width 5 height 5
radio input "true"
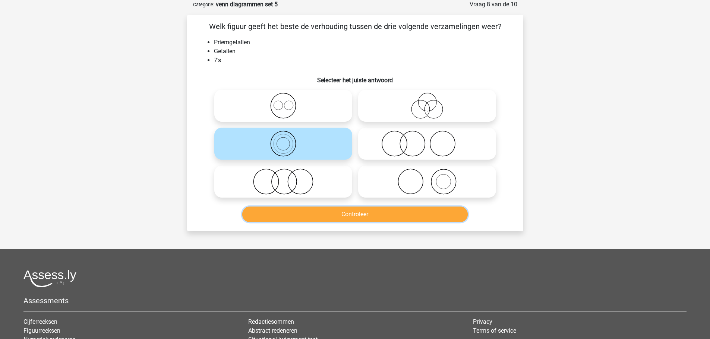
click at [329, 215] on button "Controleer" at bounding box center [354, 215] width 225 height 16
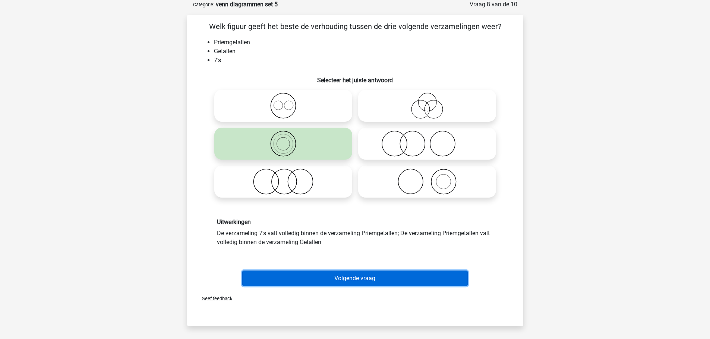
click at [345, 276] on button "Volgende vraag" at bounding box center [354, 279] width 225 height 16
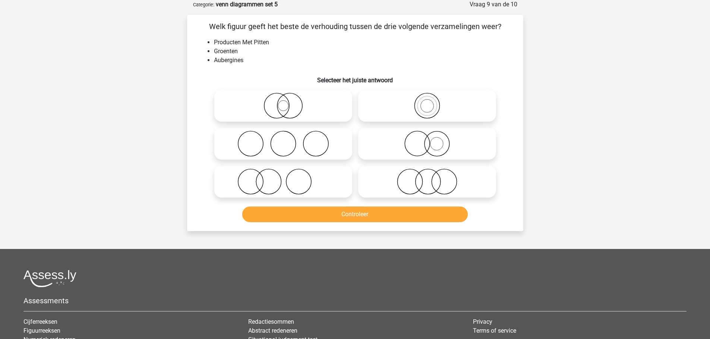
click at [418, 187] on icon at bounding box center [427, 182] width 132 height 26
click at [427, 178] on input "radio" at bounding box center [429, 175] width 5 height 5
radio input "true"
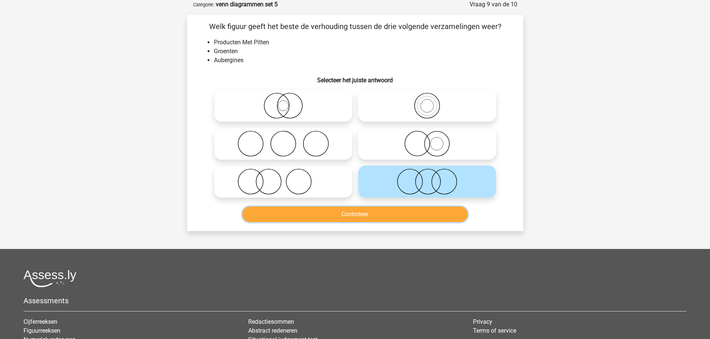
click at [363, 212] on button "Controleer" at bounding box center [354, 215] width 225 height 16
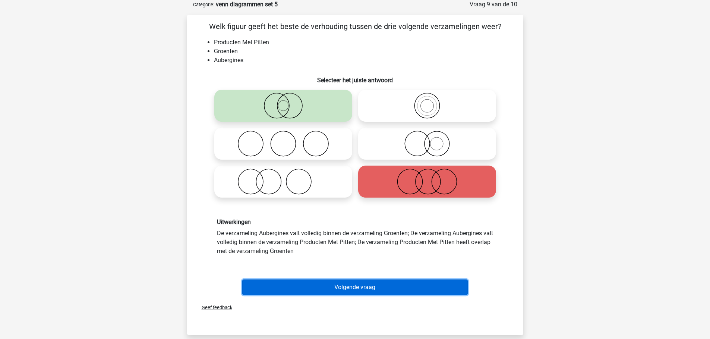
click at [339, 286] on button "Volgende vraag" at bounding box center [354, 288] width 225 height 16
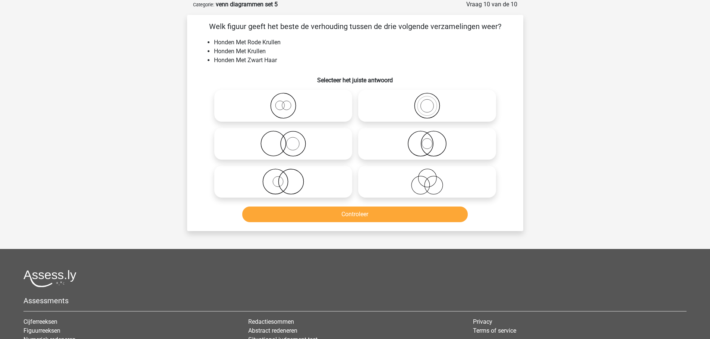
click at [283, 183] on circle at bounding box center [278, 182] width 10 height 10
click at [283, 178] on input "radio" at bounding box center [285, 175] width 5 height 5
radio input "true"
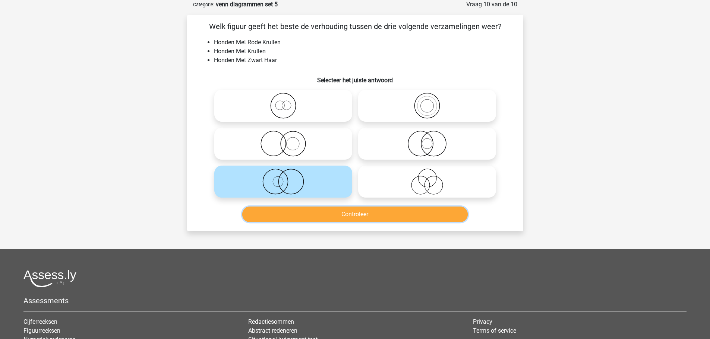
click at [329, 219] on button "Controleer" at bounding box center [354, 215] width 225 height 16
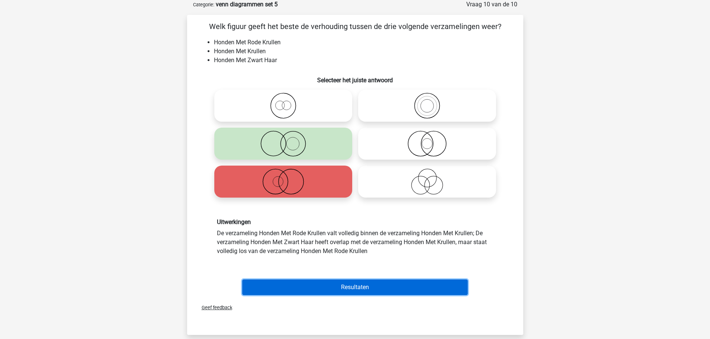
click at [368, 284] on button "Resultaten" at bounding box center [354, 288] width 225 height 16
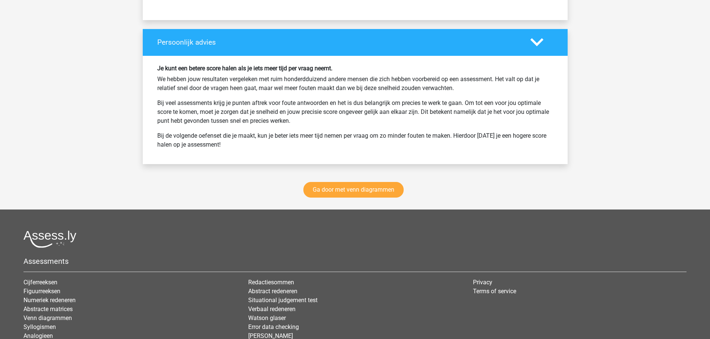
scroll to position [1006, 0]
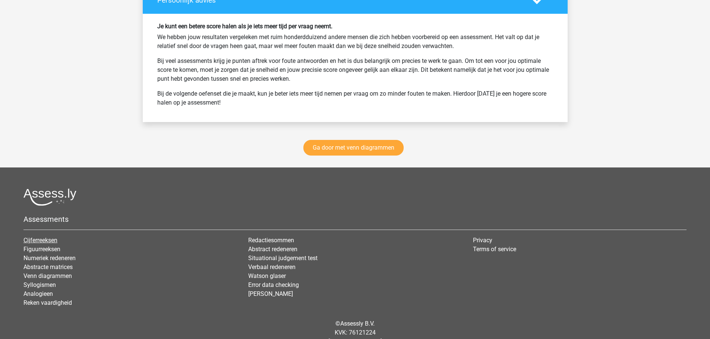
click at [48, 239] on link "Cijferreeksen" at bounding box center [40, 240] width 34 height 7
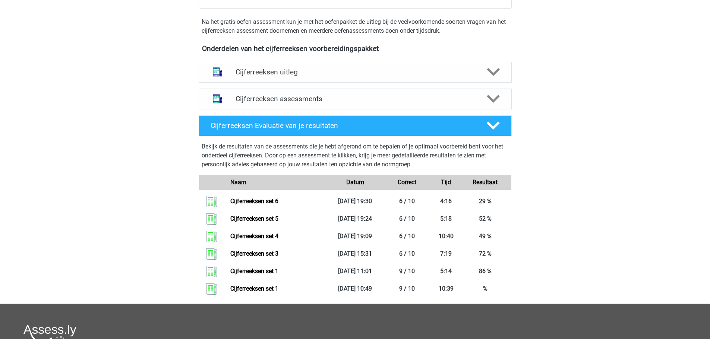
scroll to position [261, 0]
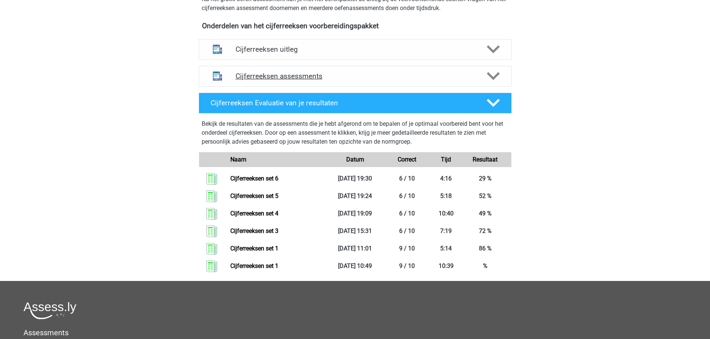
click at [313, 80] on h4 "Cijferreeksen assessments" at bounding box center [354, 76] width 239 height 9
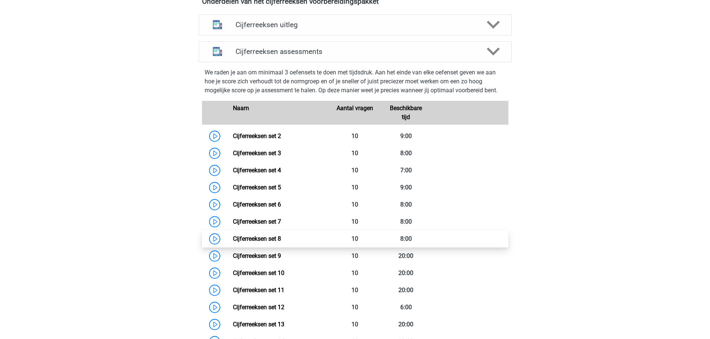
scroll to position [298, 0]
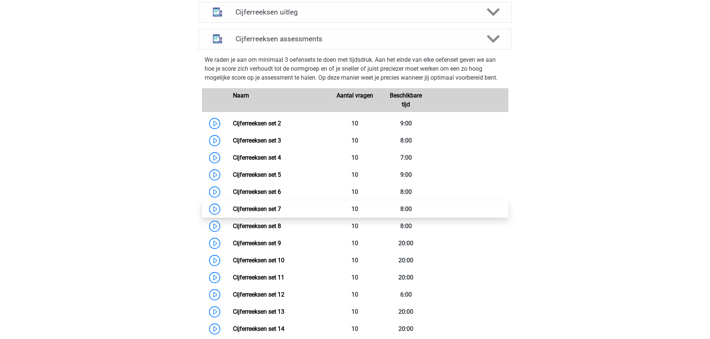
click at [268, 213] on link "Cijferreeksen set 7" at bounding box center [257, 209] width 48 height 7
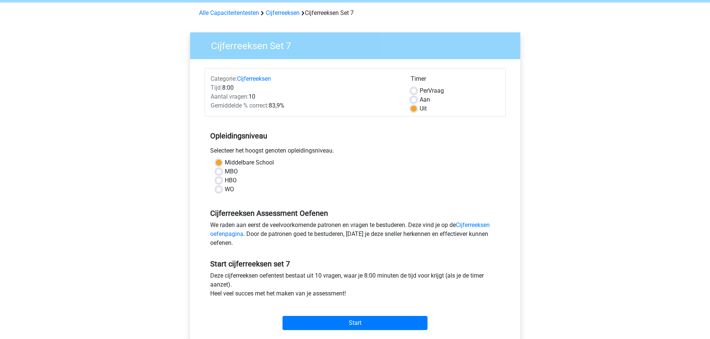
scroll to position [112, 0]
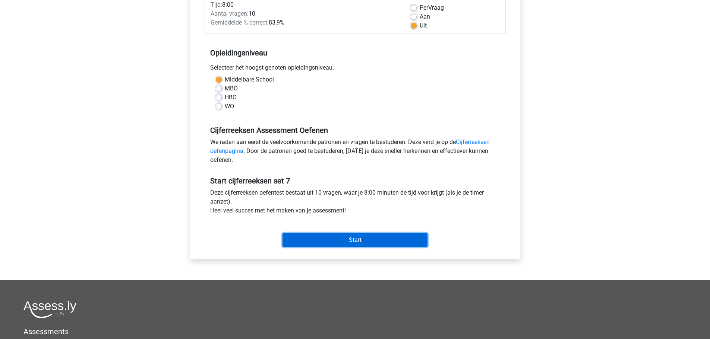
click at [347, 241] on input "Start" at bounding box center [354, 240] width 145 height 14
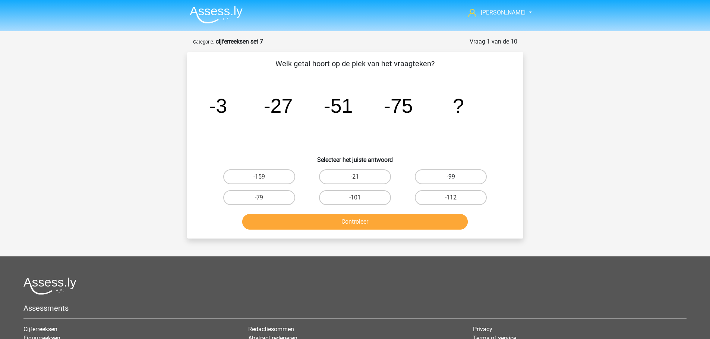
drag, startPoint x: 436, startPoint y: 180, endPoint x: 377, endPoint y: 226, distance: 75.4
click at [436, 180] on label "-99" at bounding box center [451, 177] width 72 height 15
click at [451, 180] on input "-99" at bounding box center [453, 179] width 5 height 5
radio input "true"
click at [339, 221] on button "Controleer" at bounding box center [354, 222] width 225 height 16
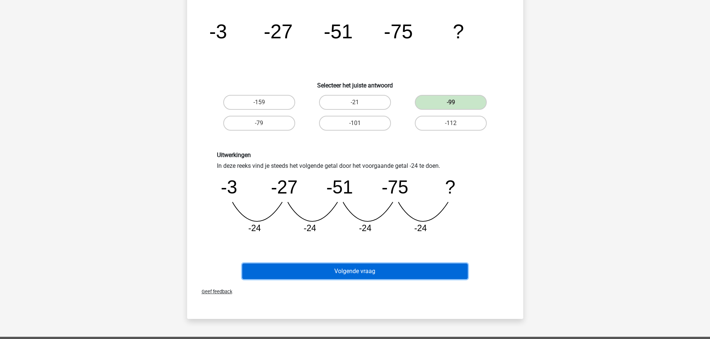
click at [344, 270] on button "Volgende vraag" at bounding box center [354, 272] width 225 height 16
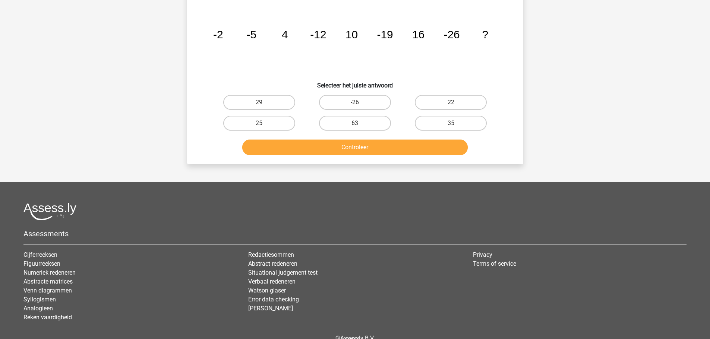
scroll to position [37, 0]
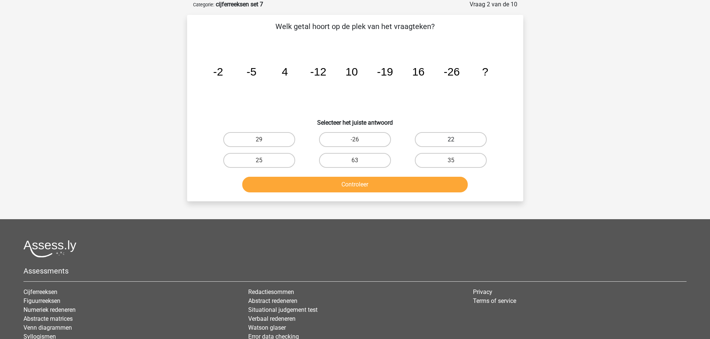
click at [431, 136] on label "22" at bounding box center [451, 139] width 72 height 15
click at [451, 140] on input "22" at bounding box center [453, 142] width 5 height 5
radio input "true"
click at [384, 187] on button "Controleer" at bounding box center [354, 185] width 225 height 16
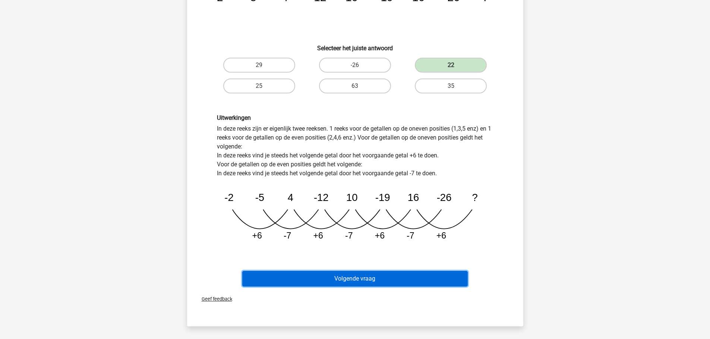
click at [355, 276] on button "Volgende vraag" at bounding box center [354, 279] width 225 height 16
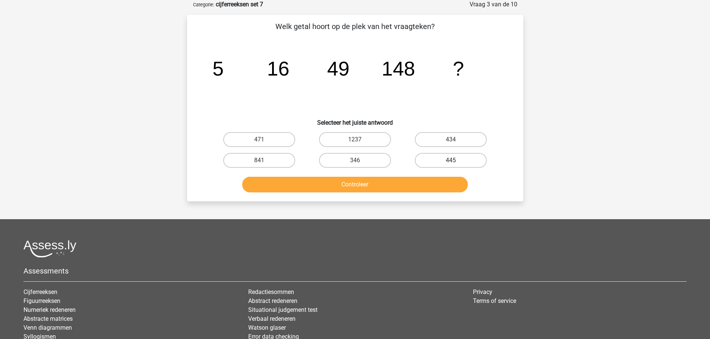
click at [433, 157] on label "445" at bounding box center [451, 160] width 72 height 15
click at [451, 161] on input "445" at bounding box center [453, 163] width 5 height 5
radio input "true"
click at [361, 178] on button "Controleer" at bounding box center [354, 185] width 225 height 16
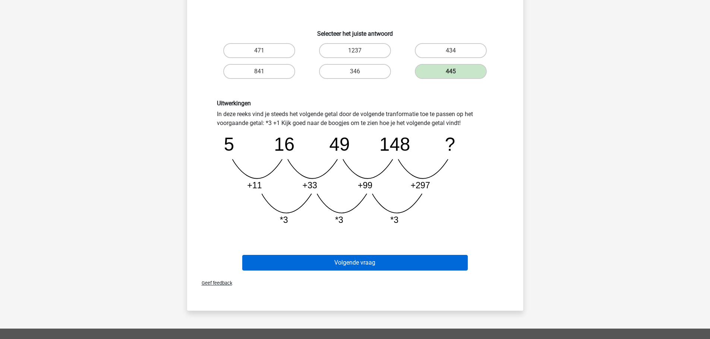
scroll to position [149, 0]
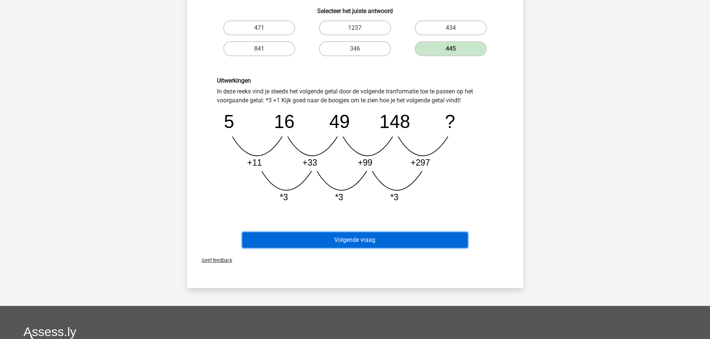
click at [347, 243] on button "Volgende vraag" at bounding box center [354, 240] width 225 height 16
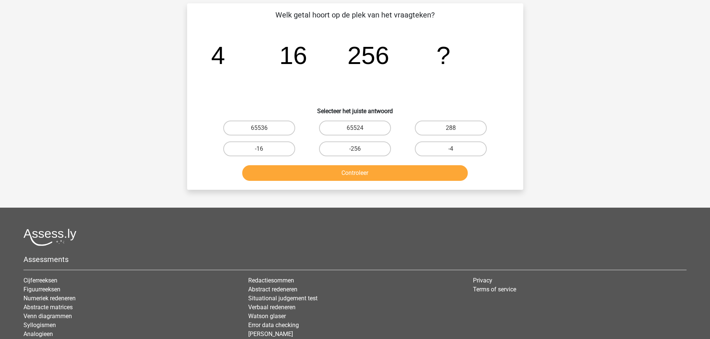
scroll to position [37, 0]
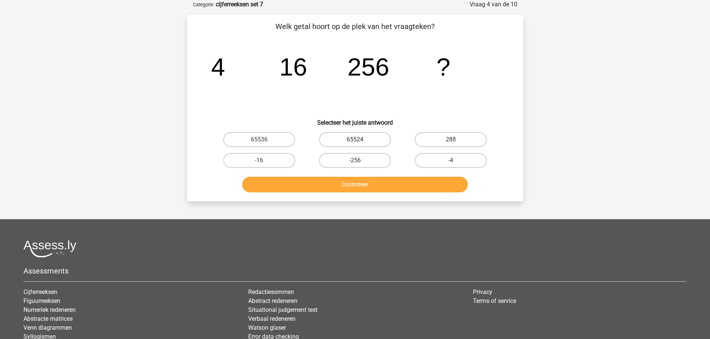
click at [348, 141] on label "65524" at bounding box center [355, 139] width 72 height 15
click at [355, 141] on input "65524" at bounding box center [357, 142] width 5 height 5
radio input "true"
click at [342, 183] on button "Controleer" at bounding box center [354, 185] width 225 height 16
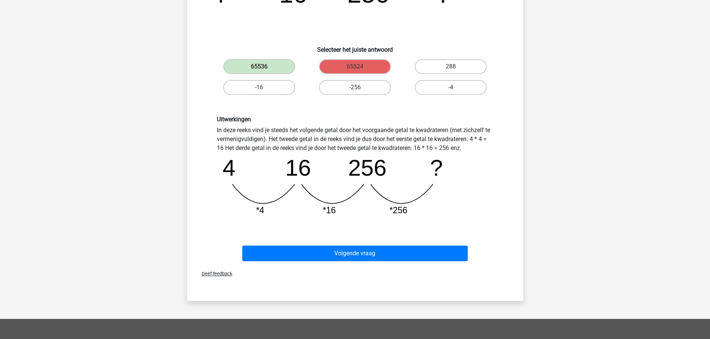
scroll to position [149, 0]
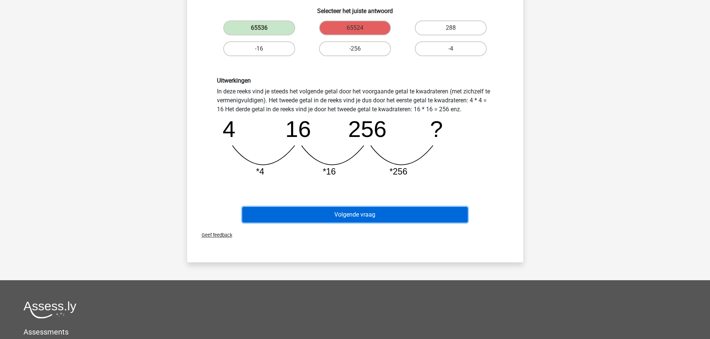
click at [341, 215] on button "Volgende vraag" at bounding box center [354, 215] width 225 height 16
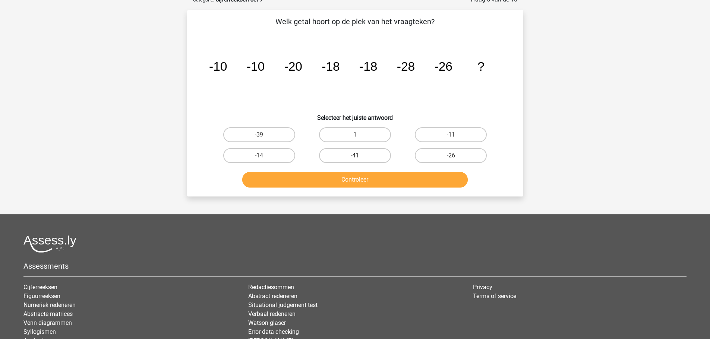
scroll to position [37, 0]
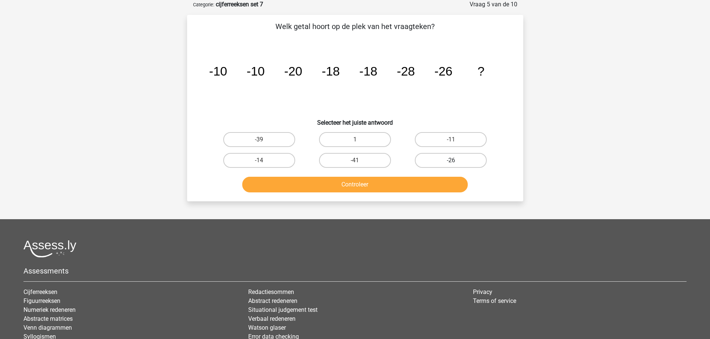
click at [447, 162] on label "-26" at bounding box center [451, 160] width 72 height 15
click at [451, 162] on input "-26" at bounding box center [453, 163] width 5 height 5
radio input "true"
click at [411, 185] on button "Controleer" at bounding box center [354, 185] width 225 height 16
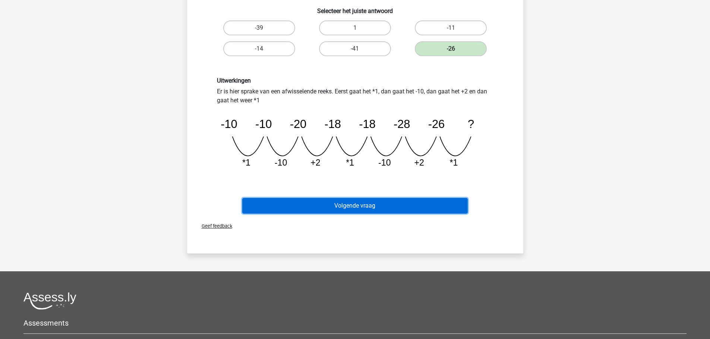
click at [333, 206] on button "Volgende vraag" at bounding box center [354, 206] width 225 height 16
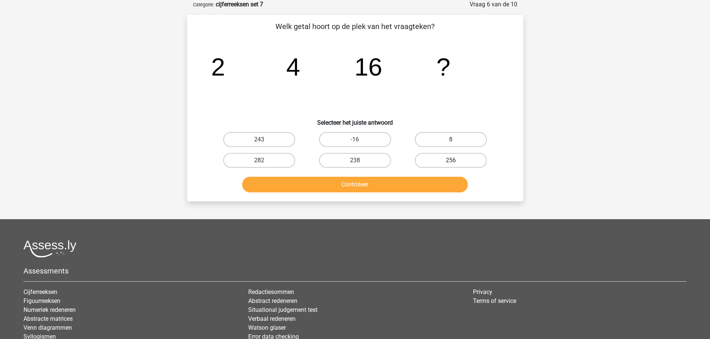
click at [431, 156] on label "256" at bounding box center [451, 160] width 72 height 15
click at [451, 161] on input "256" at bounding box center [453, 163] width 5 height 5
radio input "true"
click at [404, 186] on button "Controleer" at bounding box center [354, 185] width 225 height 16
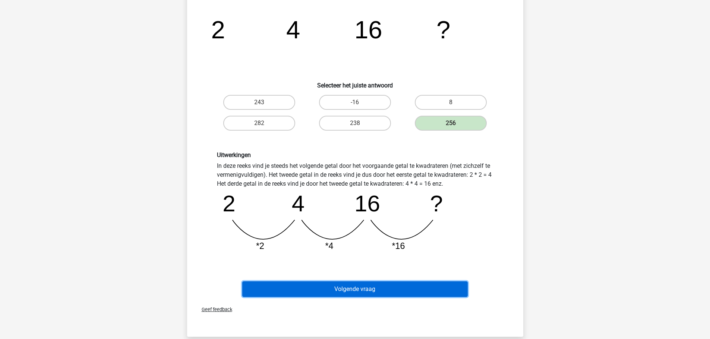
click at [360, 286] on button "Volgende vraag" at bounding box center [354, 290] width 225 height 16
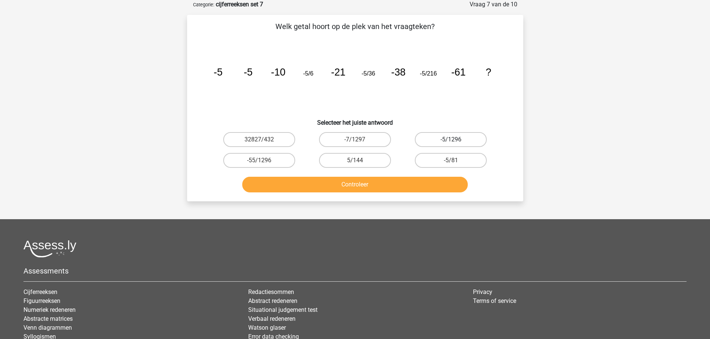
click at [429, 139] on label "-5/1296" at bounding box center [451, 139] width 72 height 15
click at [451, 140] on input "-5/1296" at bounding box center [453, 142] width 5 height 5
radio input "true"
click at [375, 186] on button "Controleer" at bounding box center [354, 185] width 225 height 16
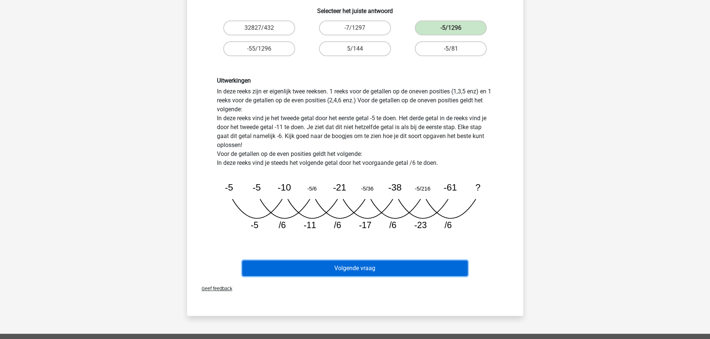
click at [369, 261] on button "Volgende vraag" at bounding box center [354, 269] width 225 height 16
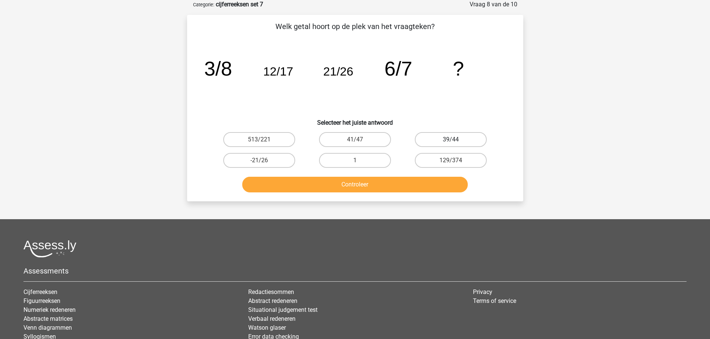
click at [434, 142] on label "39/44" at bounding box center [451, 139] width 72 height 15
click at [451, 142] on input "39/44" at bounding box center [453, 142] width 5 height 5
radio input "true"
click at [384, 189] on button "Controleer" at bounding box center [354, 185] width 225 height 16
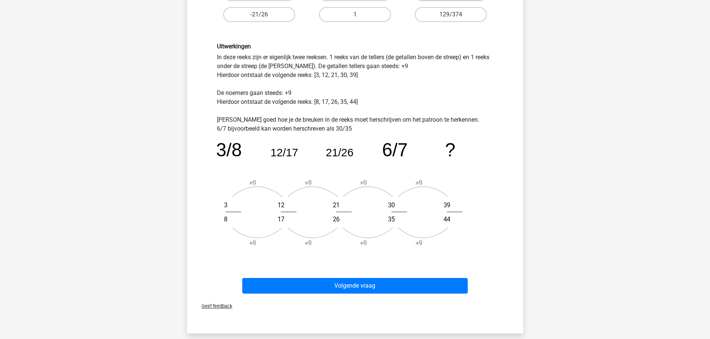
scroll to position [186, 0]
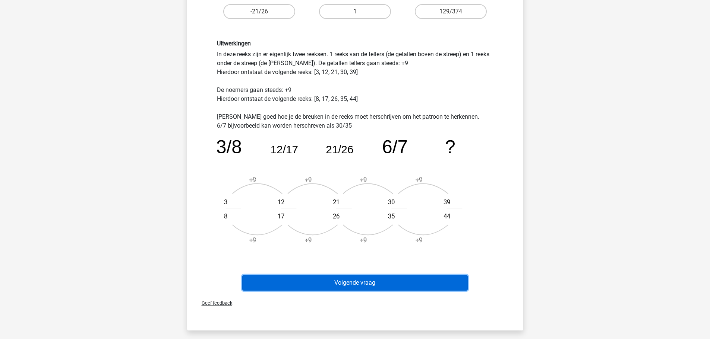
click at [351, 282] on button "Volgende vraag" at bounding box center [354, 283] width 225 height 16
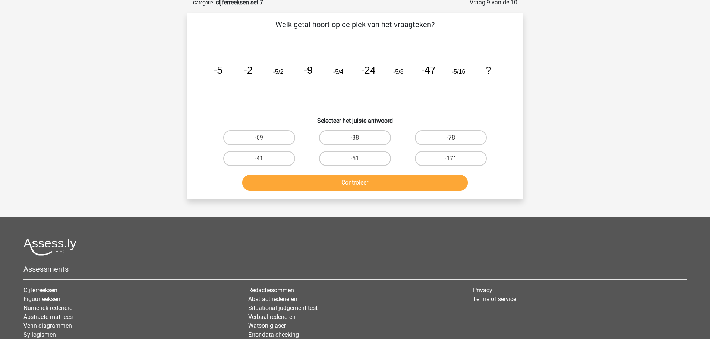
scroll to position [37, 0]
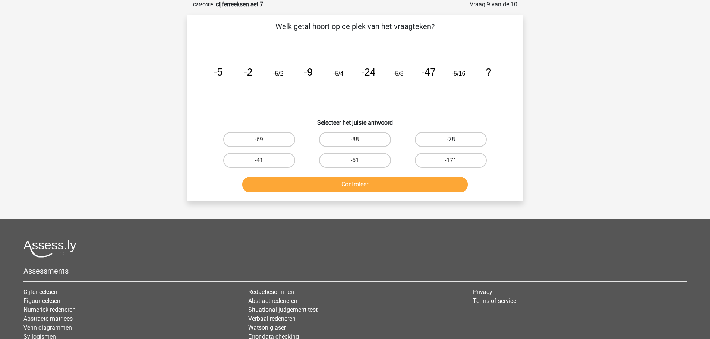
click at [427, 137] on label "-78" at bounding box center [451, 139] width 72 height 15
click at [451, 140] on input "-78" at bounding box center [453, 142] width 5 height 5
radio input "true"
click at [387, 187] on button "Controleer" at bounding box center [354, 185] width 225 height 16
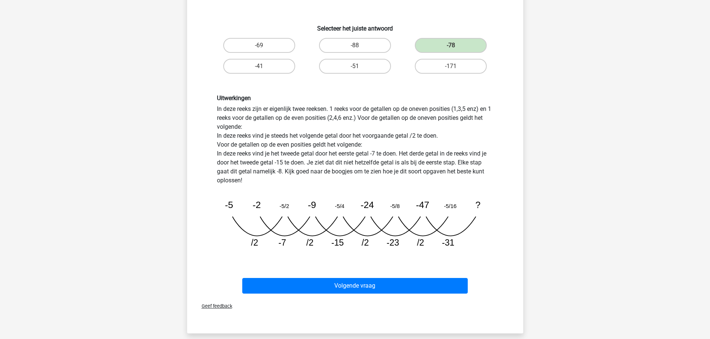
scroll to position [149, 0]
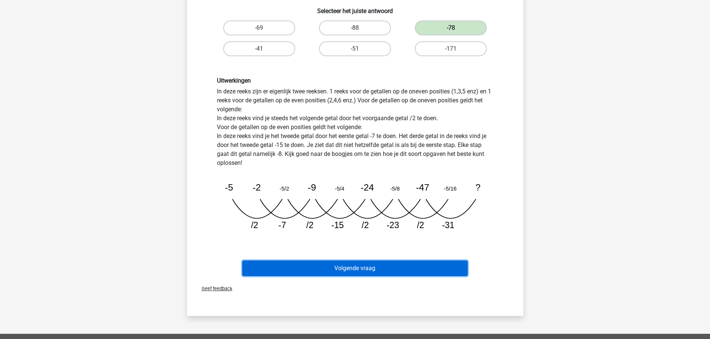
click at [342, 271] on button "Volgende vraag" at bounding box center [354, 269] width 225 height 16
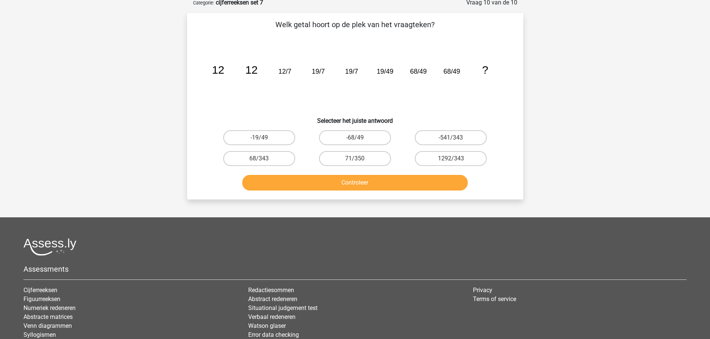
scroll to position [37, 0]
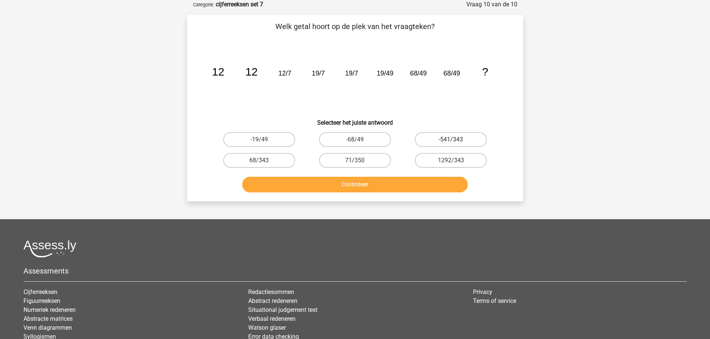
click at [436, 141] on label "-541/343" at bounding box center [451, 139] width 72 height 15
click at [451, 141] on input "-541/343" at bounding box center [453, 142] width 5 height 5
radio input "true"
click at [365, 186] on button "Controleer" at bounding box center [354, 185] width 225 height 16
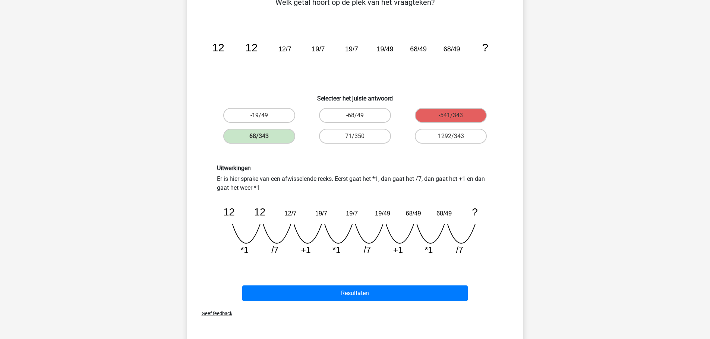
scroll to position [75, 0]
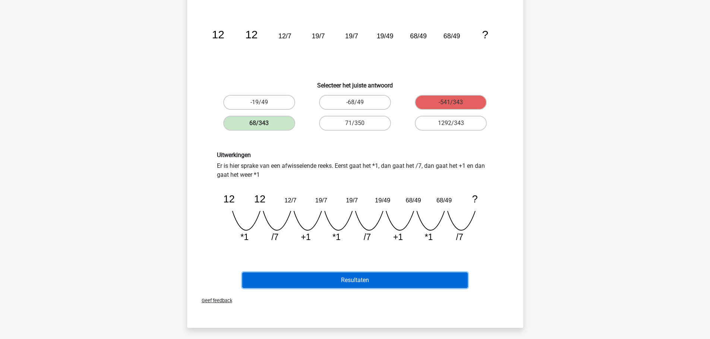
click at [347, 281] on button "Resultaten" at bounding box center [354, 281] width 225 height 16
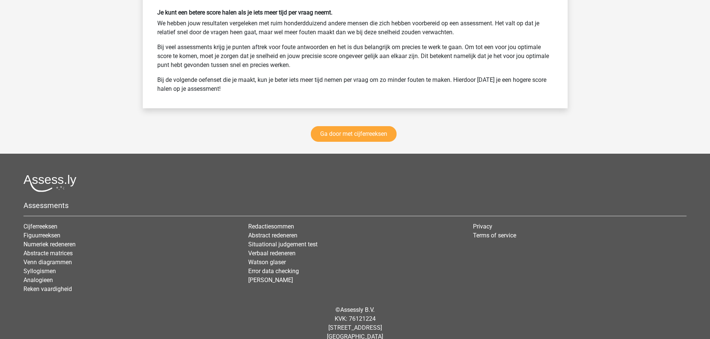
scroll to position [1031, 0]
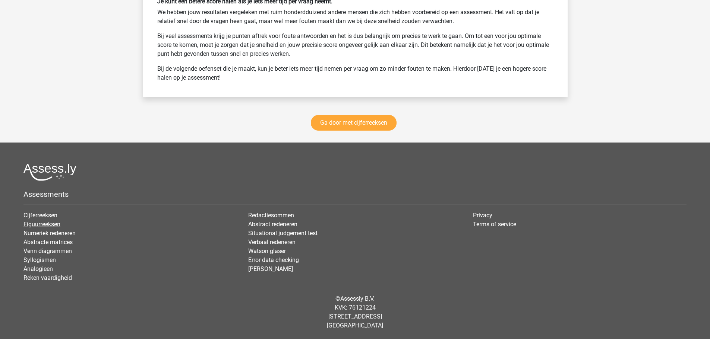
click at [45, 223] on link "Figuurreeksen" at bounding box center [41, 224] width 37 height 7
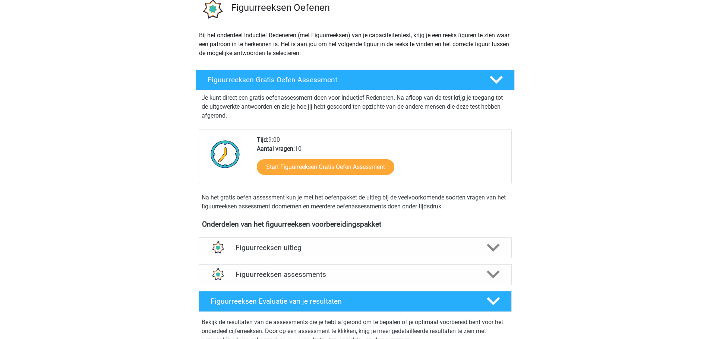
scroll to position [75, 0]
